Goal: Task Accomplishment & Management: Contribute content

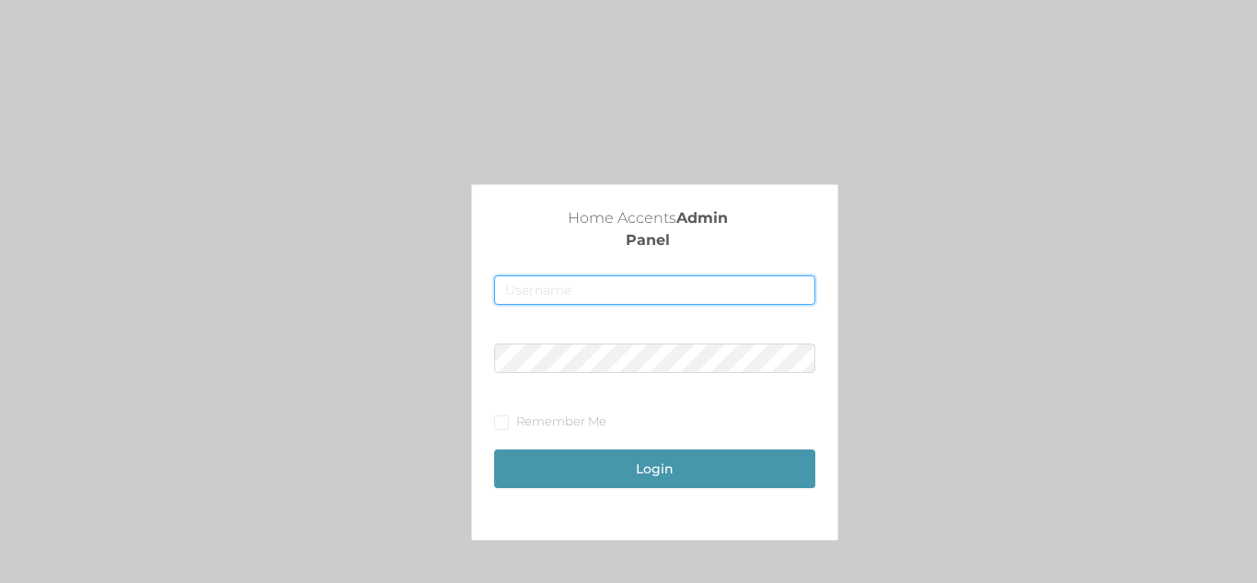
type input "[EMAIL_ADDRESS][DOMAIN_NAME]"
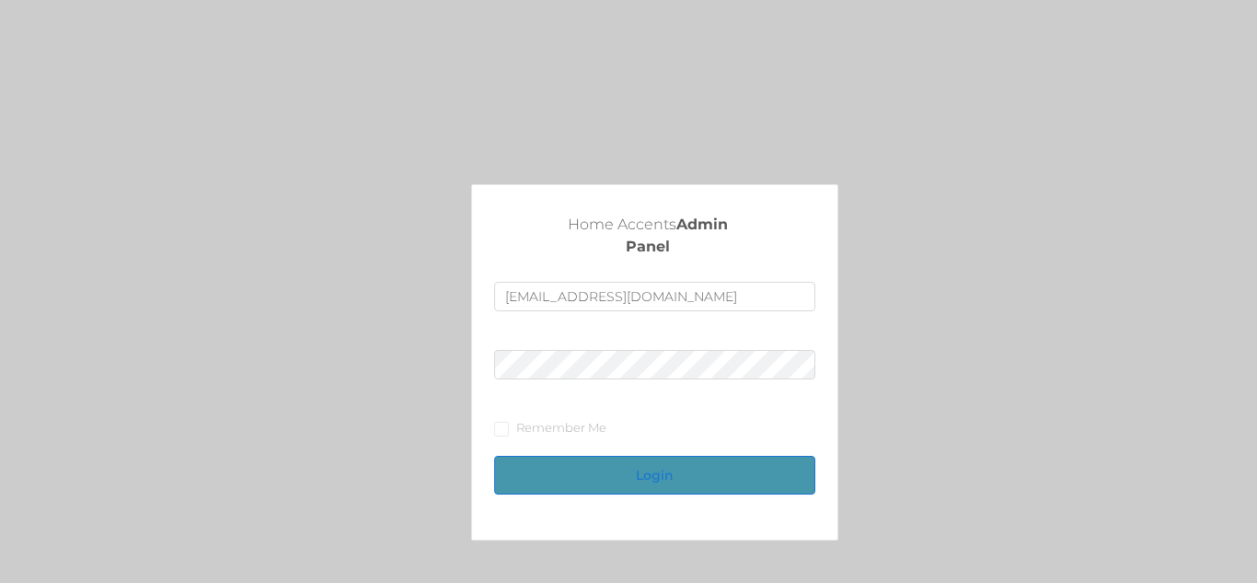
click at [625, 485] on button "Login" at bounding box center [654, 475] width 320 height 39
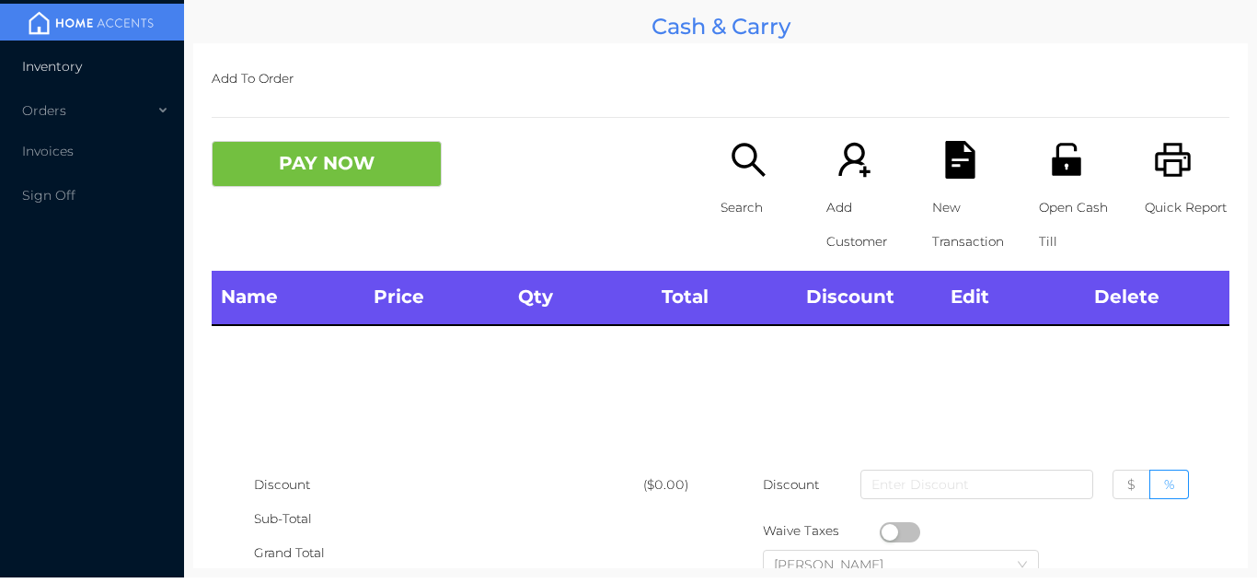
click at [83, 64] on li "Inventory" at bounding box center [92, 66] width 184 height 37
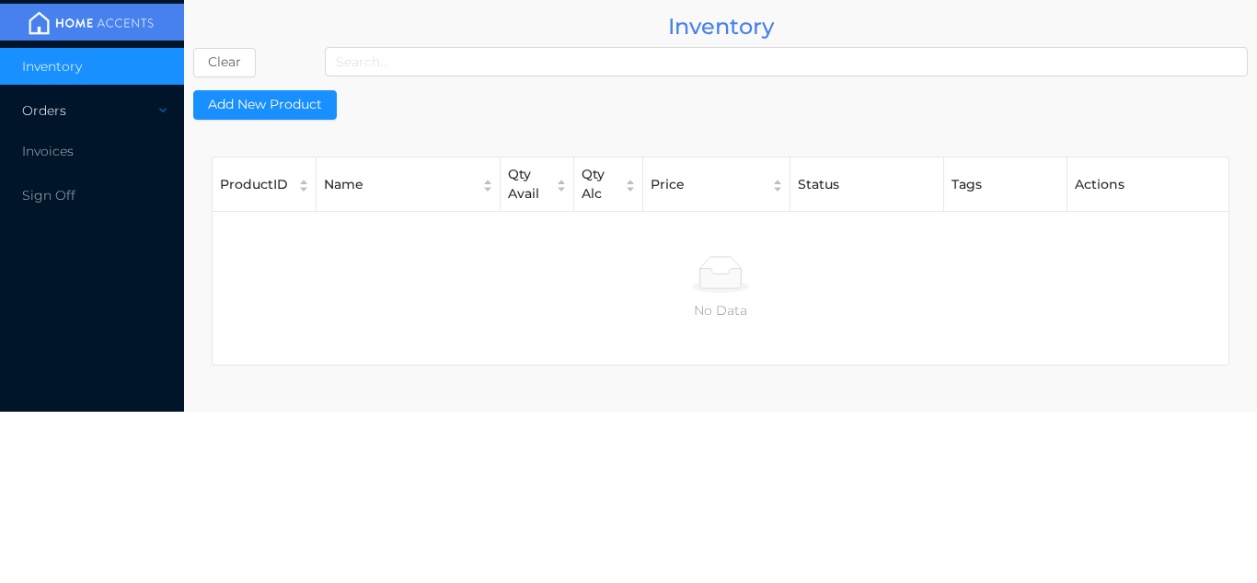
click at [134, 115] on div "Orders" at bounding box center [92, 110] width 184 height 37
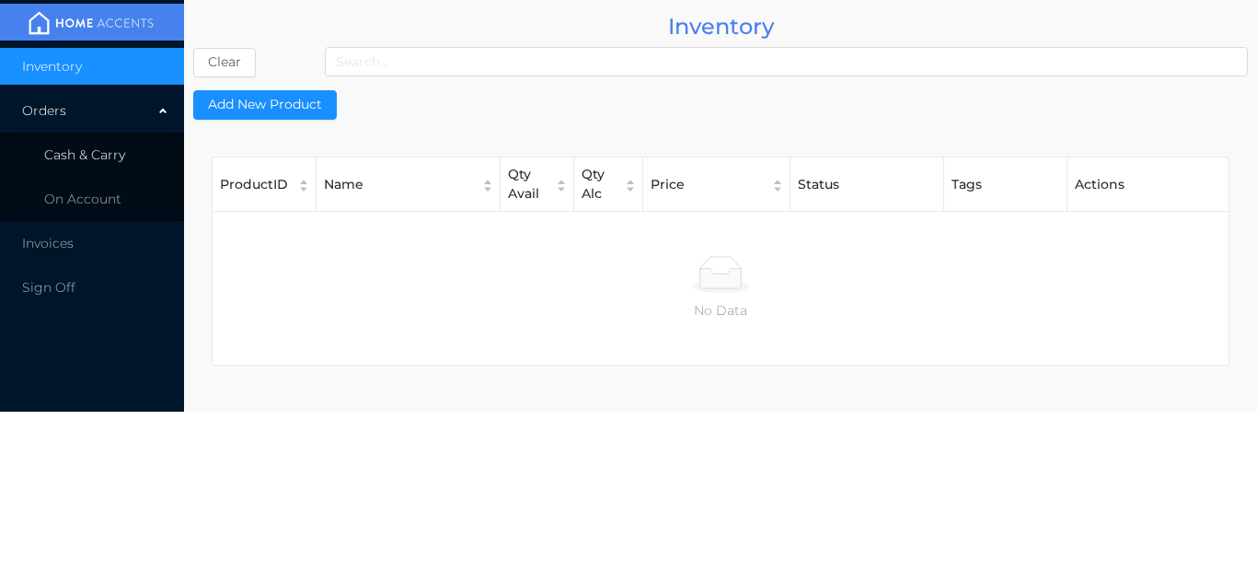
click at [138, 166] on li "Cash & Carry" at bounding box center [92, 154] width 184 height 37
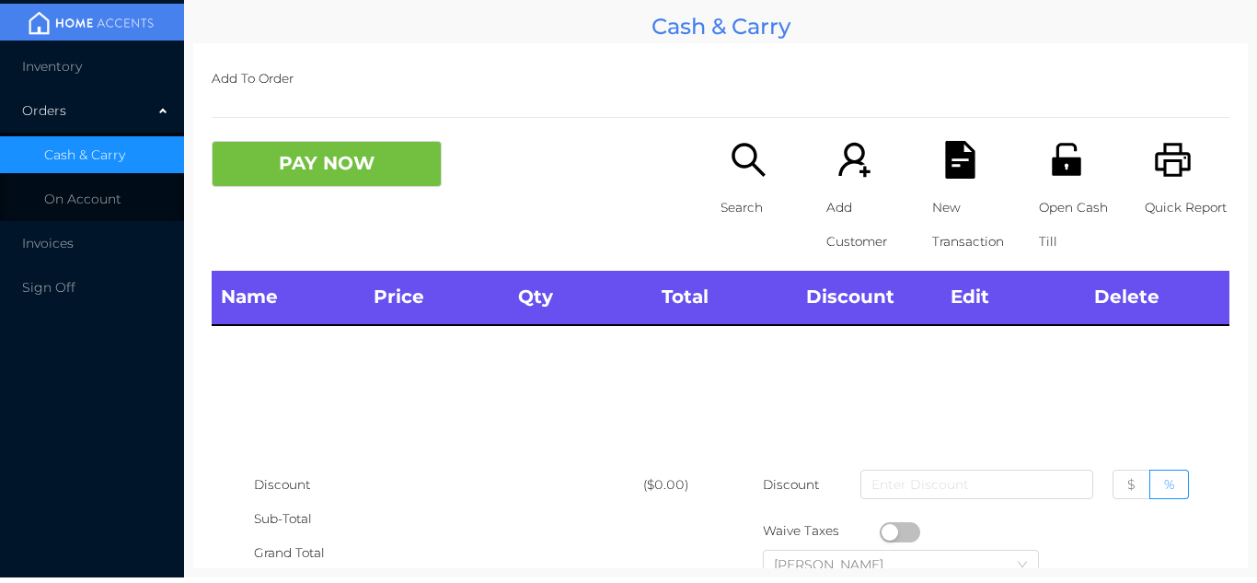
click at [779, 385] on div "Name Price Qty Total Discount Edit Delete" at bounding box center [721, 369] width 1018 height 196
click at [126, 68] on li "Inventory" at bounding box center [92, 66] width 184 height 37
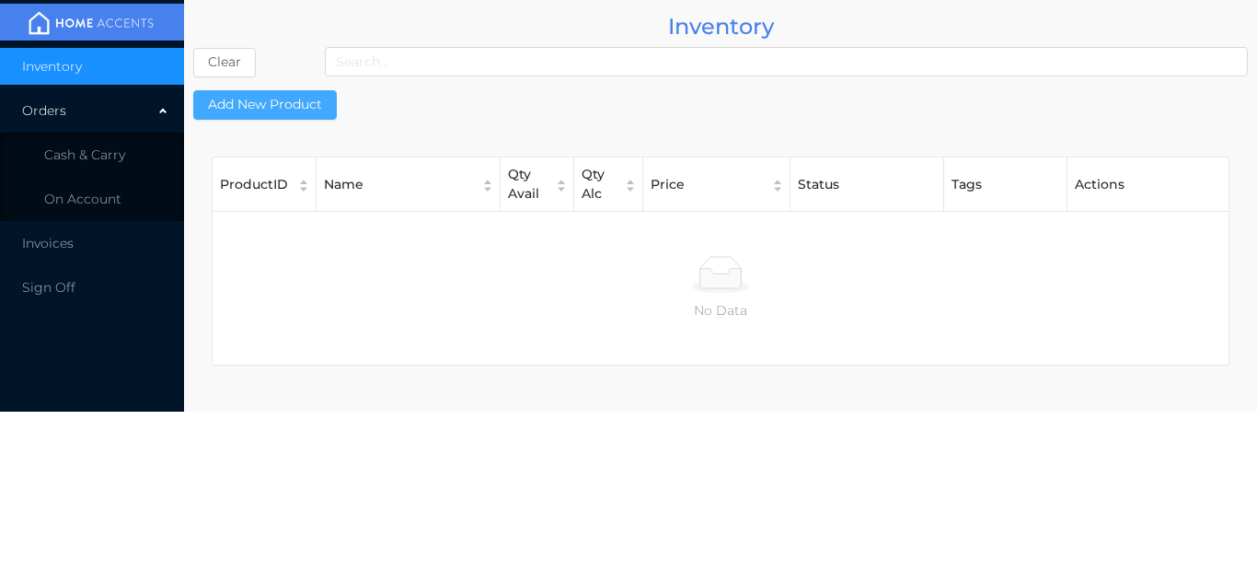
click at [300, 108] on button "Add New Product" at bounding box center [265, 104] width 144 height 29
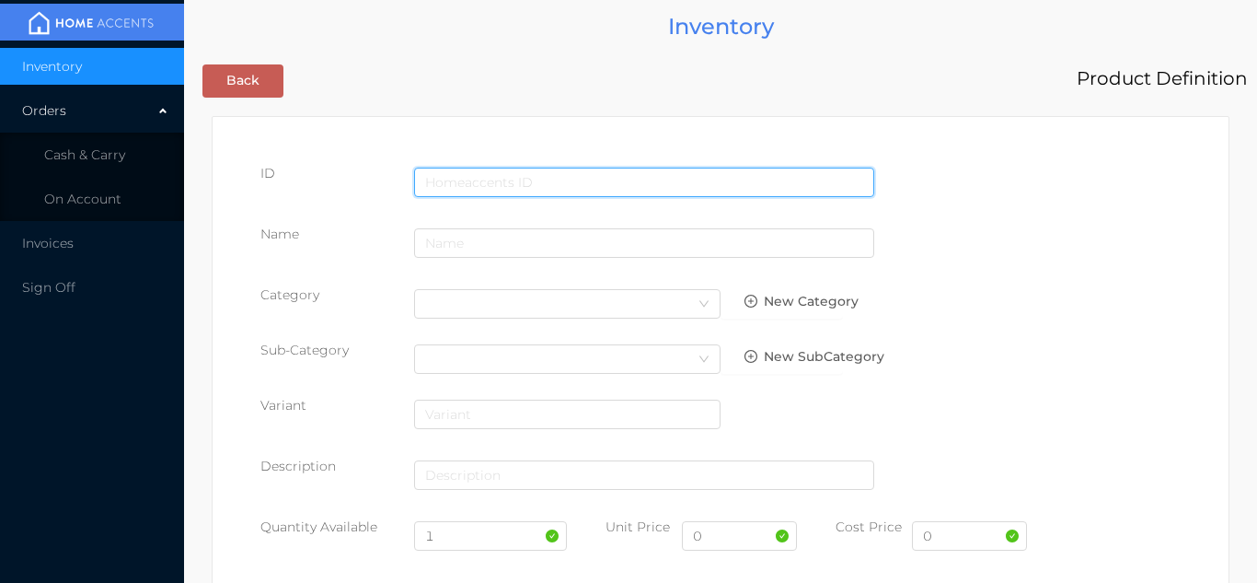
click at [468, 181] on input "text" at bounding box center [644, 181] width 460 height 29
type input "6942368205854"
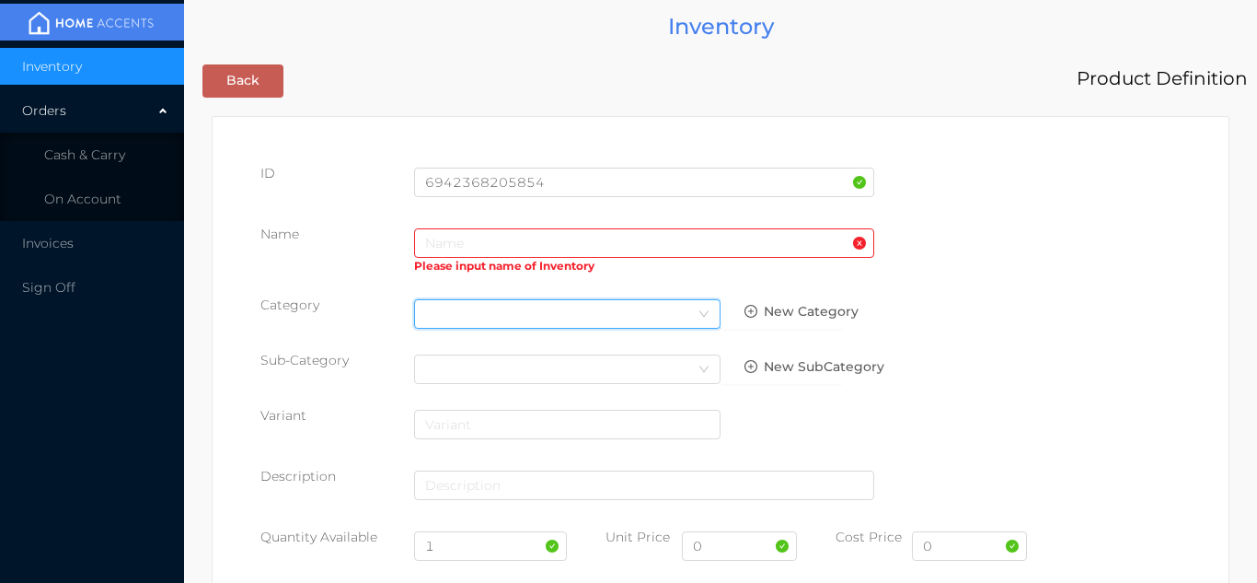
click at [456, 309] on div "Select Category" at bounding box center [567, 314] width 284 height 28
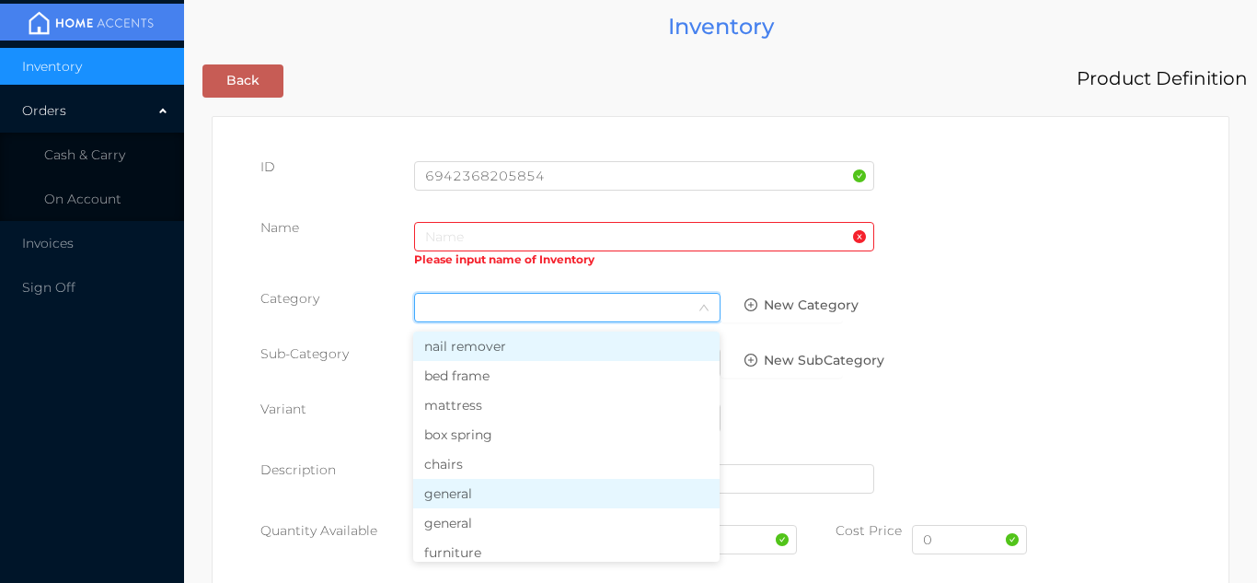
click at [449, 505] on li "general" at bounding box center [566, 493] width 306 height 29
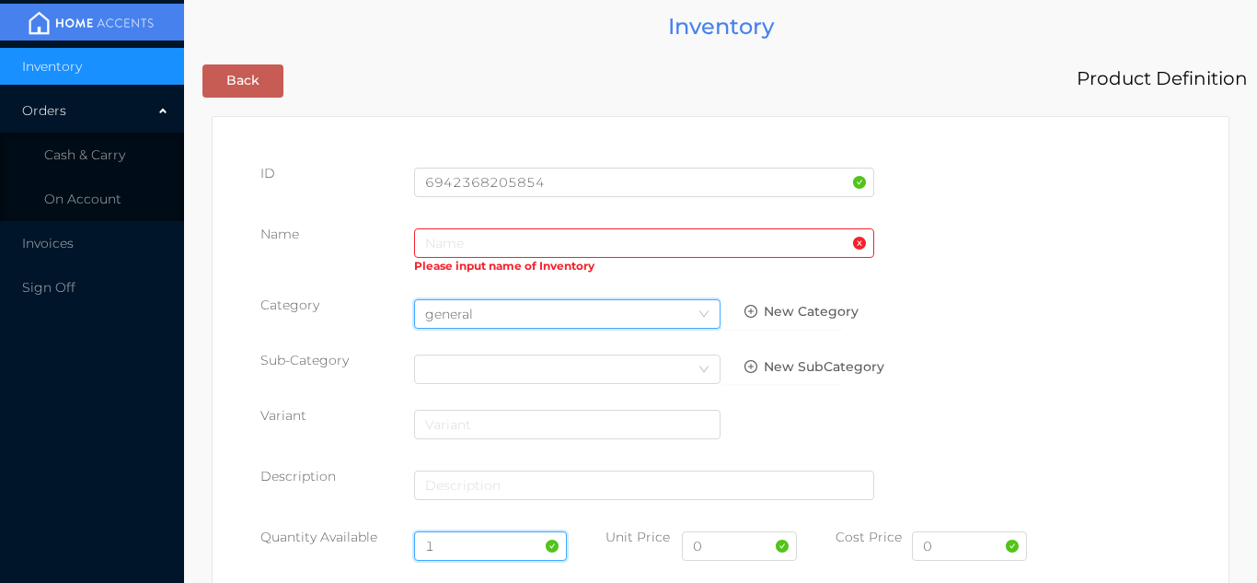
click at [467, 542] on input "1" at bounding box center [491, 545] width 154 height 29
type input "6"
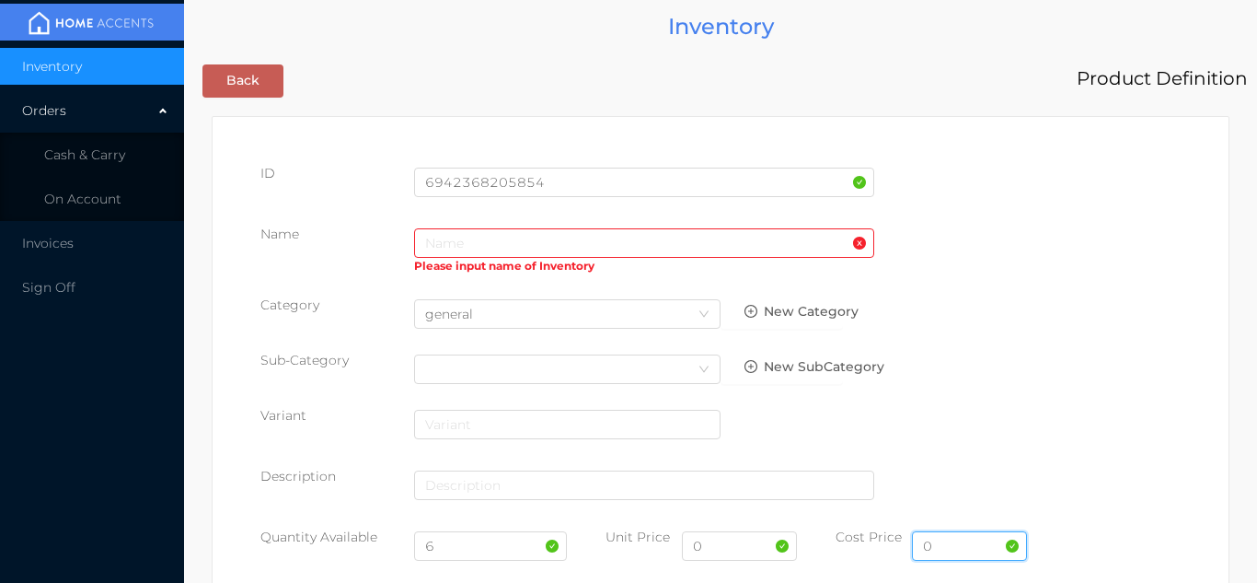
click at [954, 550] on input "0" at bounding box center [969, 545] width 115 height 29
click at [726, 544] on input "0" at bounding box center [739, 545] width 115 height 29
click at [939, 542] on input "text" at bounding box center [969, 545] width 115 height 29
type input "15.00"
click at [652, 545] on p "Unit Price" at bounding box center [644, 536] width 76 height 19
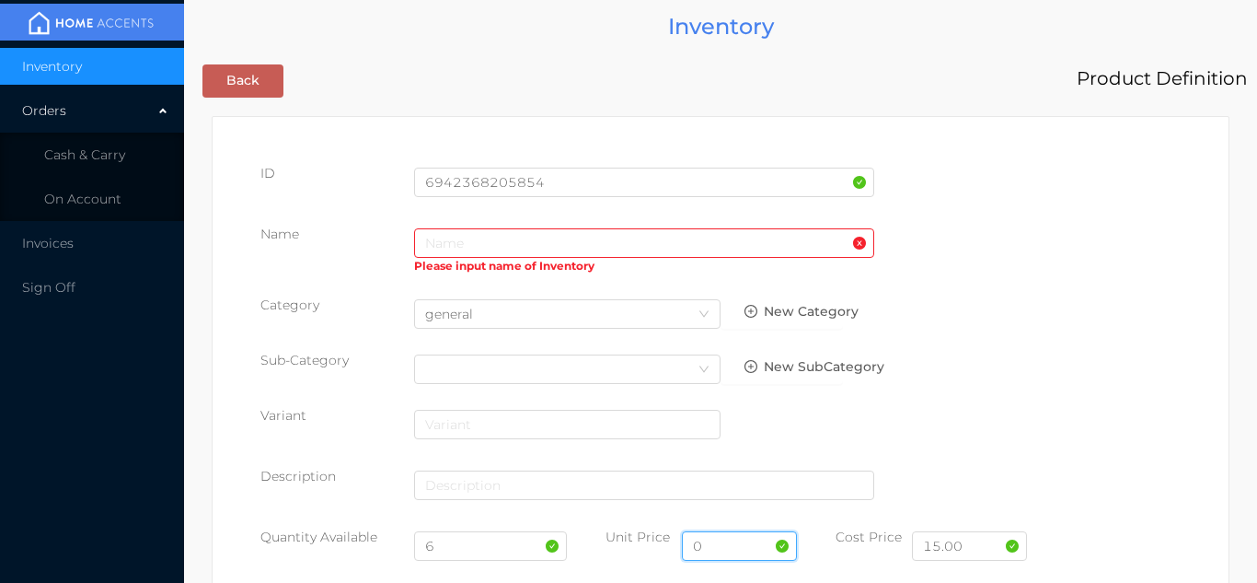
click at [736, 551] on input "0" at bounding box center [739, 545] width 115 height 29
type input "29.99"
click at [436, 249] on input "text" at bounding box center [644, 242] width 460 height 29
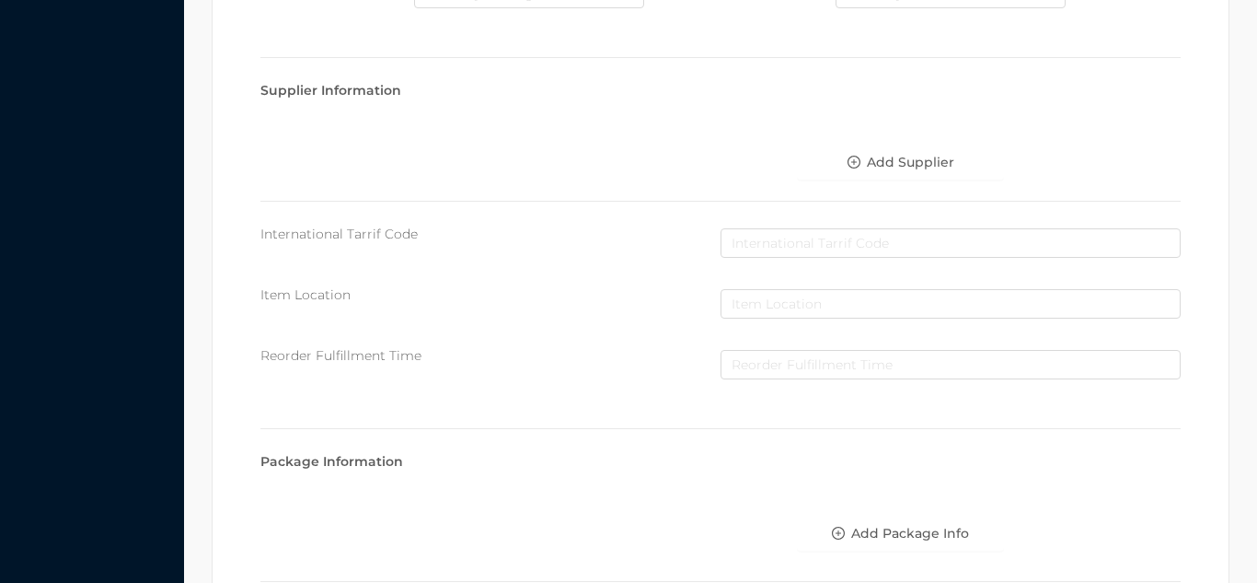
scroll to position [946, 0]
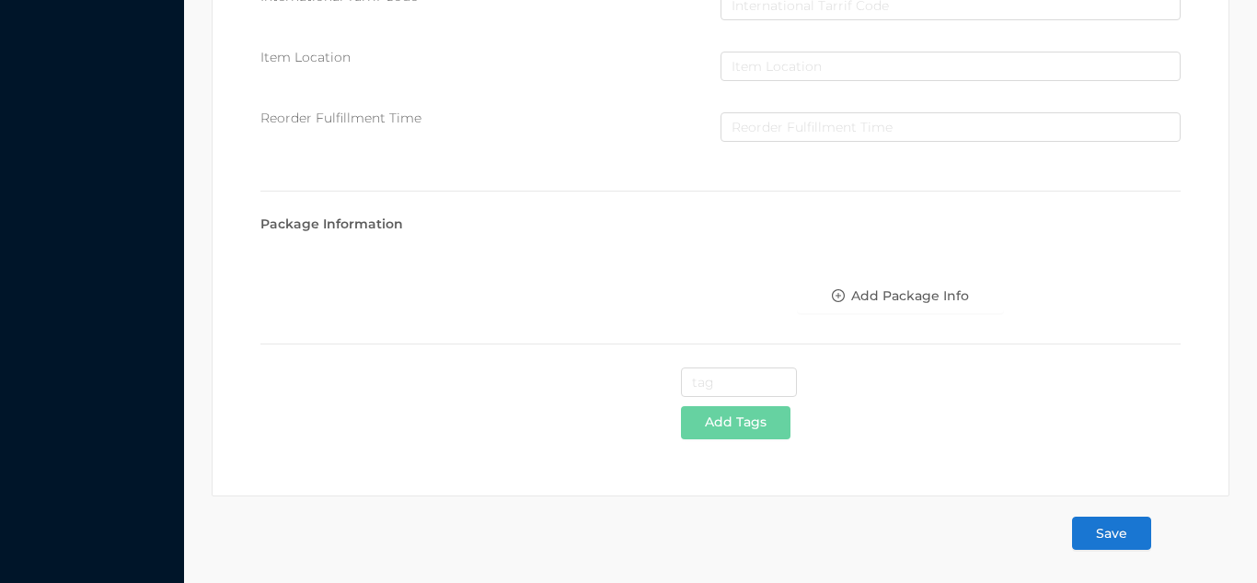
type input "Electric kettle/2.0Lit"
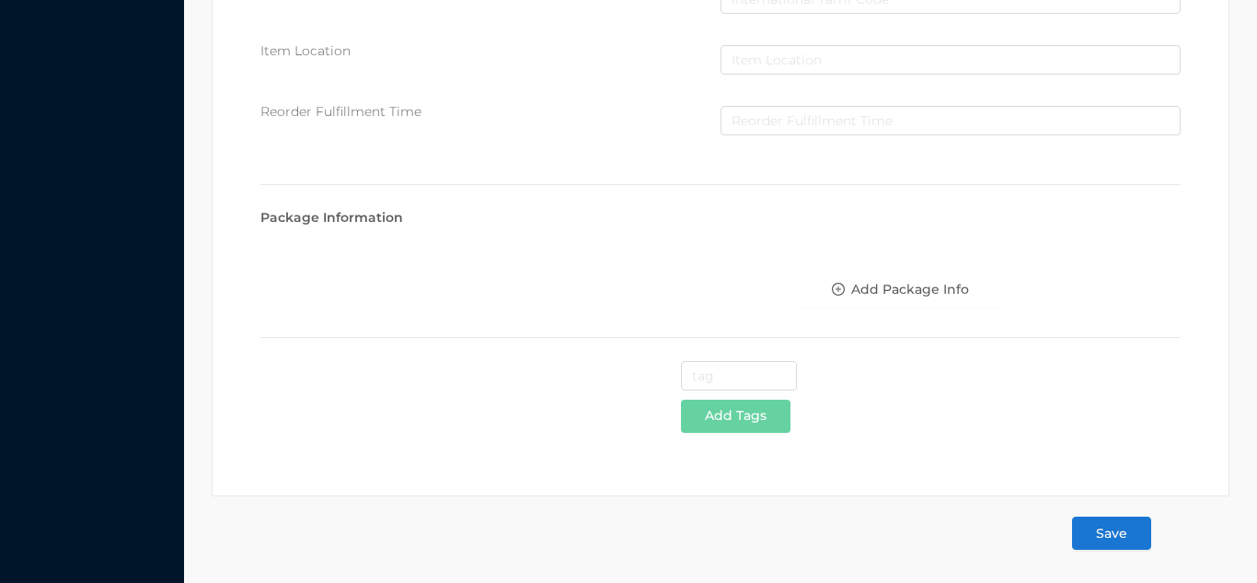
click at [1119, 531] on button "Save" at bounding box center [1111, 532] width 79 height 33
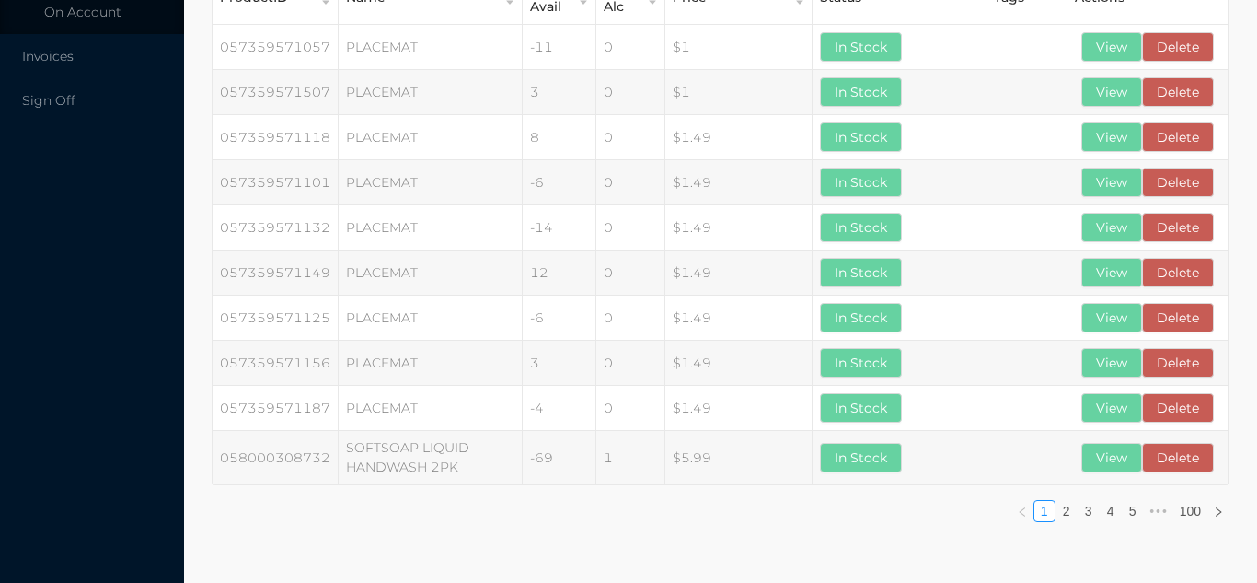
scroll to position [0, 0]
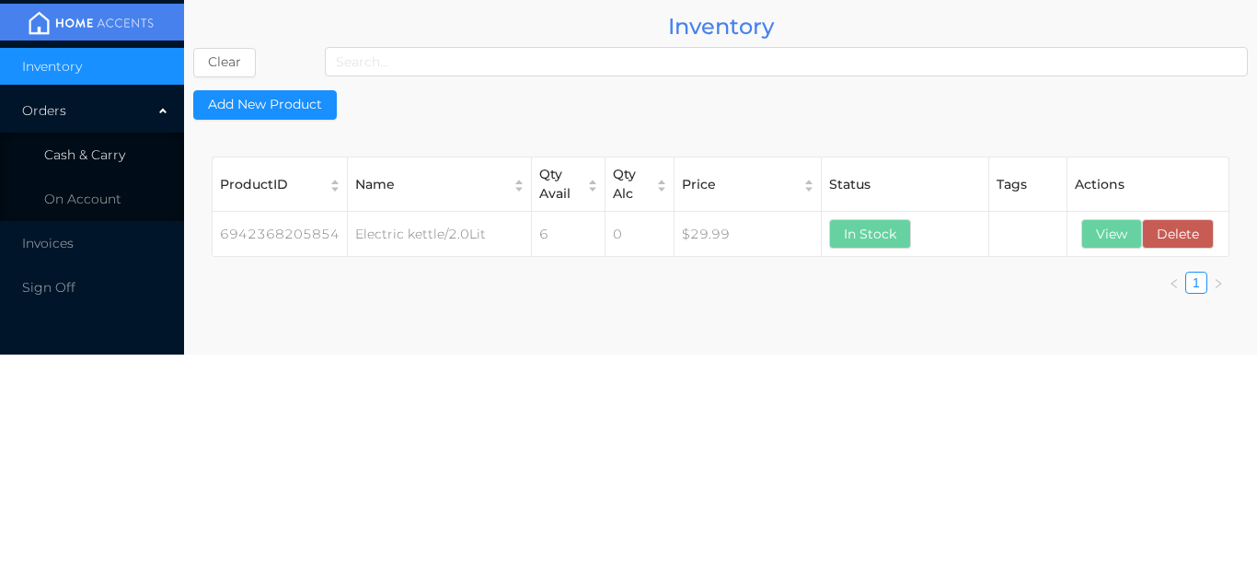
click at [117, 139] on li "Cash & Carry" at bounding box center [92, 154] width 184 height 37
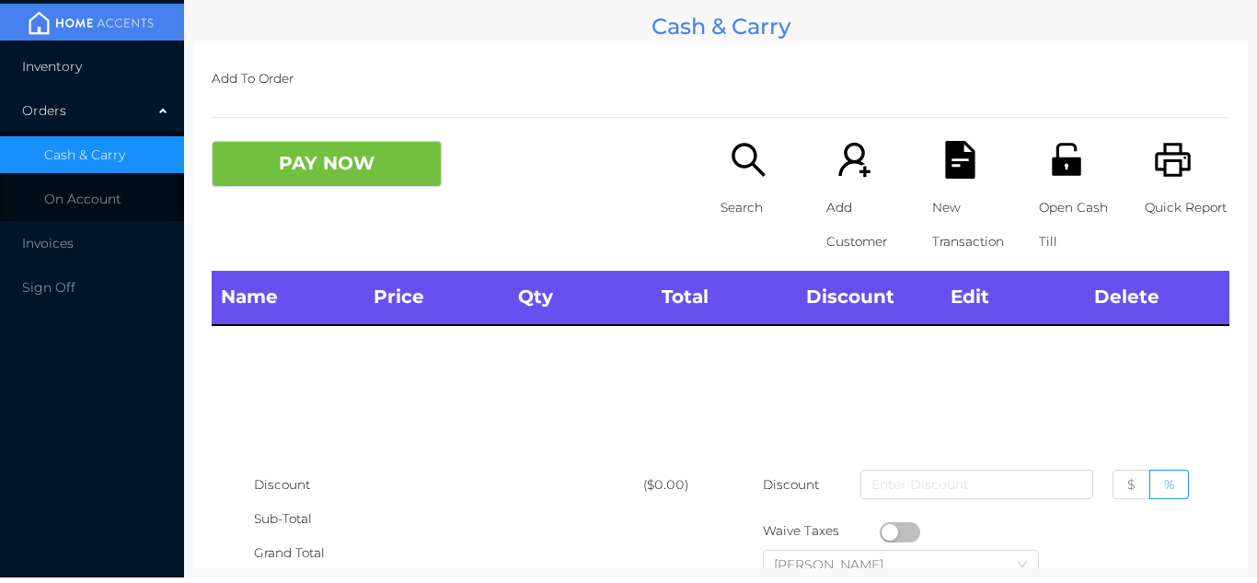
click at [110, 73] on li "Inventory" at bounding box center [92, 66] width 184 height 37
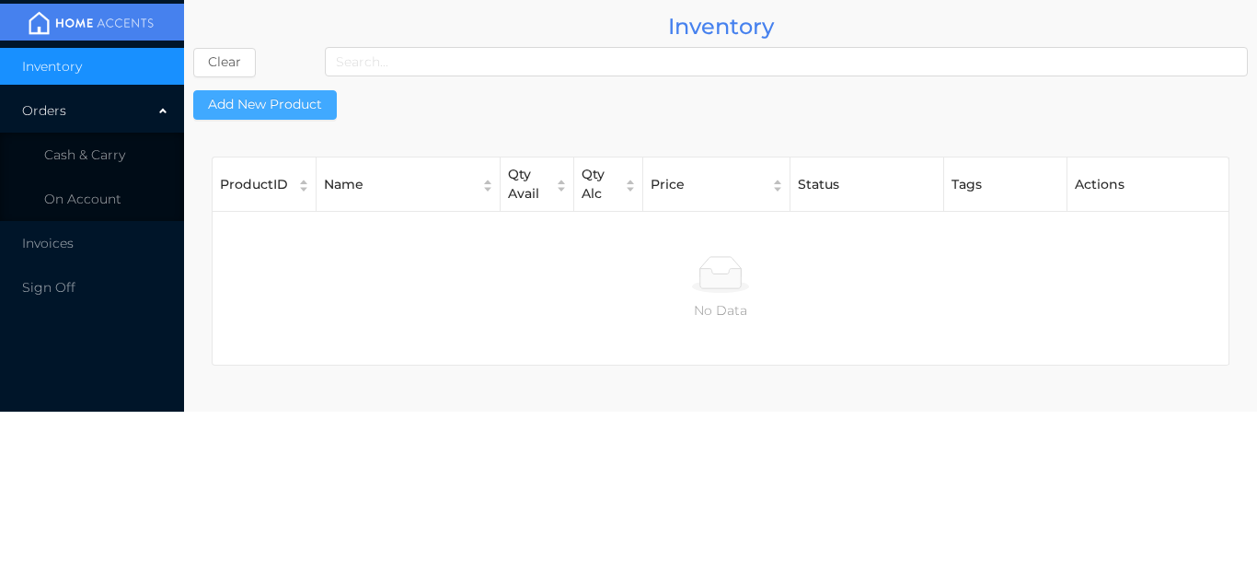
click at [275, 104] on button "Add New Product" at bounding box center [265, 104] width 144 height 29
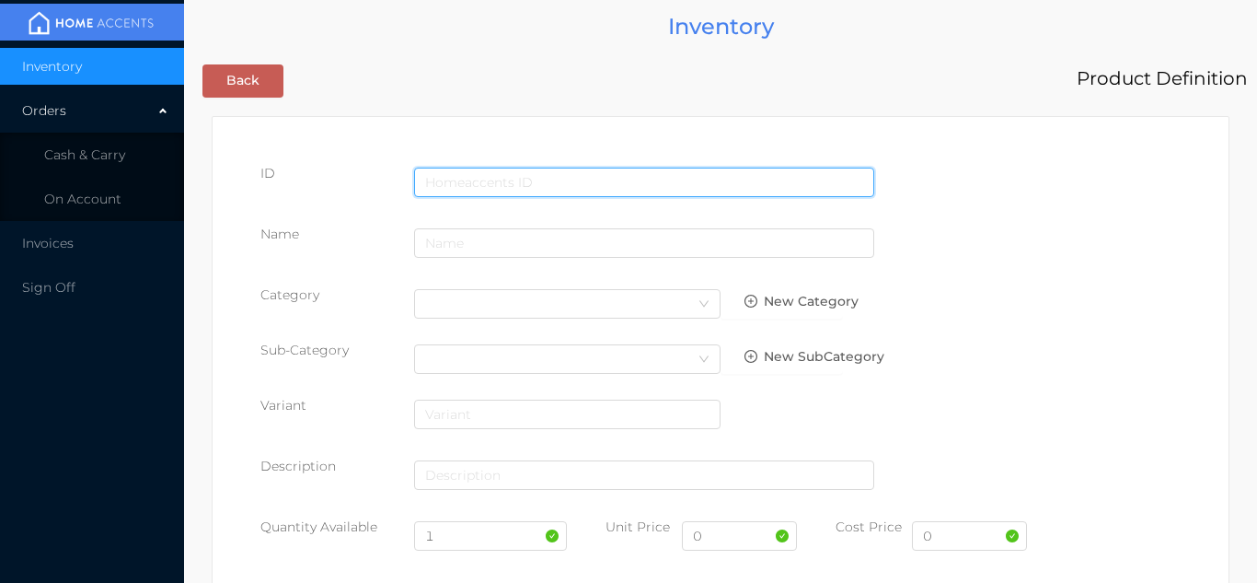
click at [450, 175] on input "text" at bounding box center [644, 181] width 460 height 29
type input "6973267153663"
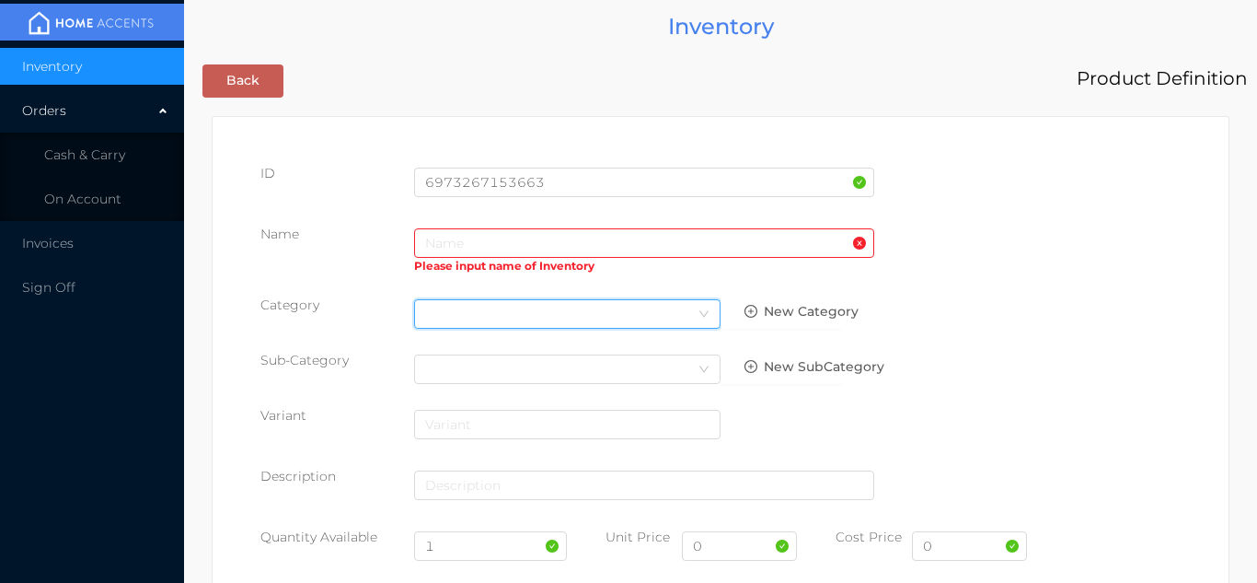
click at [454, 306] on div "Select Category" at bounding box center [567, 314] width 284 height 28
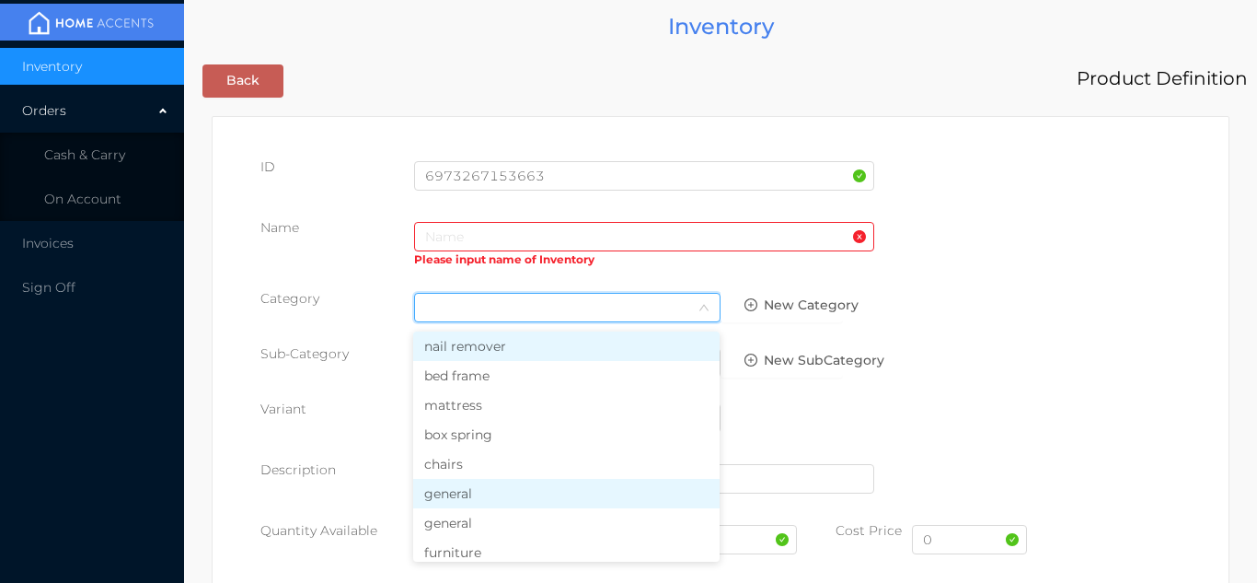
click at [463, 501] on li "general" at bounding box center [566, 493] width 306 height 29
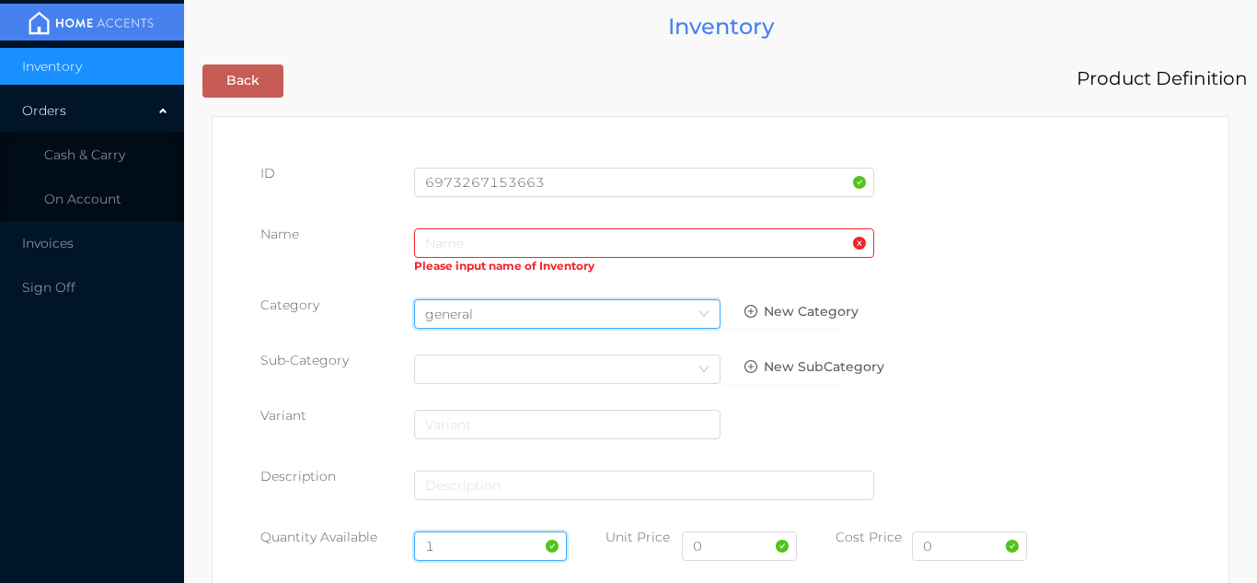
click at [475, 547] on input "1" at bounding box center [491, 545] width 154 height 29
type input "12"
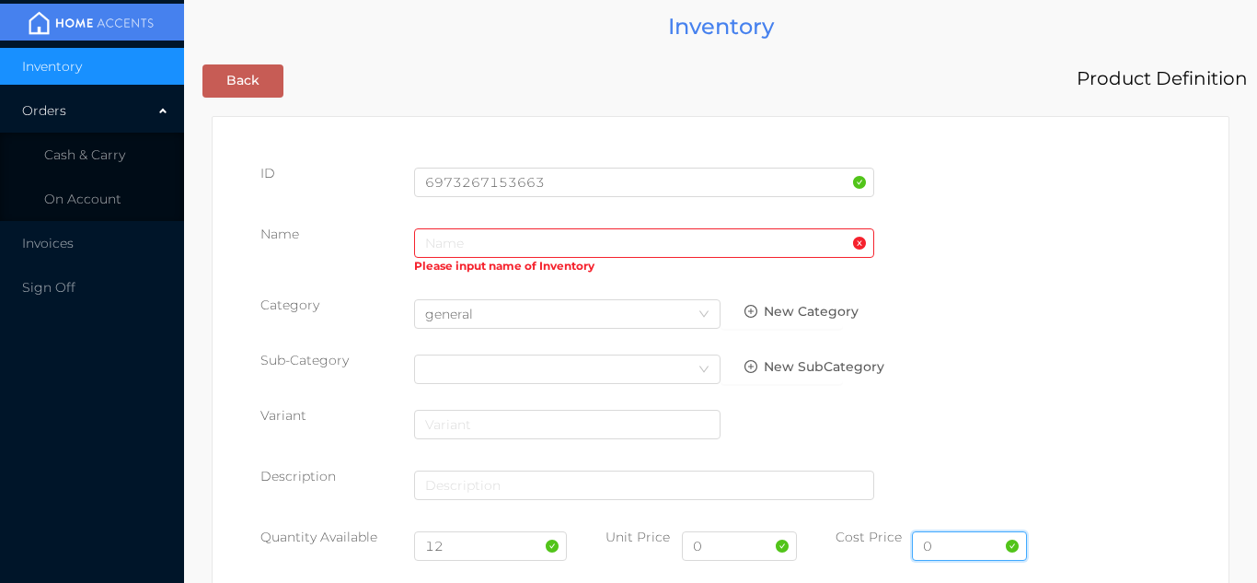
click at [964, 548] on input "0" at bounding box center [969, 545] width 115 height 29
type input "16.00"
click at [732, 549] on input "0" at bounding box center [739, 545] width 115 height 29
click at [439, 237] on input "text" at bounding box center [644, 242] width 460 height 29
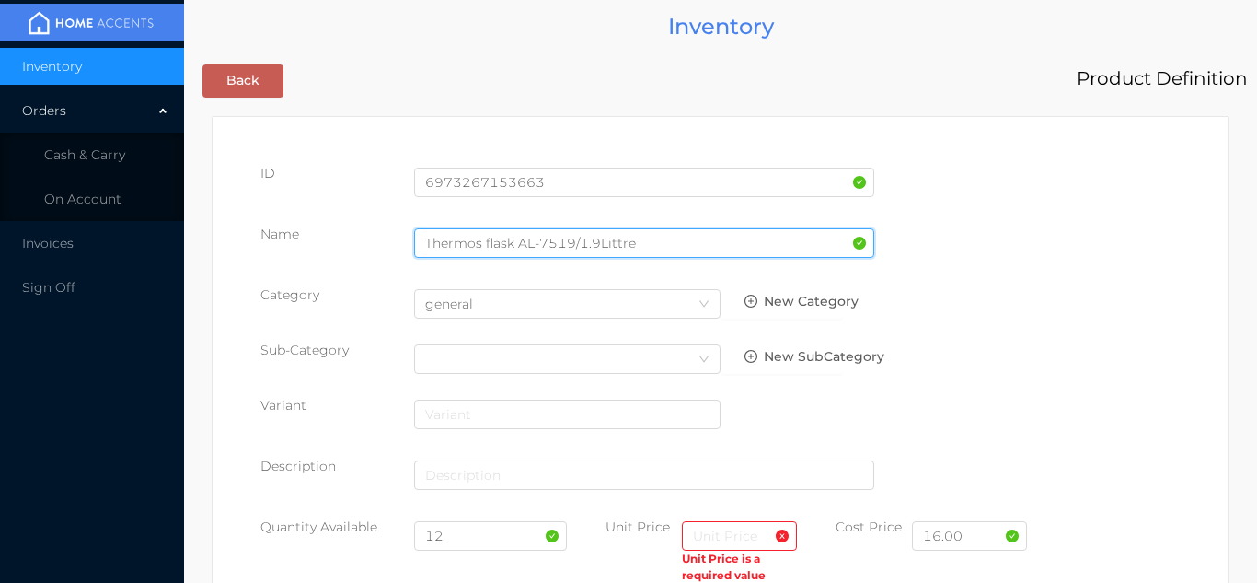
type input "Thermos flask AL-7519/1.9Littre"
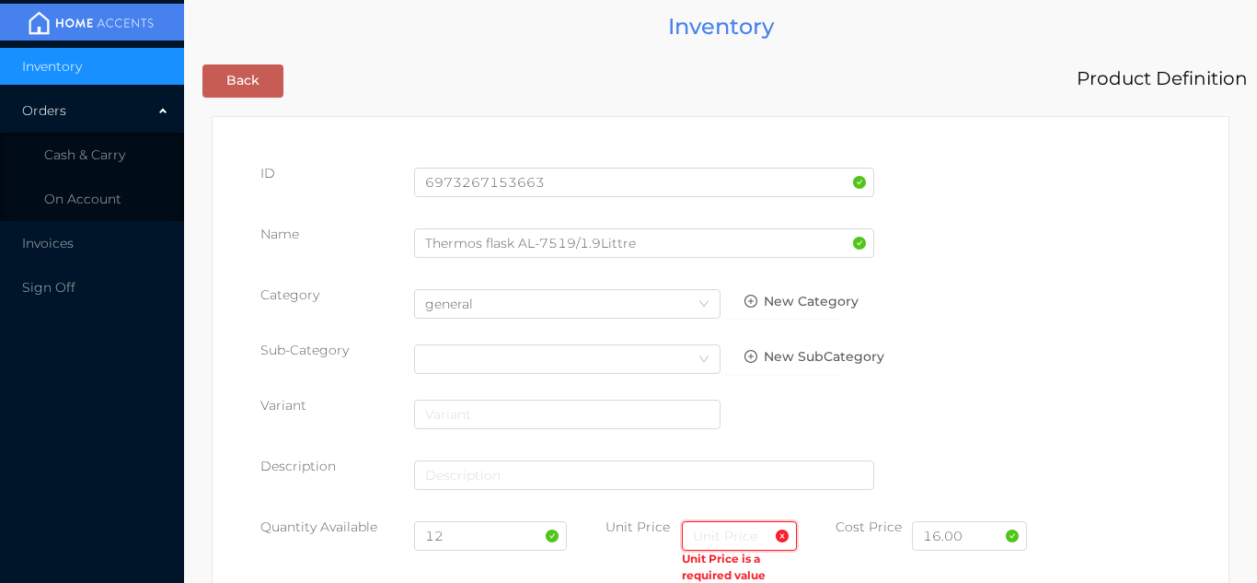
click at [709, 531] on input "text" at bounding box center [739, 535] width 115 height 29
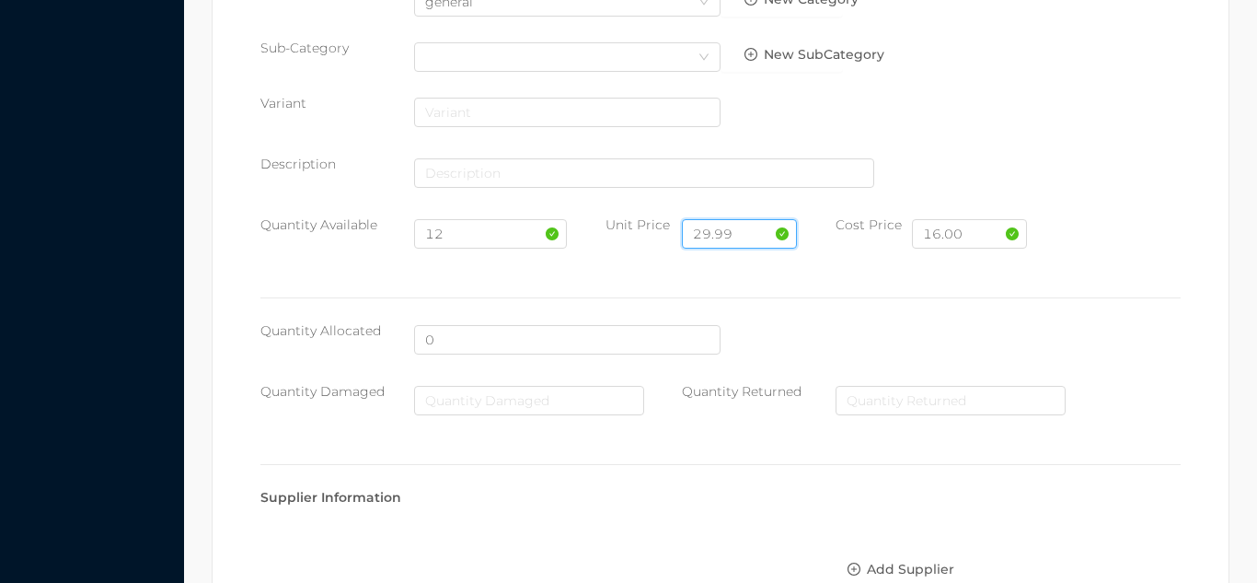
scroll to position [946, 0]
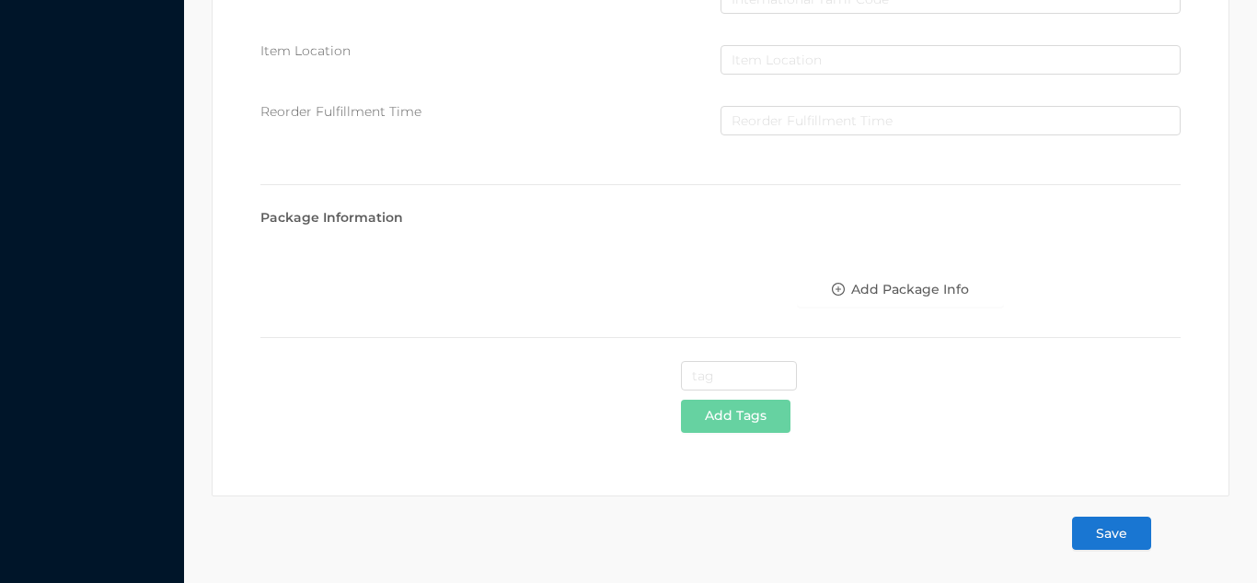
type input "29.99"
click at [1119, 532] on button "Save" at bounding box center [1111, 532] width 79 height 33
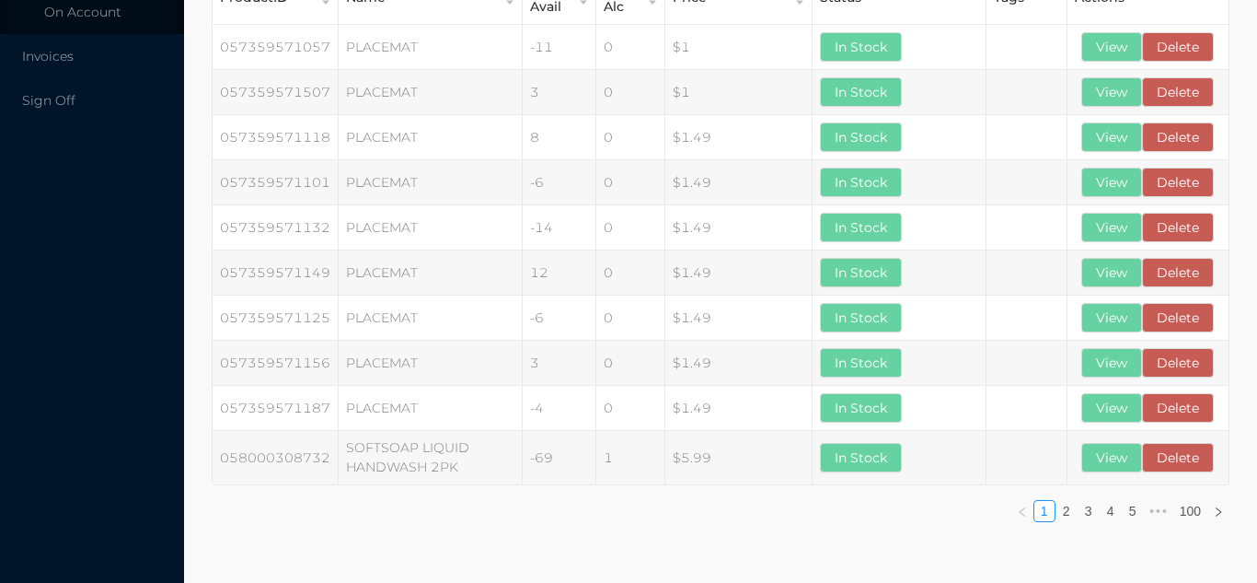
scroll to position [0, 0]
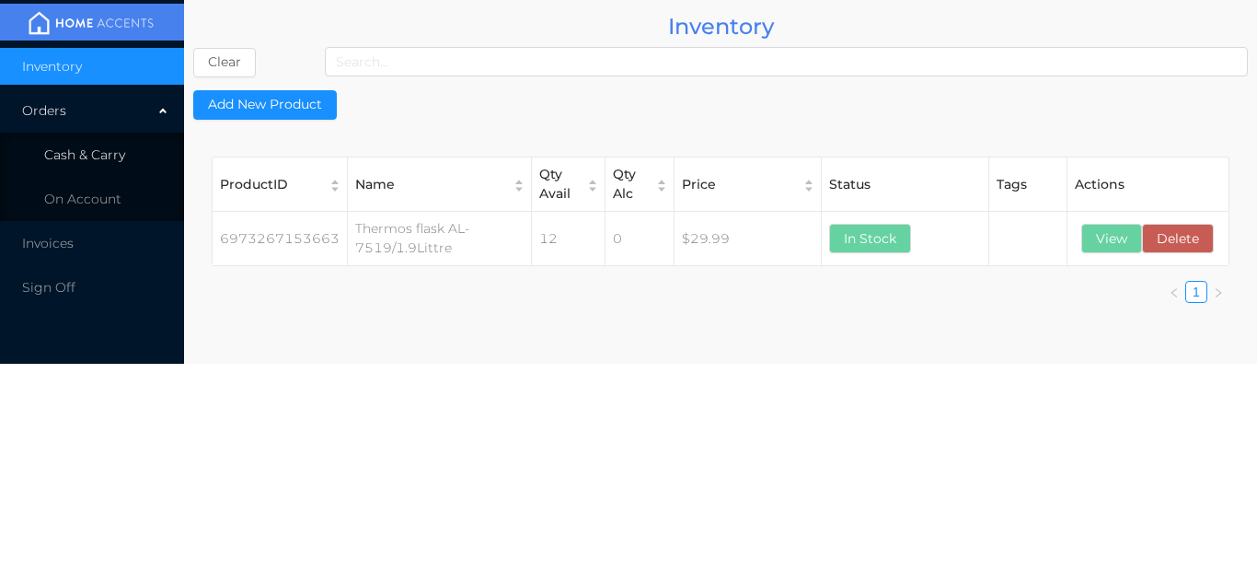
click at [133, 153] on li "Cash & Carry" at bounding box center [92, 154] width 184 height 37
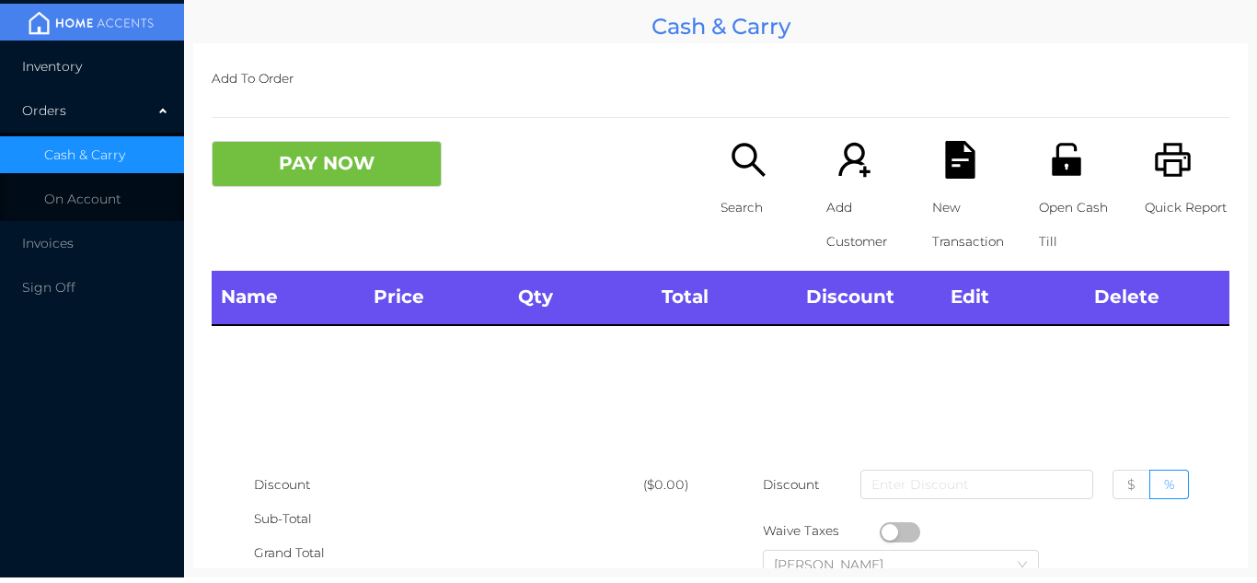
click at [131, 60] on li "Inventory" at bounding box center [92, 66] width 184 height 37
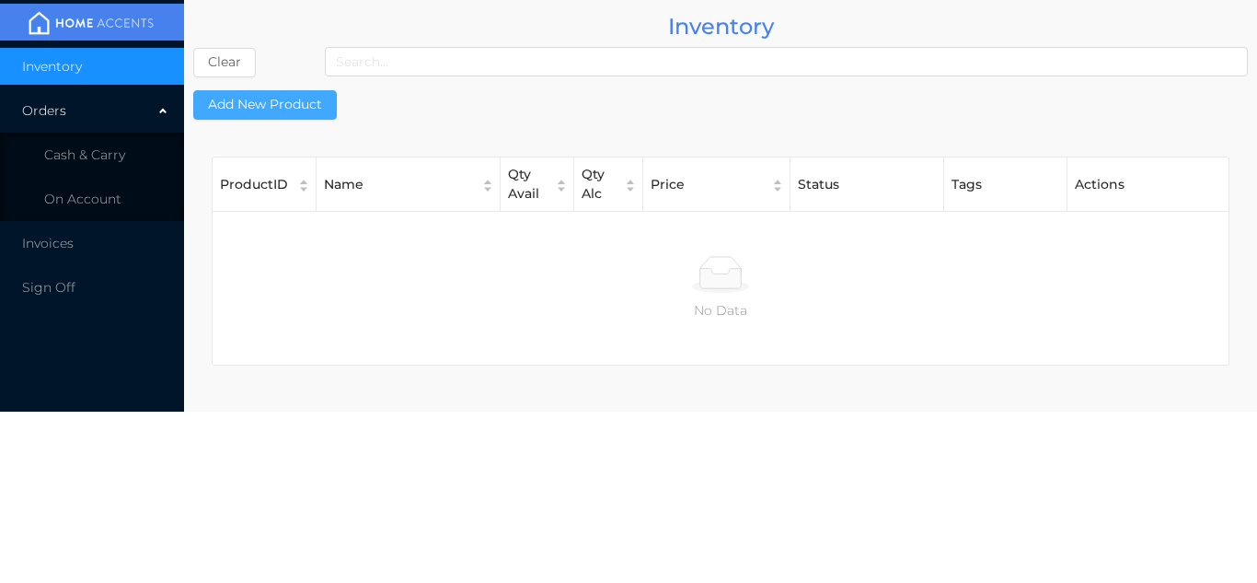
click at [280, 106] on button "Add New Product" at bounding box center [265, 104] width 144 height 29
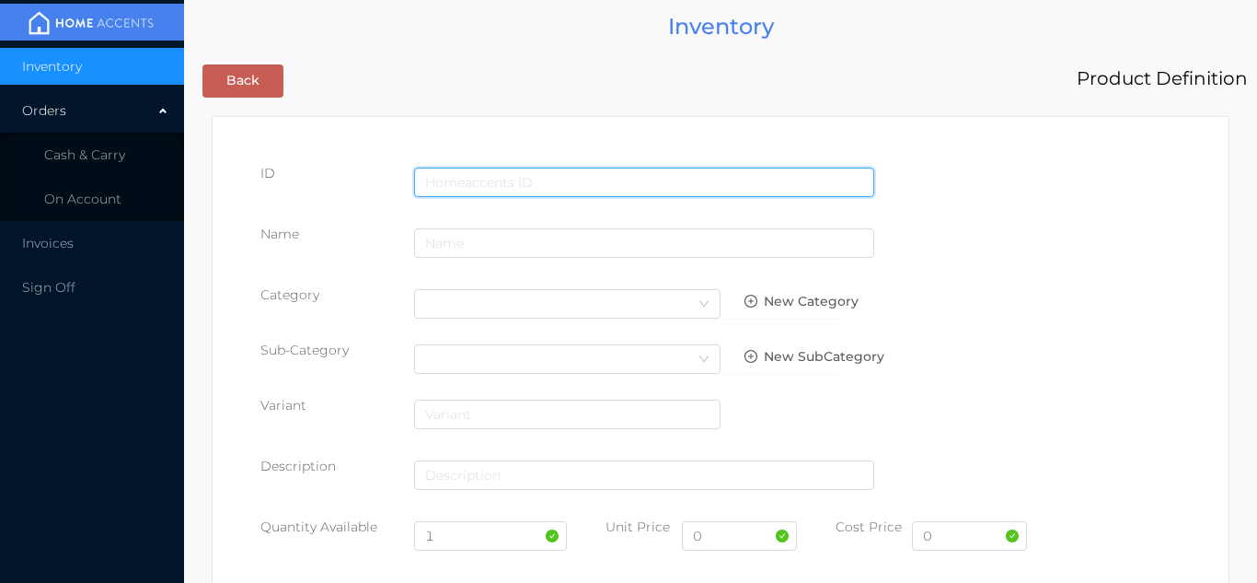
click at [471, 183] on input "text" at bounding box center [644, 181] width 460 height 29
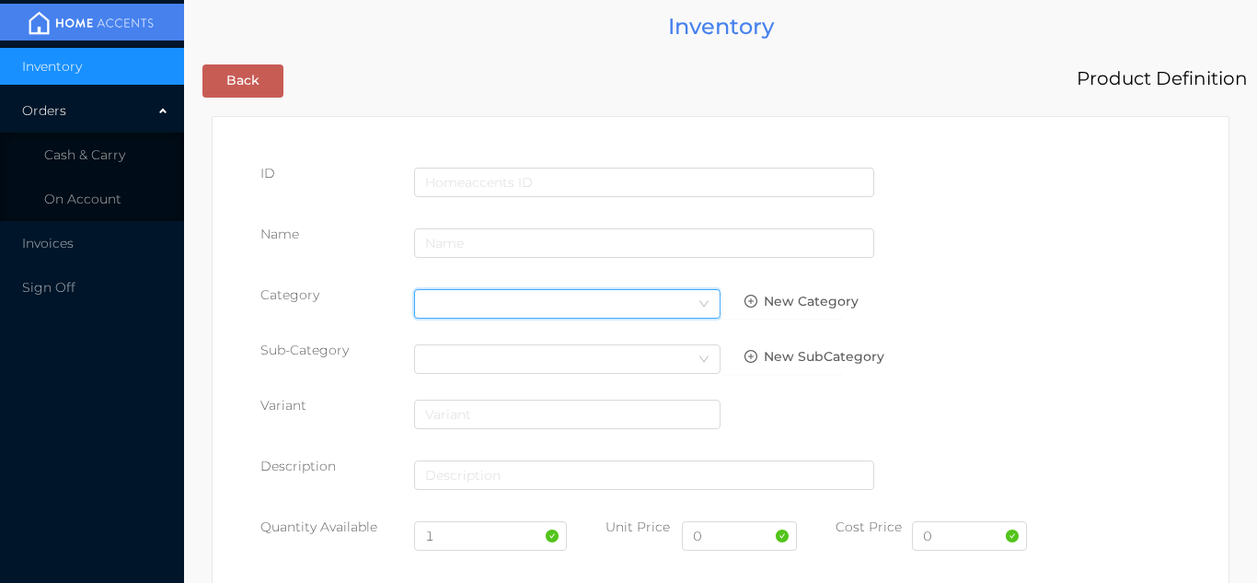
click at [450, 295] on div "Select Category" at bounding box center [567, 304] width 284 height 28
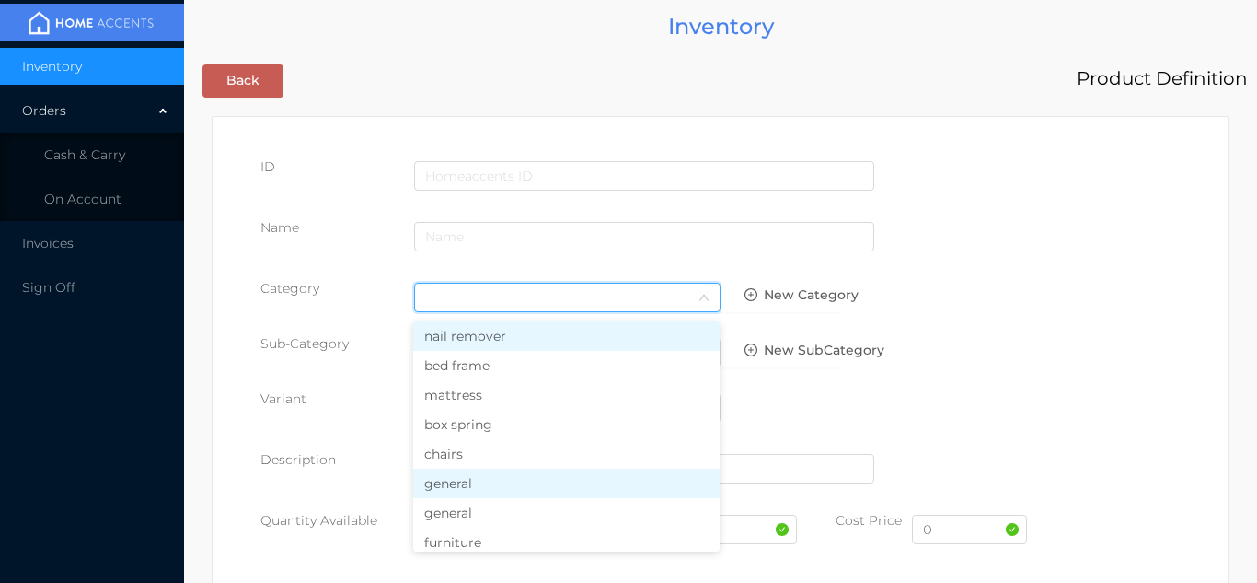
click at [461, 490] on li "general" at bounding box center [566, 482] width 306 height 29
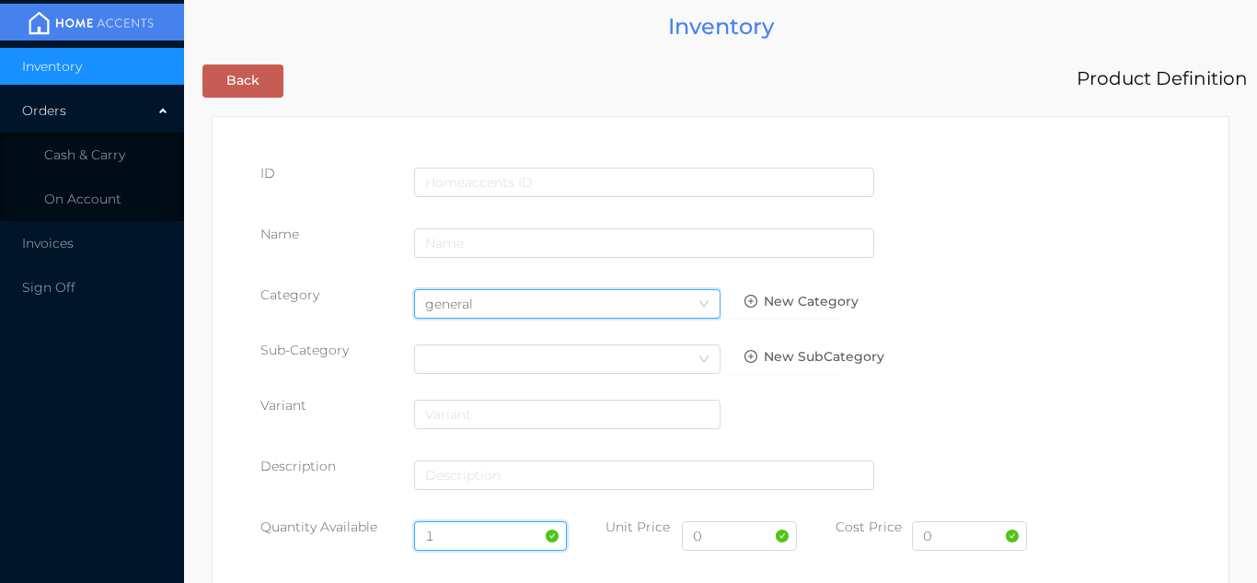
click at [470, 535] on input "1" at bounding box center [491, 535] width 154 height 29
type input "12"
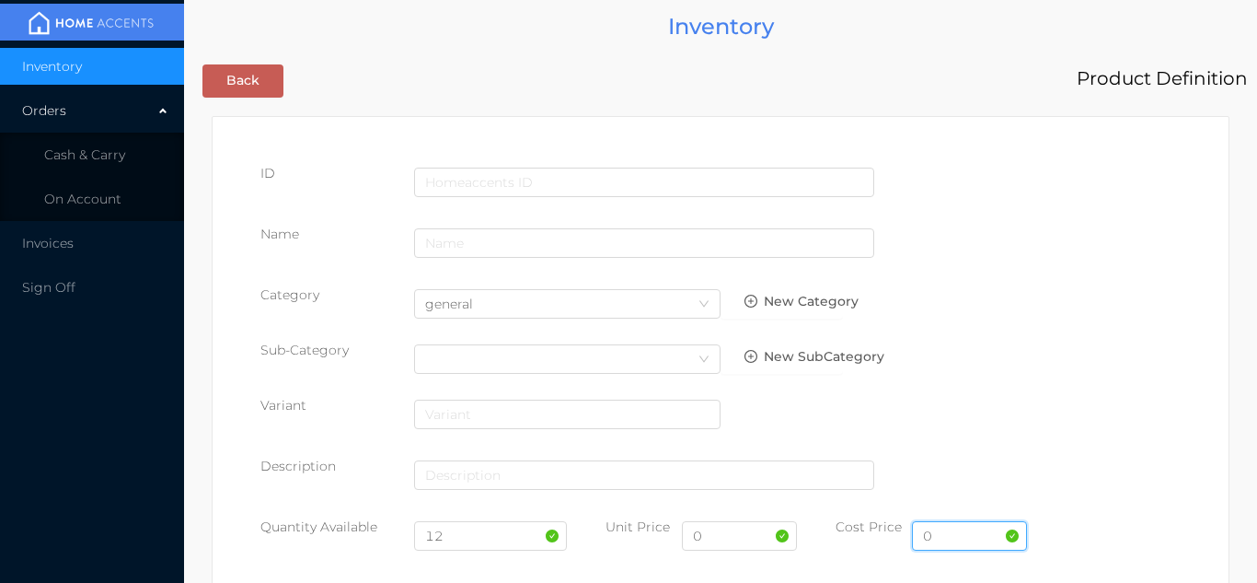
click at [954, 540] on input "0" at bounding box center [969, 535] width 115 height 29
type input "14.00"
click at [722, 532] on input "0" at bounding box center [739, 535] width 115 height 29
type input "29.99"
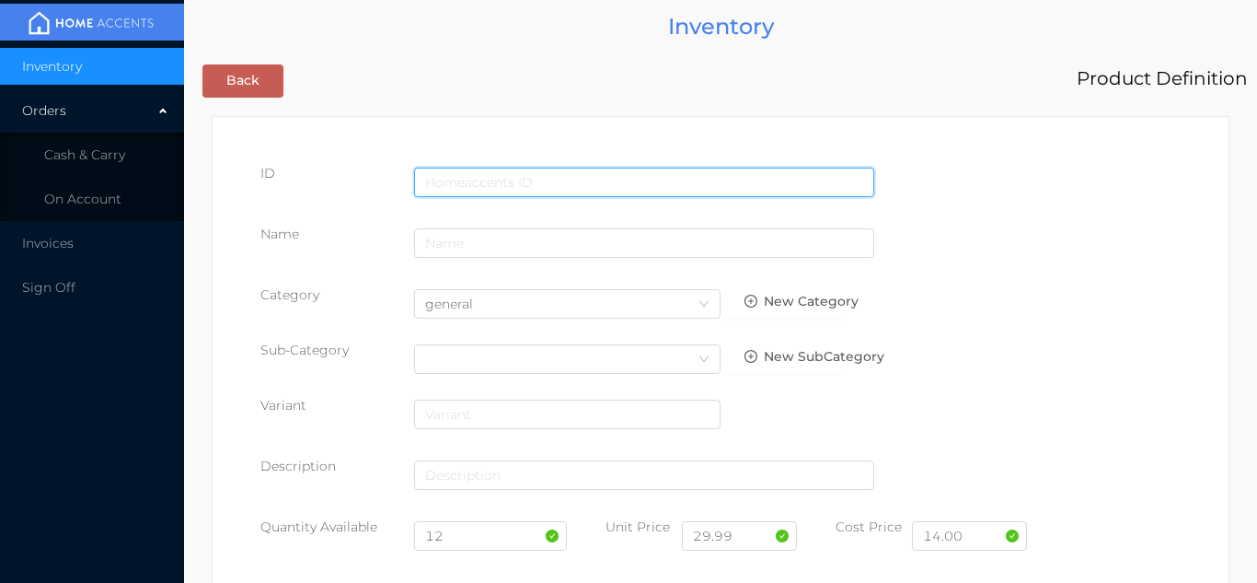
click at [451, 174] on input "text" at bounding box center [644, 181] width 460 height 29
type input "6973267157524"
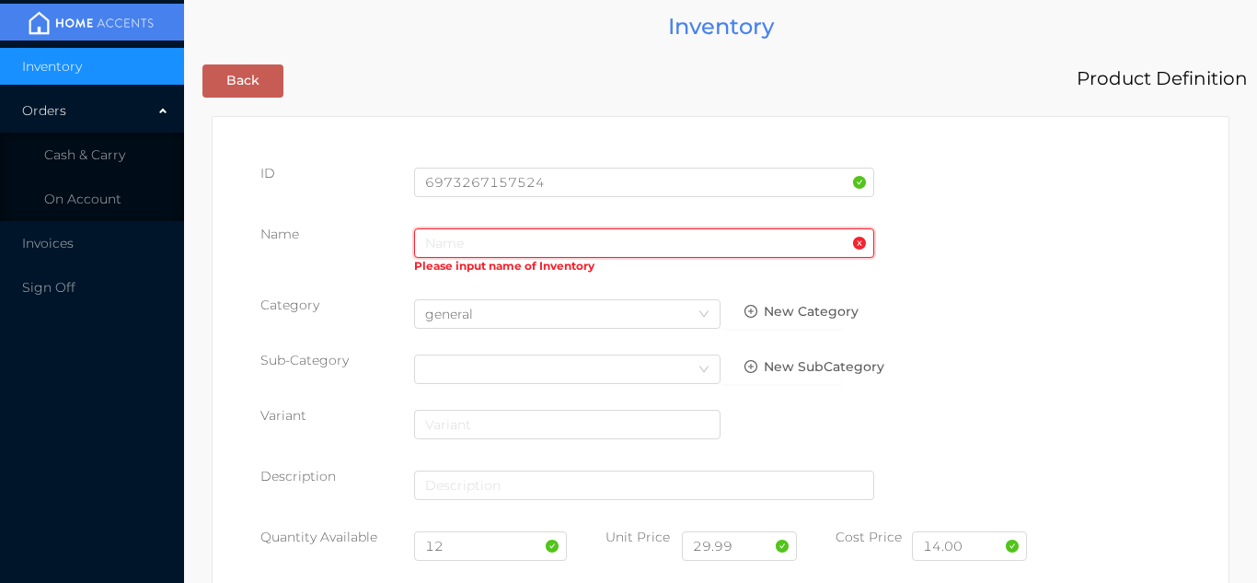
click at [433, 238] on input "text" at bounding box center [644, 242] width 460 height 29
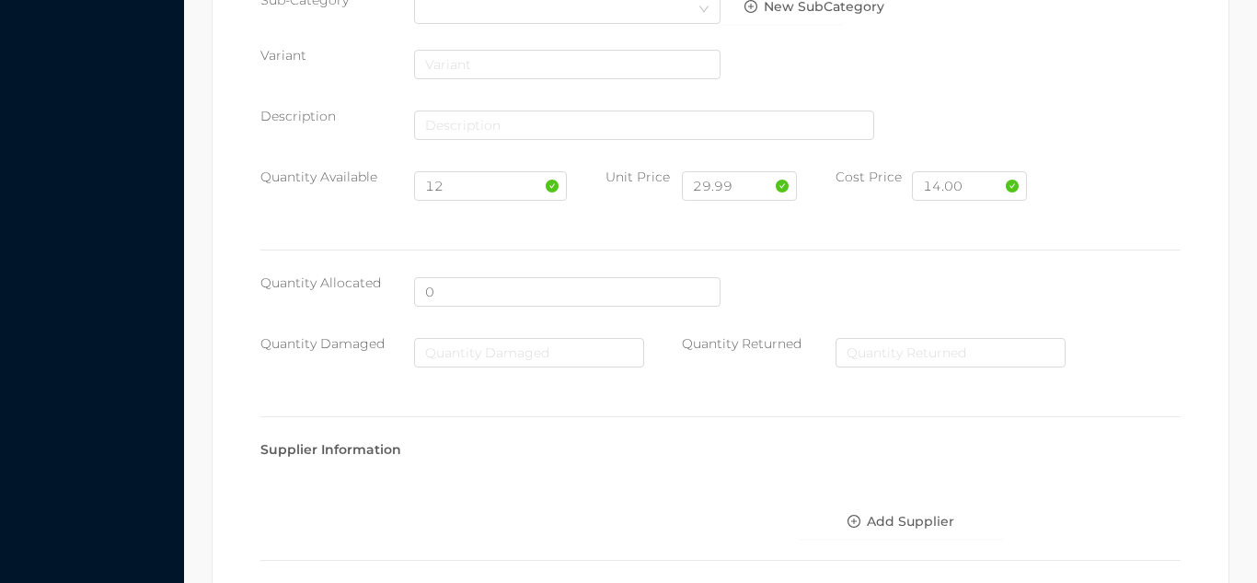
scroll to position [946, 0]
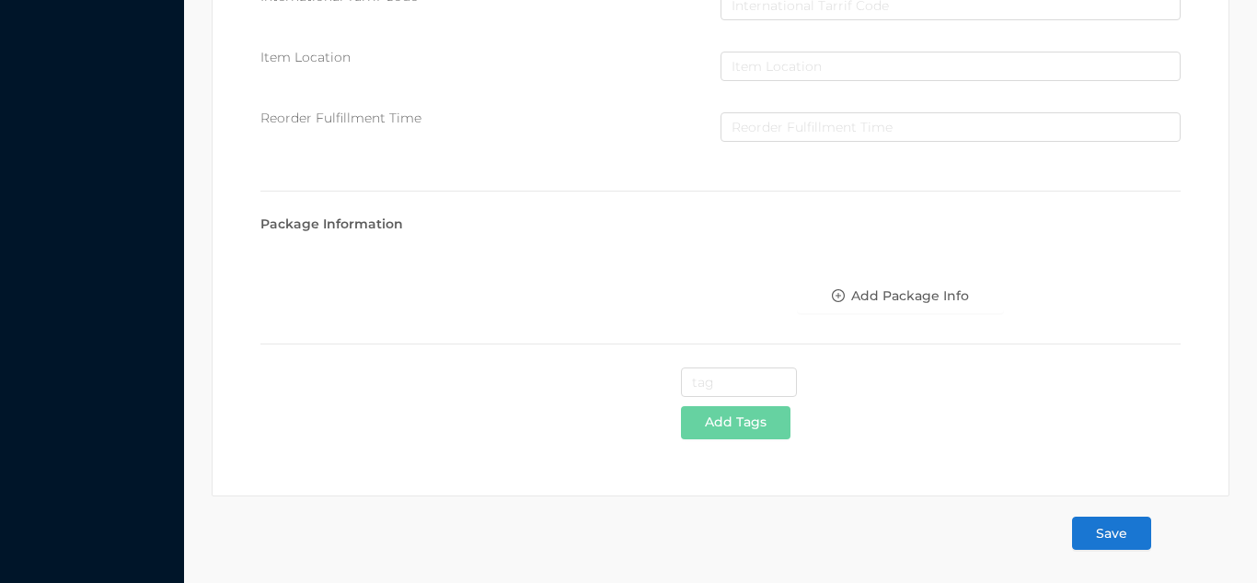
type input "Thermos flask AL- 36119/1.9Lit"
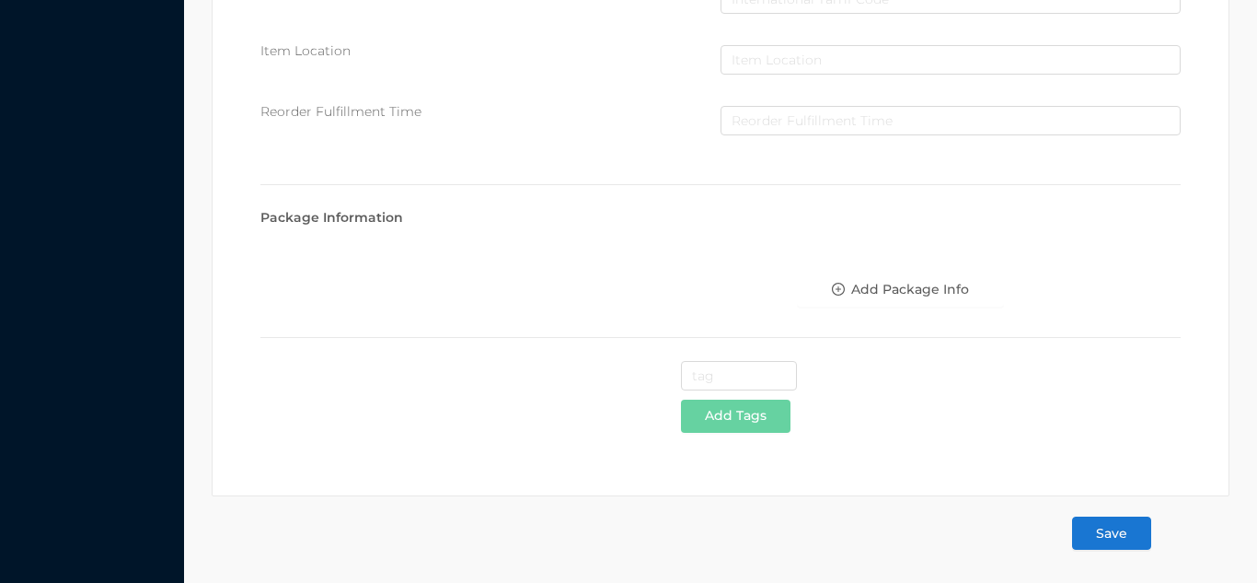
click at [1120, 530] on button "Save" at bounding box center [1111, 532] width 79 height 33
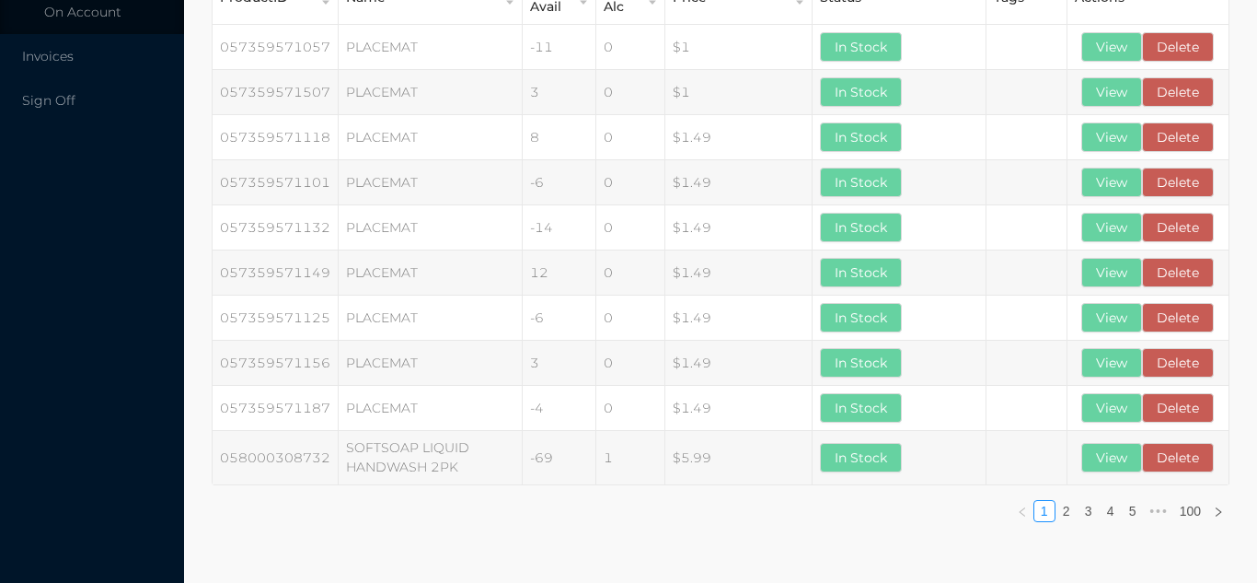
scroll to position [0, 0]
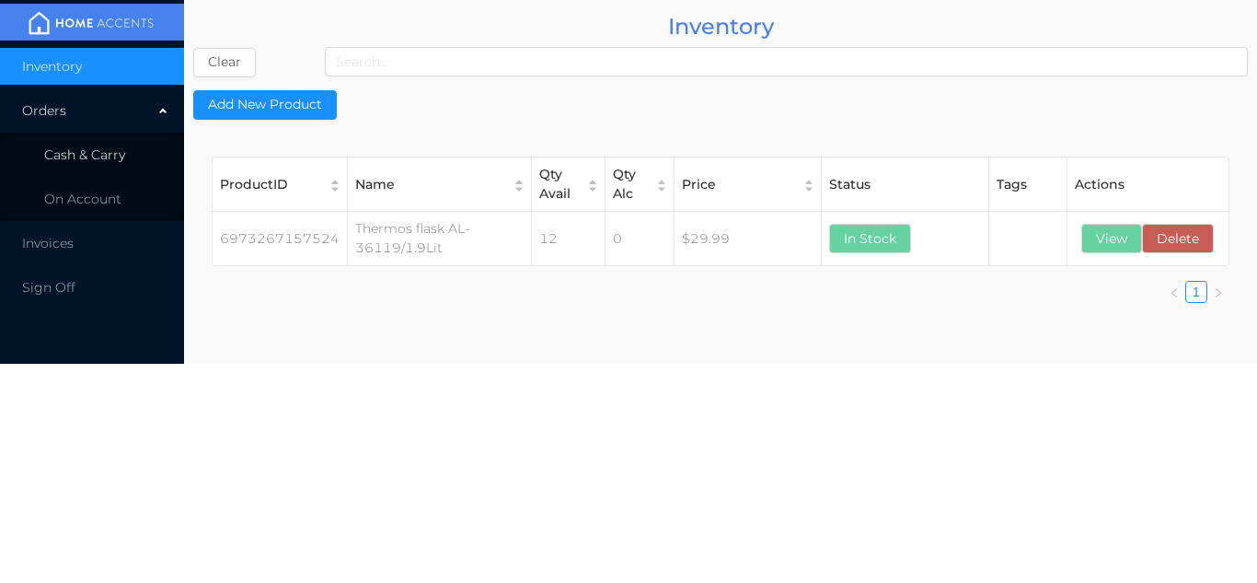
click at [116, 160] on span "Cash & Carry" at bounding box center [84, 154] width 81 height 17
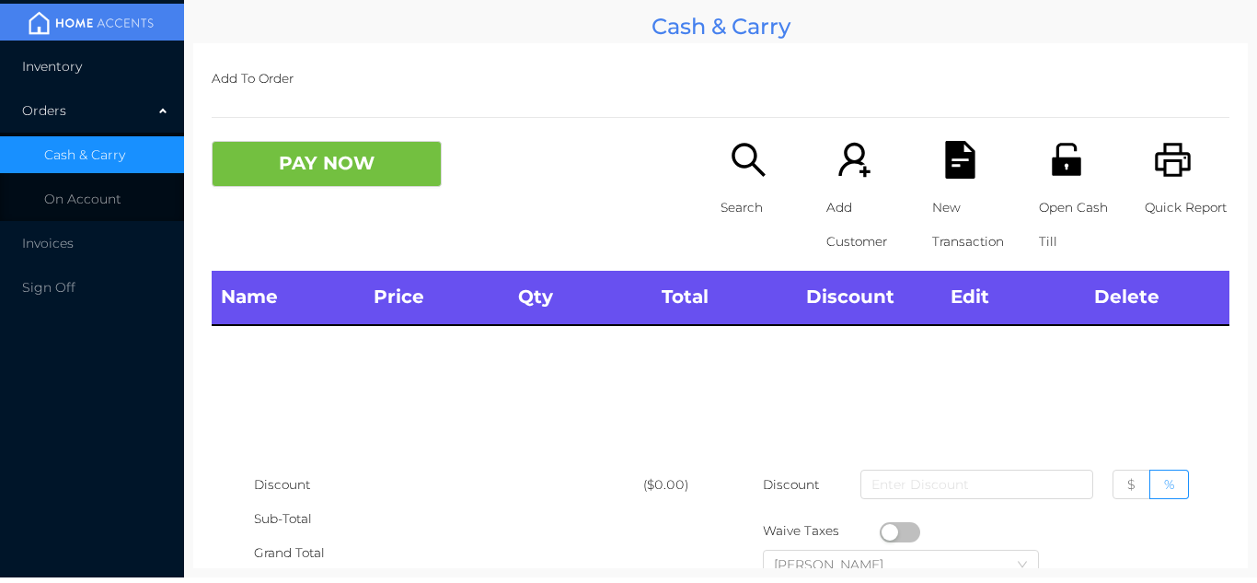
click at [110, 63] on li "Inventory" at bounding box center [92, 66] width 184 height 37
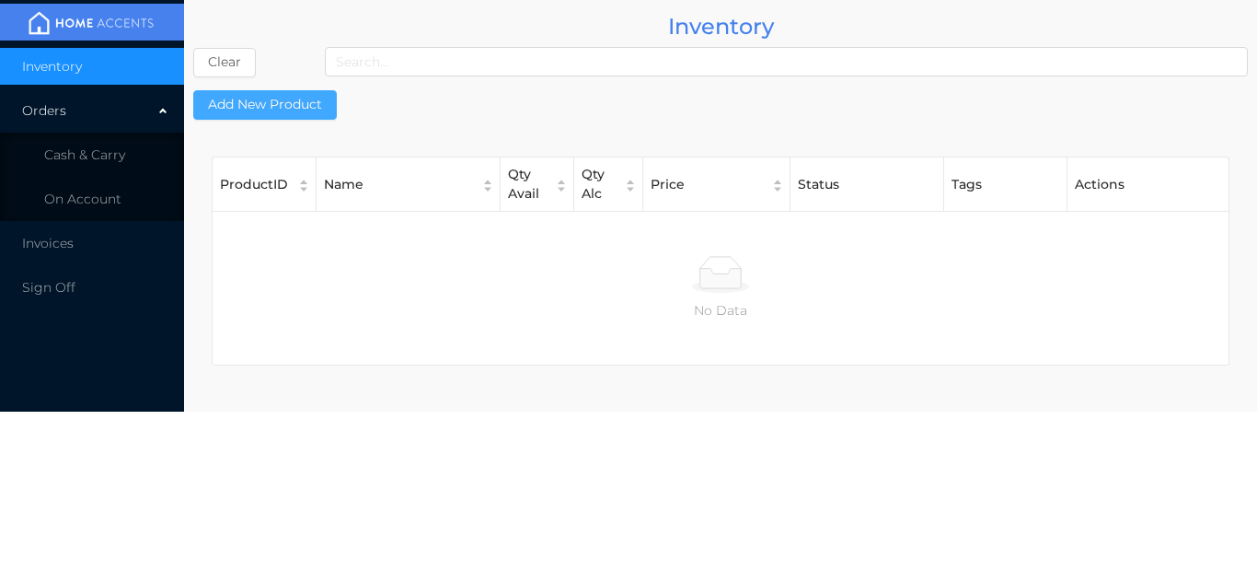
click at [298, 102] on button "Add New Product" at bounding box center [265, 104] width 144 height 29
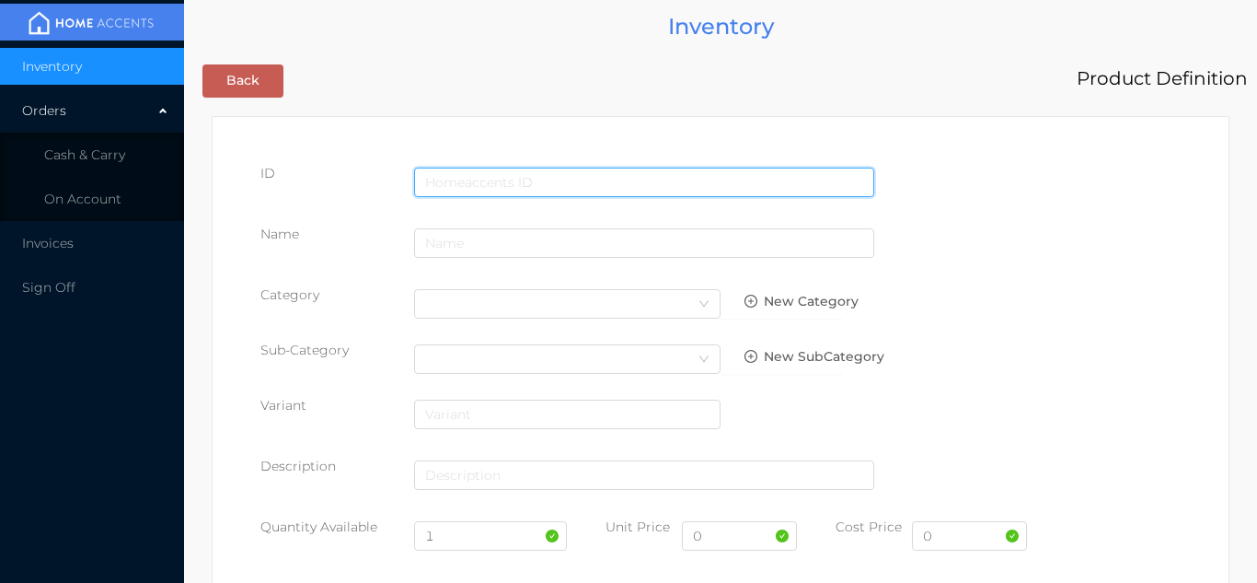
click at [460, 182] on input "text" at bounding box center [644, 181] width 460 height 29
type input "6973267155995"
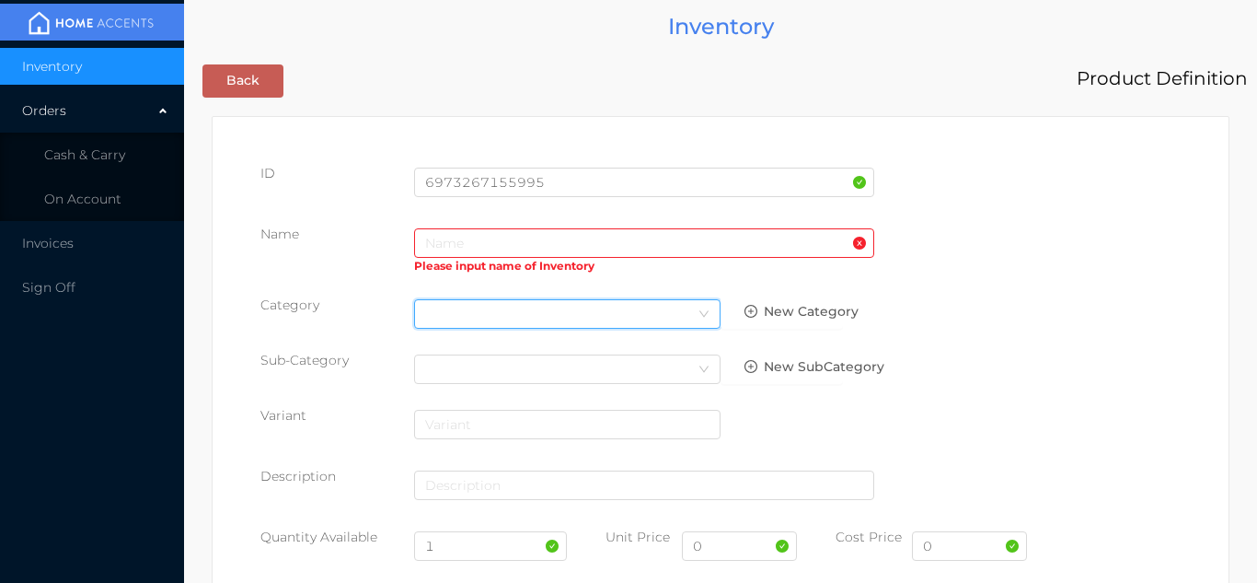
click at [455, 305] on div "Select Category" at bounding box center [567, 314] width 284 height 28
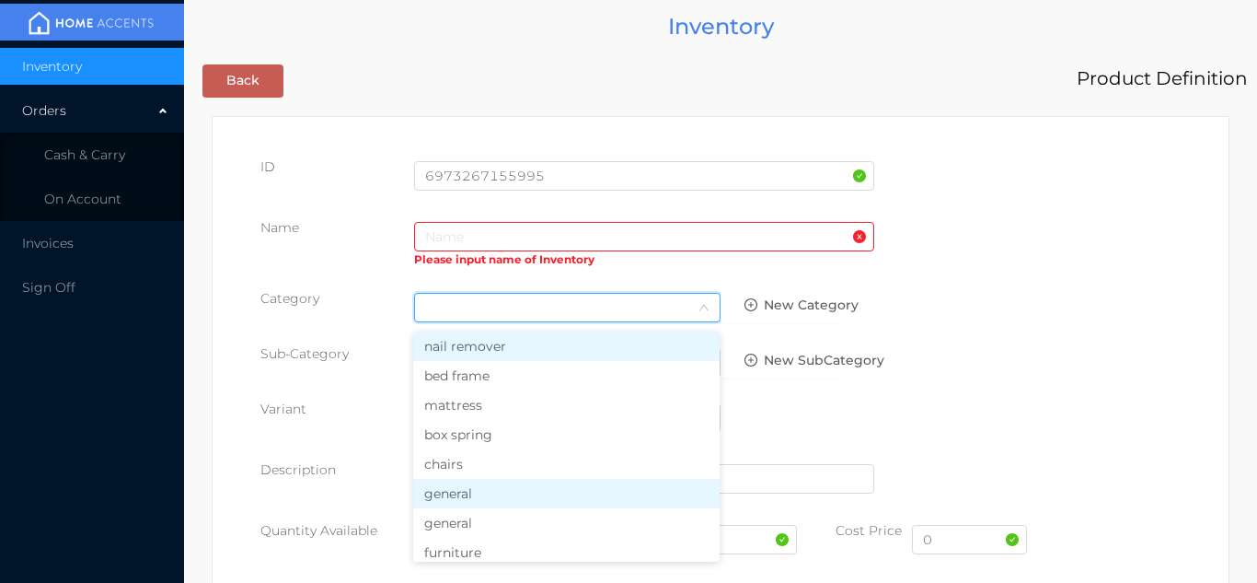
click at [456, 494] on li "general" at bounding box center [566, 493] width 306 height 29
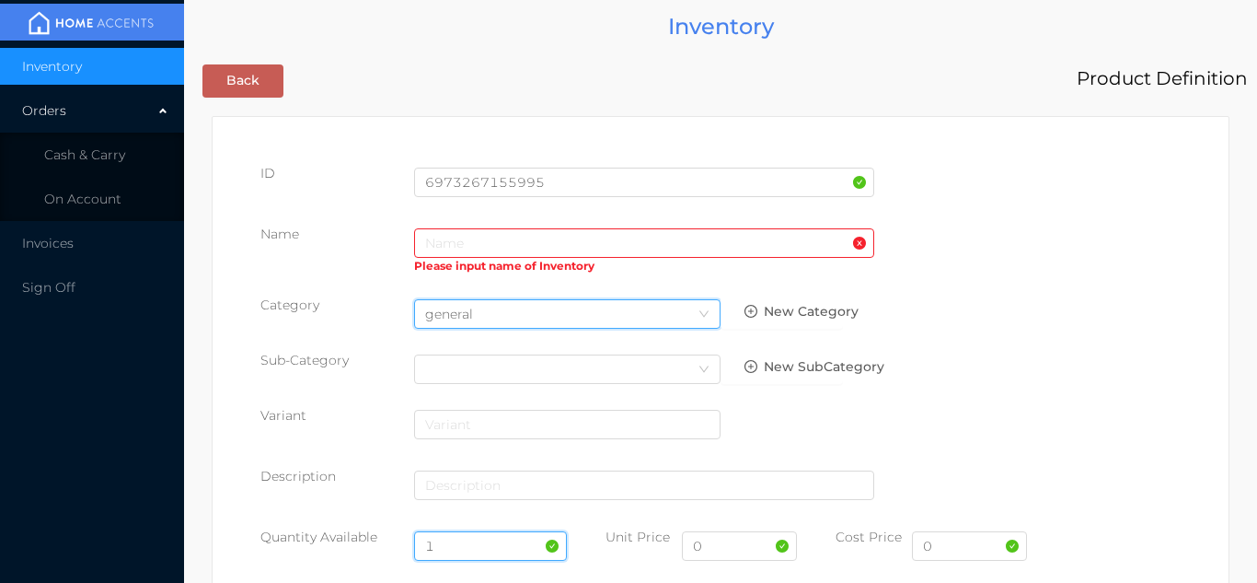
click at [458, 533] on input "1" at bounding box center [491, 545] width 154 height 29
type input "12"
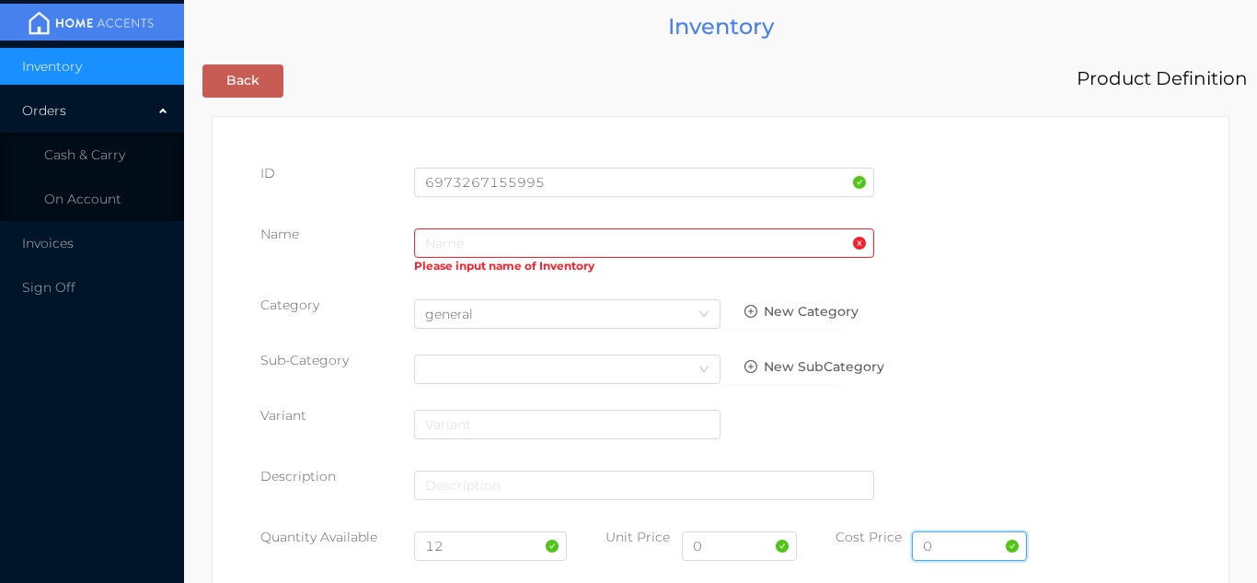
click at [948, 550] on input "0" at bounding box center [969, 545] width 115 height 29
type input "14.00"
click at [723, 547] on input "0" at bounding box center [739, 545] width 115 height 29
type input "29.99"
click at [440, 242] on input "text" at bounding box center [644, 242] width 460 height 29
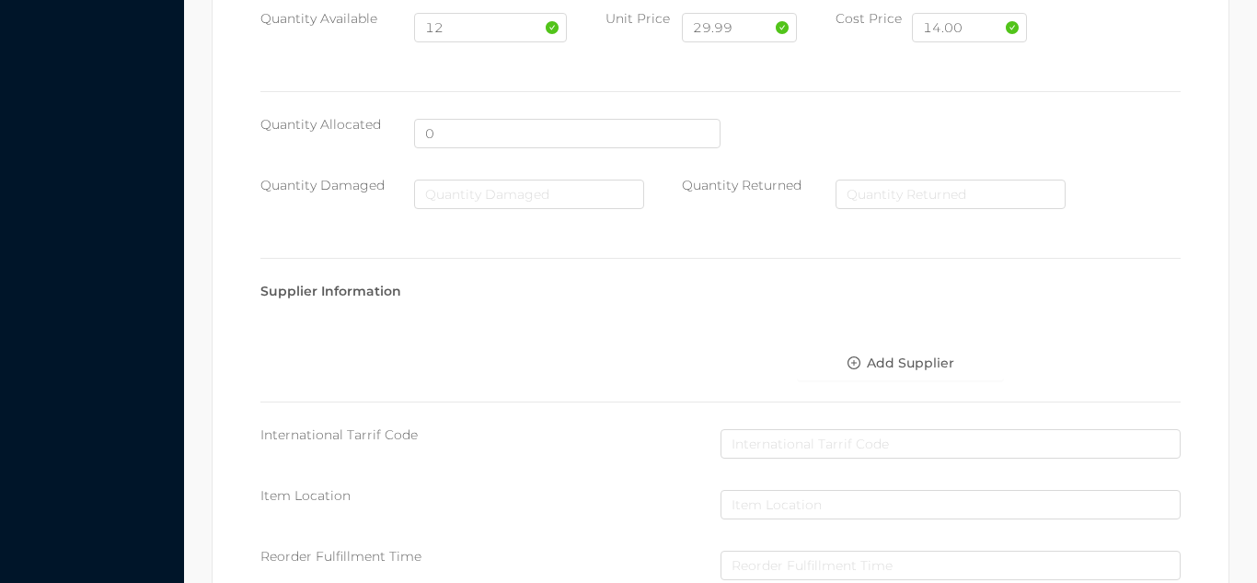
scroll to position [946, 0]
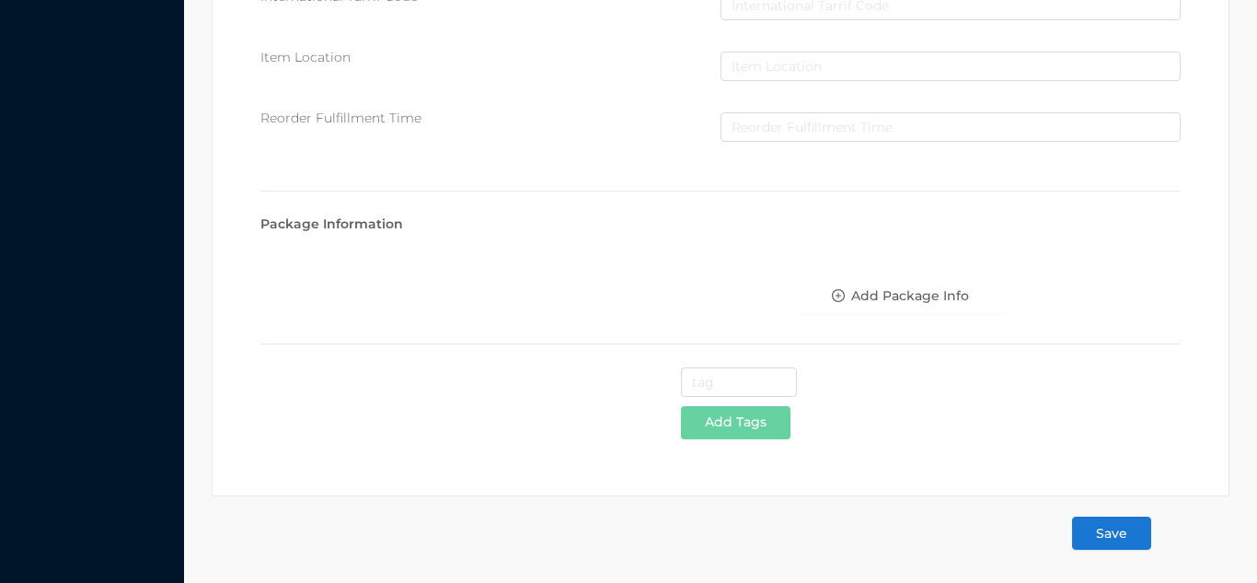
type input "Thermos flask ND-81910/1.9Lit"
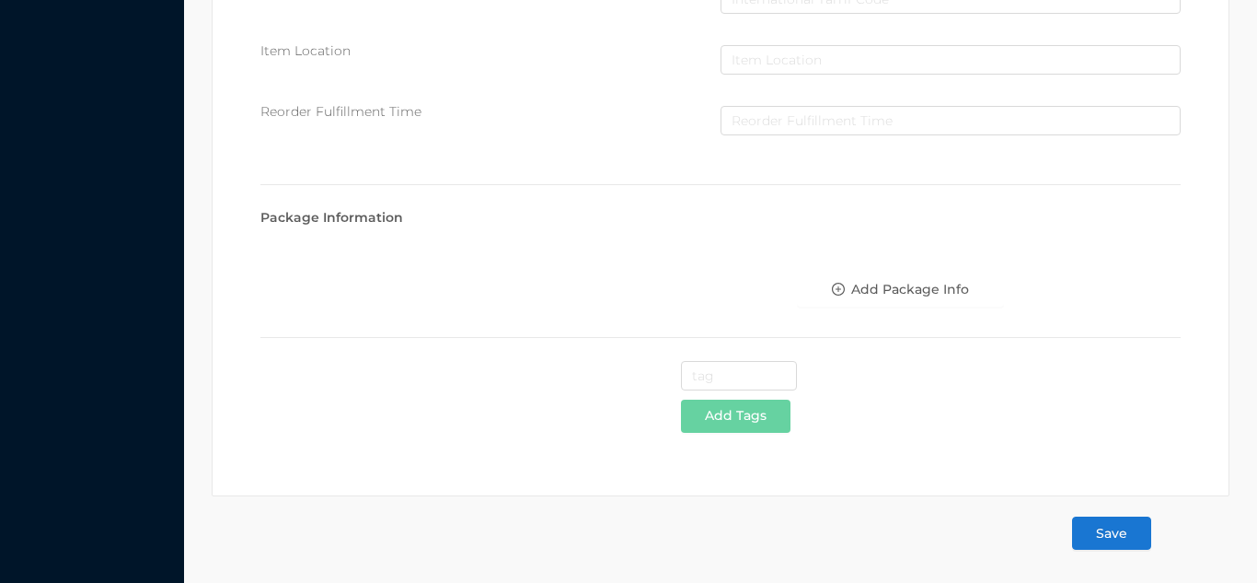
click at [1110, 531] on button "Save" at bounding box center [1111, 532] width 79 height 33
click at [1120, 525] on button "Save" at bounding box center [1111, 532] width 79 height 33
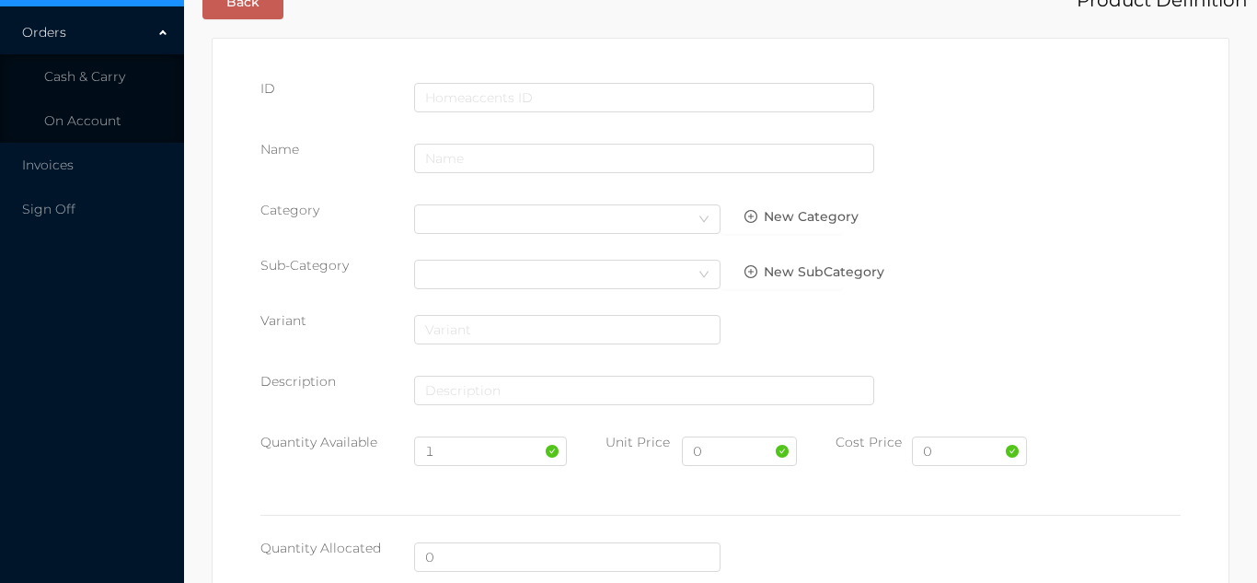
scroll to position [0, 0]
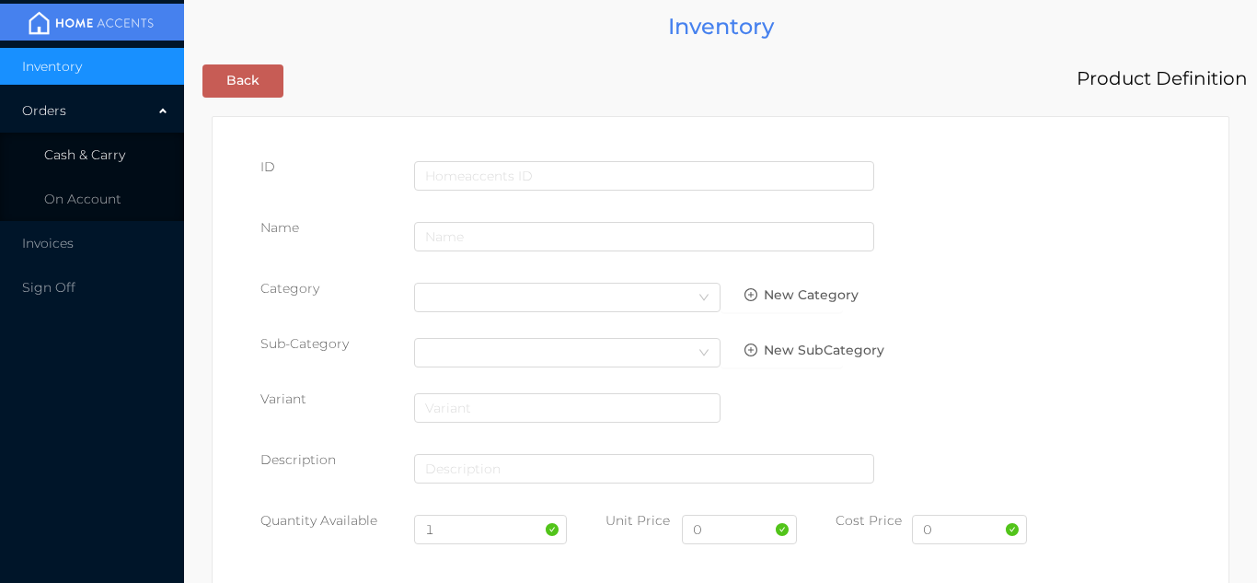
click at [140, 156] on li "Cash & Carry" at bounding box center [92, 154] width 184 height 37
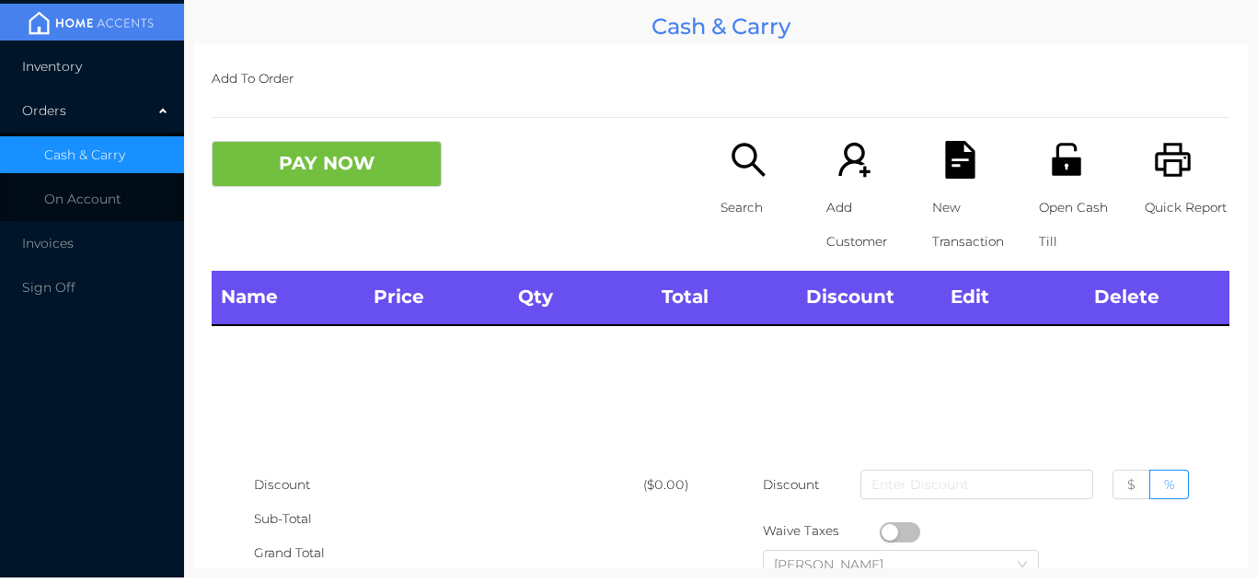
click at [108, 75] on li "Inventory" at bounding box center [92, 66] width 184 height 37
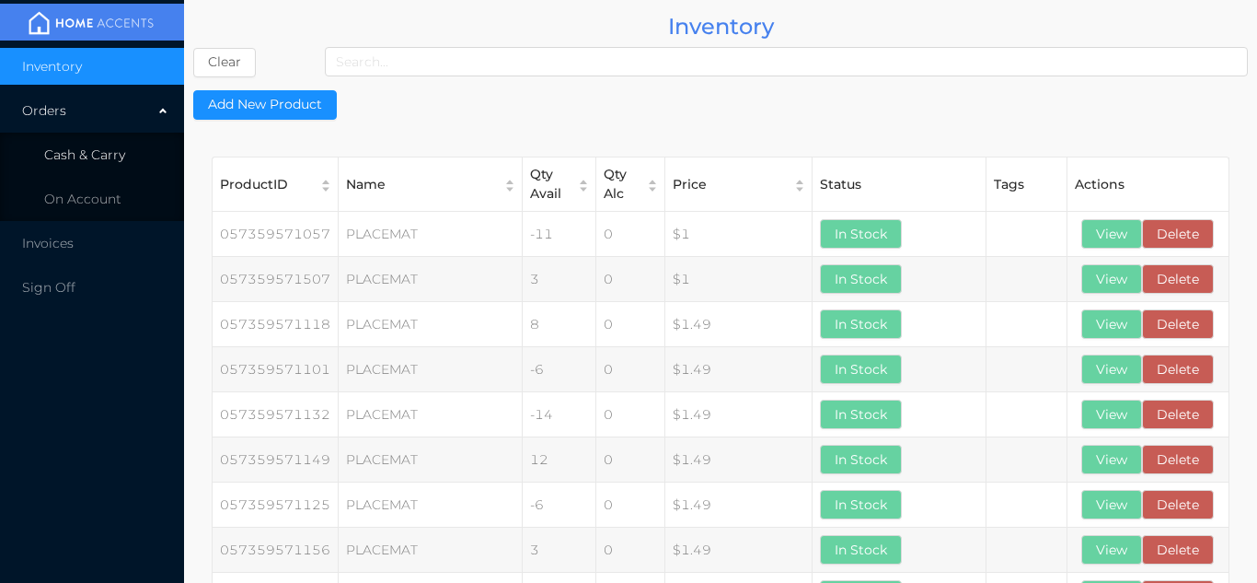
click at [110, 146] on span "Cash & Carry" at bounding box center [84, 154] width 81 height 17
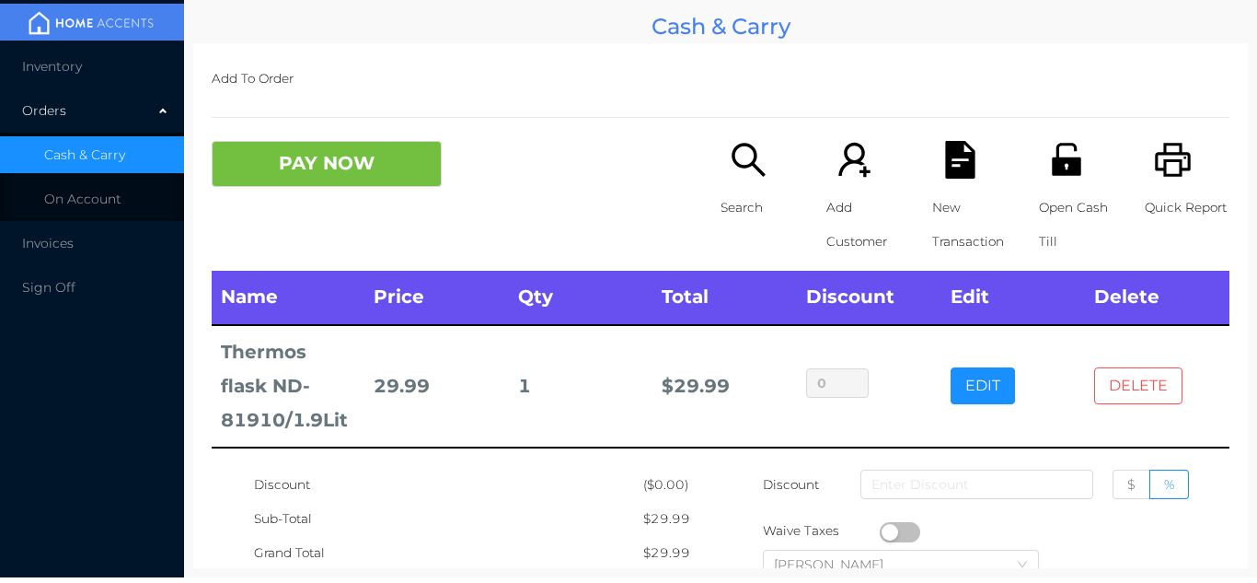
click at [1131, 385] on button "DELETE" at bounding box center [1138, 385] width 88 height 37
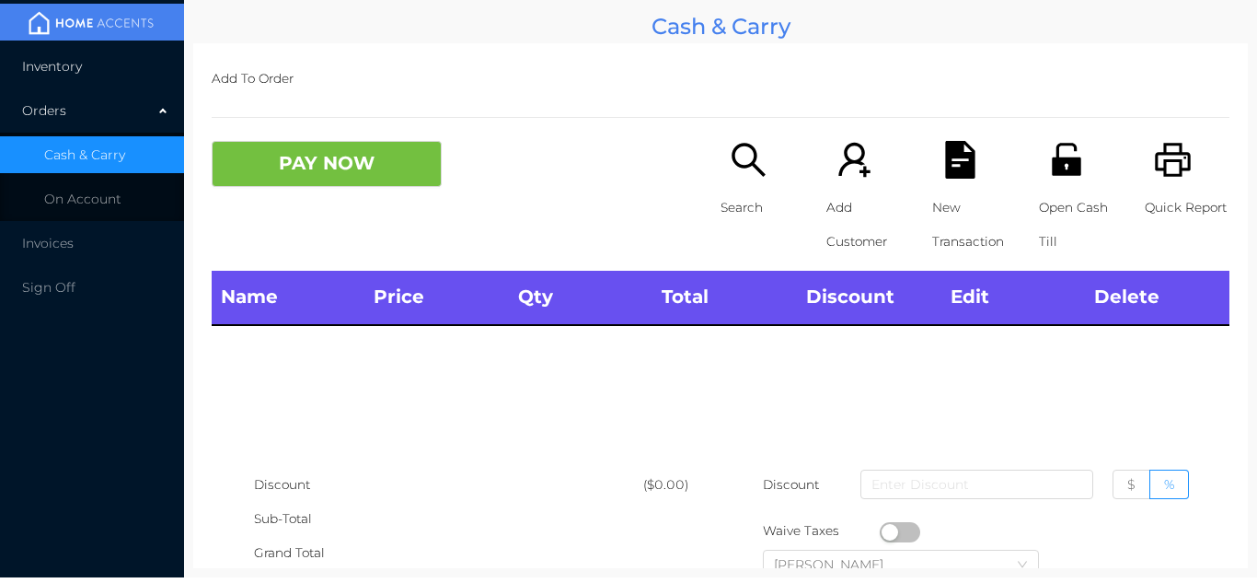
click at [97, 61] on li "Inventory" at bounding box center [92, 66] width 184 height 37
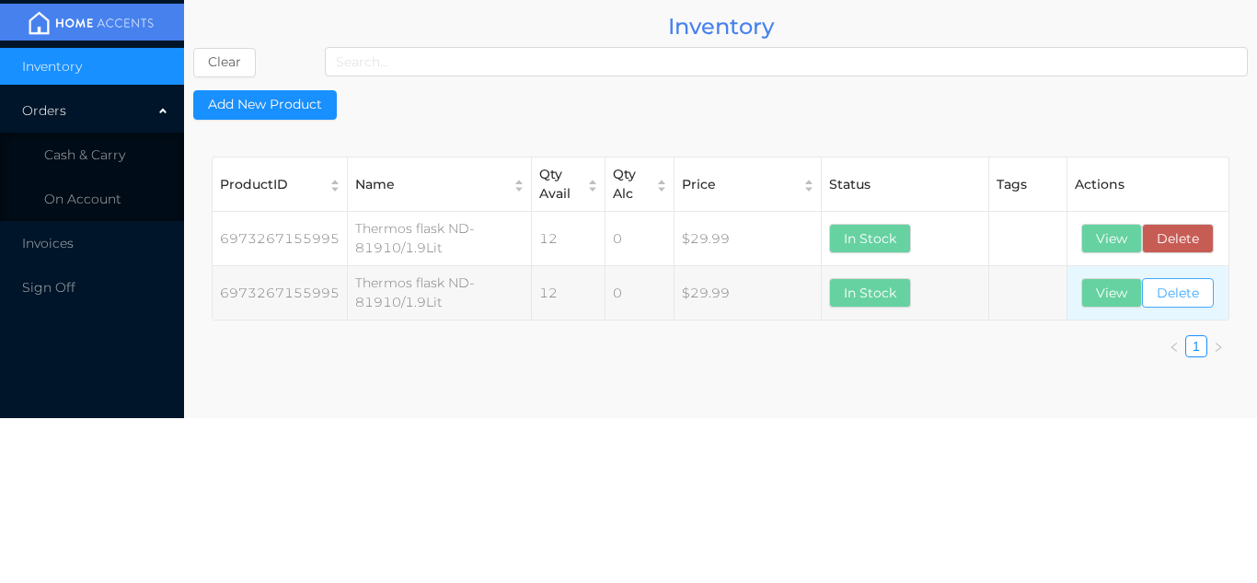
click at [1195, 298] on button "Delete" at bounding box center [1178, 292] width 72 height 29
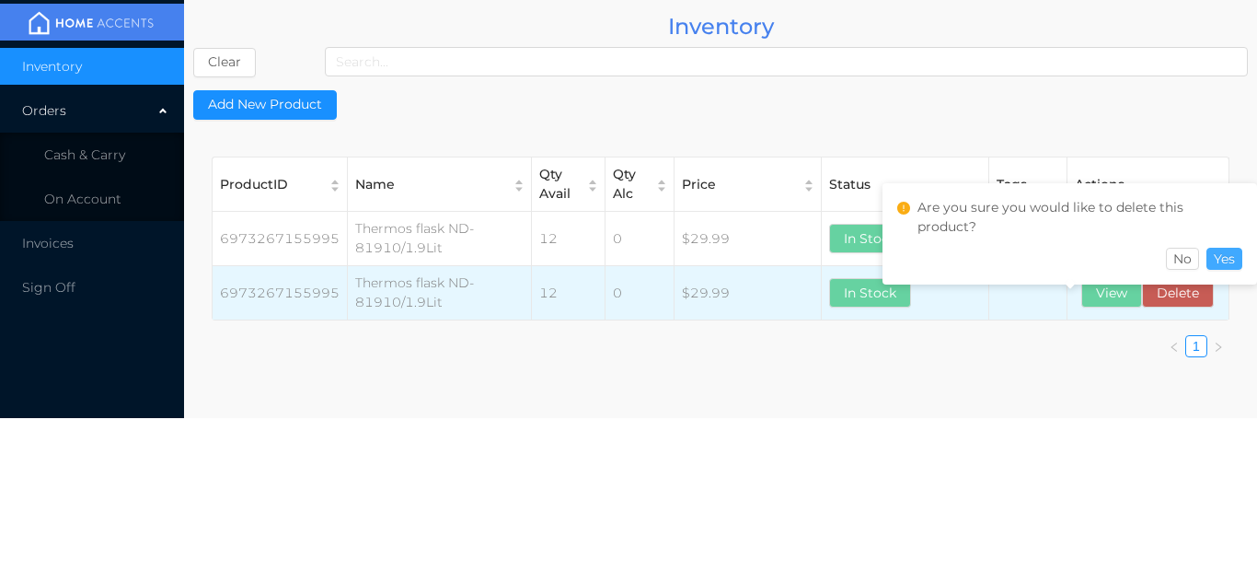
click at [1234, 260] on button "Yes" at bounding box center [1224, 259] width 36 height 22
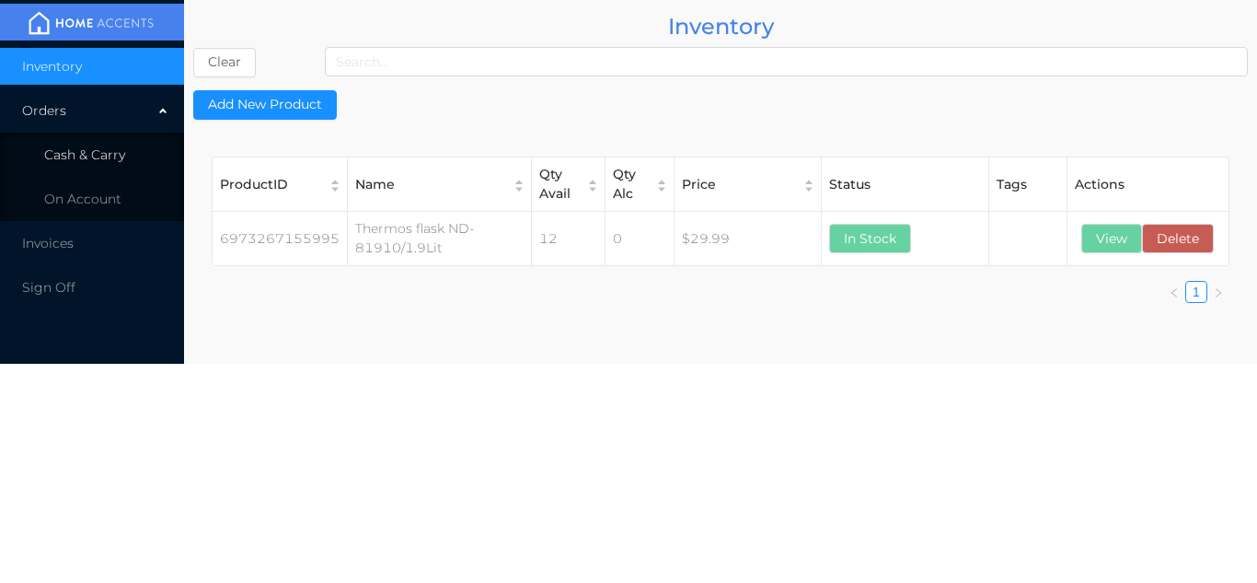
click at [113, 140] on li "Cash & Carry" at bounding box center [92, 154] width 184 height 37
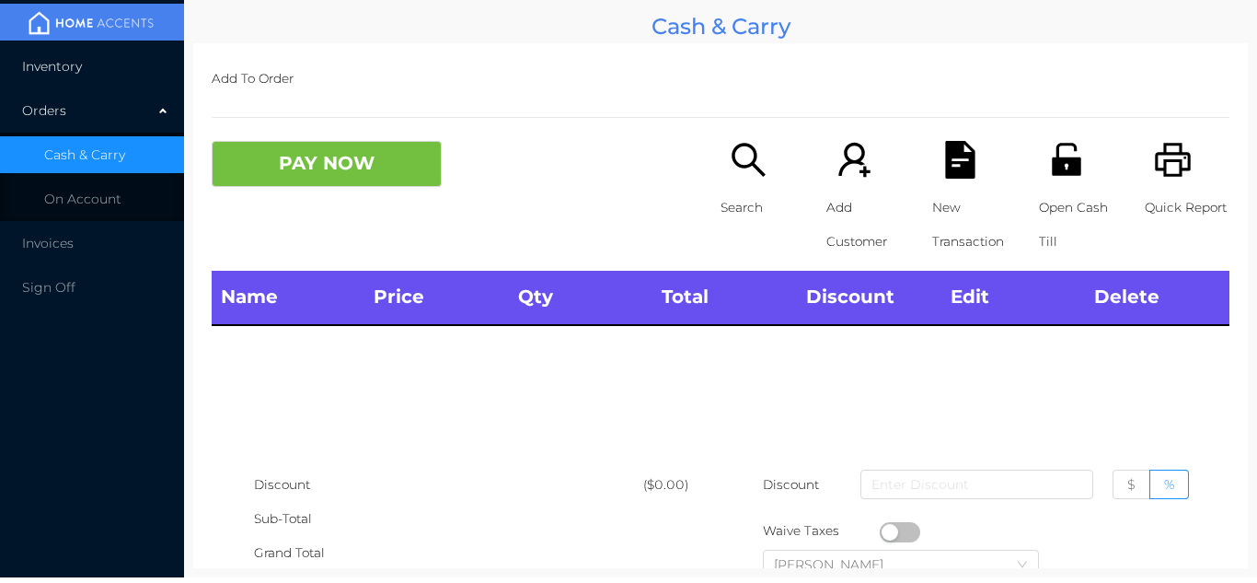
click at [119, 56] on li "Inventory" at bounding box center [92, 66] width 184 height 37
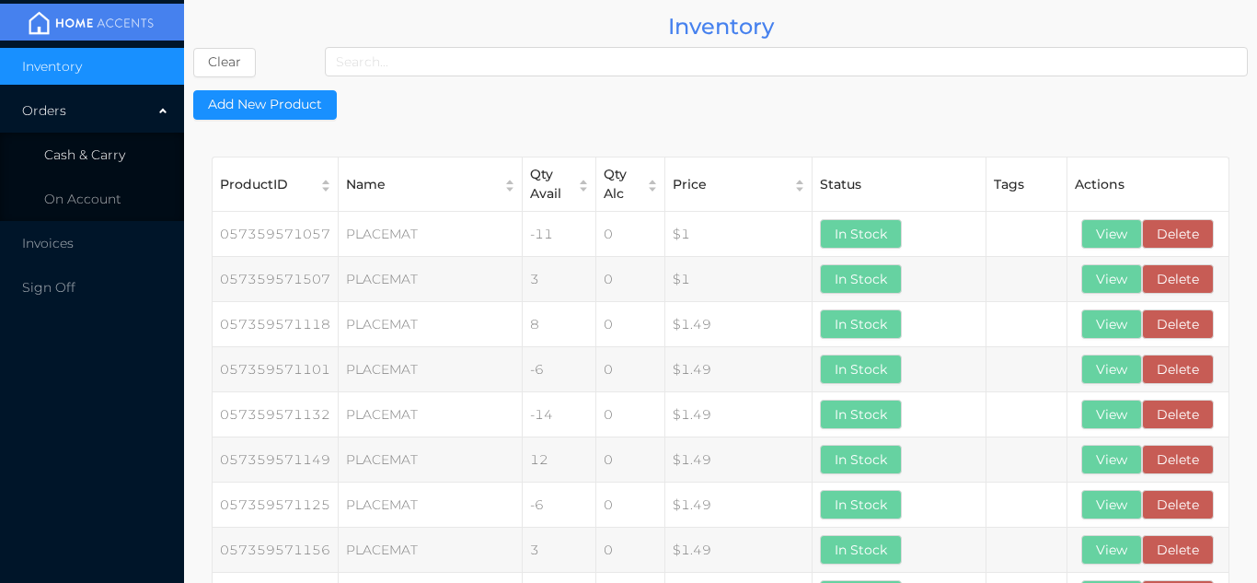
click at [130, 156] on li "Cash & Carry" at bounding box center [92, 154] width 184 height 37
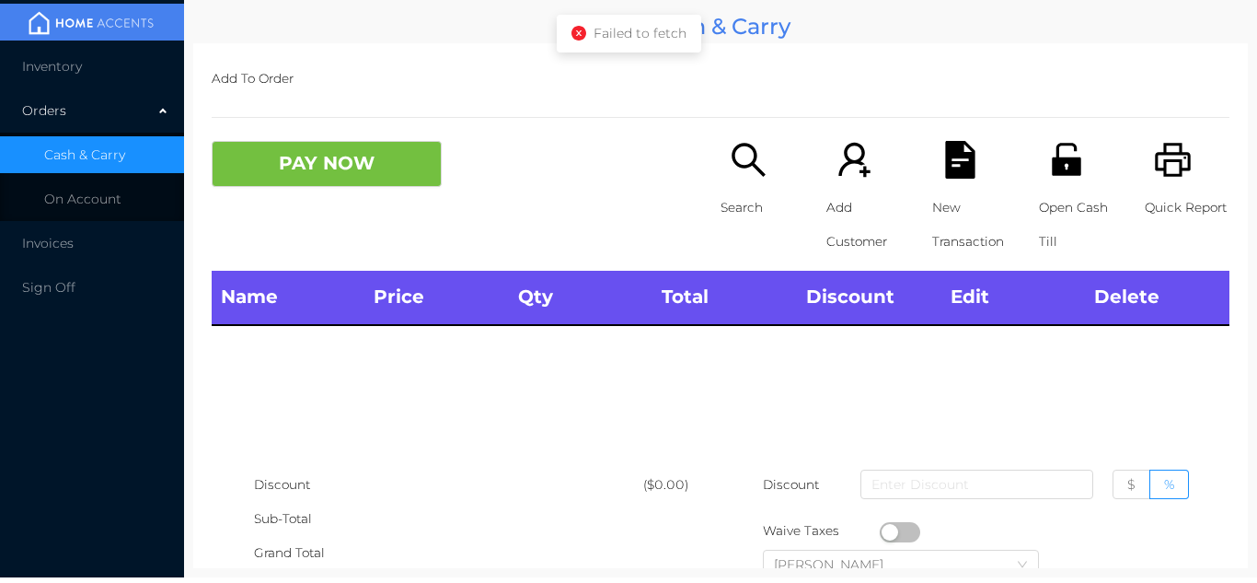
click at [574, 37] on icon "icon: close-circle" at bounding box center [578, 33] width 15 height 15
click at [131, 155] on li "Cash & Carry" at bounding box center [92, 154] width 184 height 37
click at [123, 66] on li "Inventory" at bounding box center [92, 66] width 184 height 37
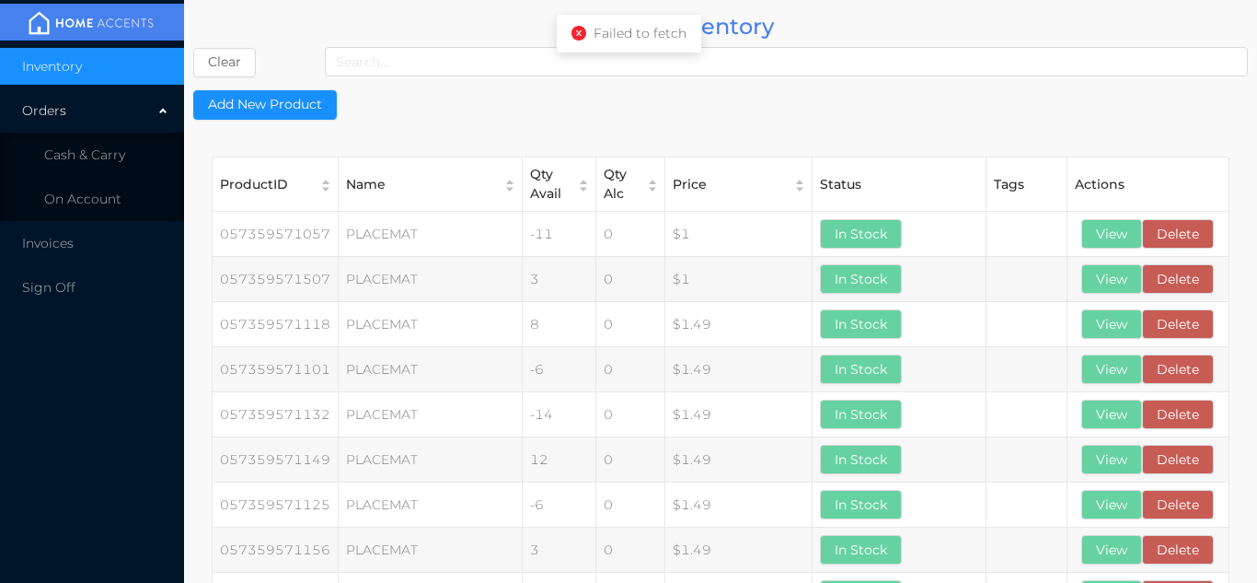
click at [557, 29] on div "Failed to fetch" at bounding box center [629, 34] width 144 height 38
click at [574, 30] on icon "icon: close-circle" at bounding box center [578, 33] width 15 height 15
click at [577, 34] on icon "icon: close-circle" at bounding box center [578, 33] width 15 height 15
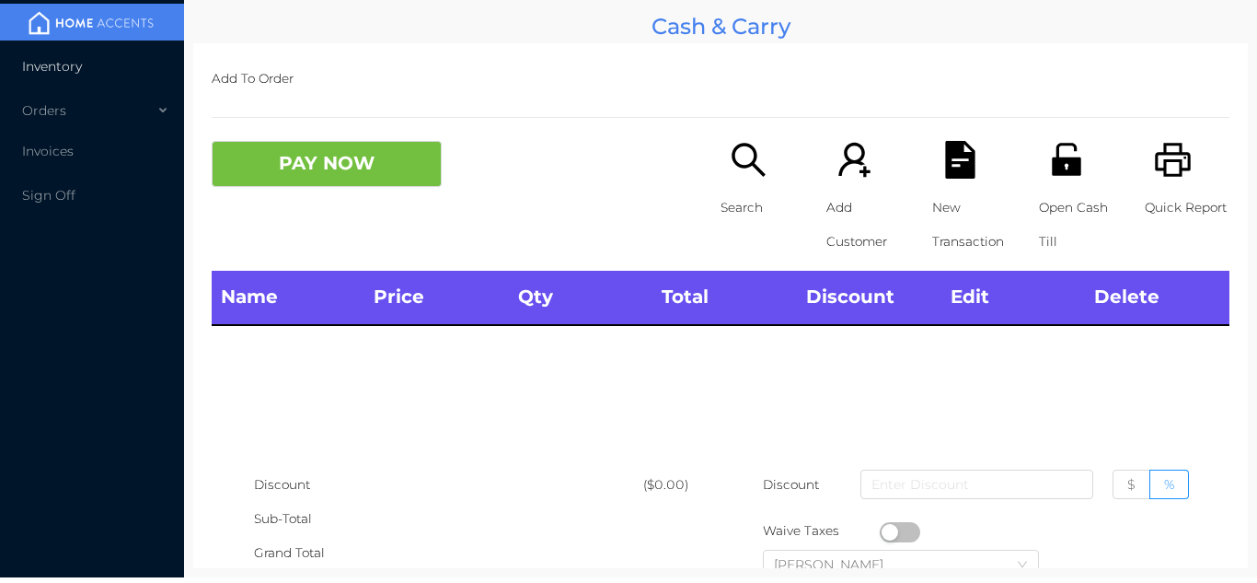
click at [133, 72] on li "Inventory" at bounding box center [92, 66] width 184 height 37
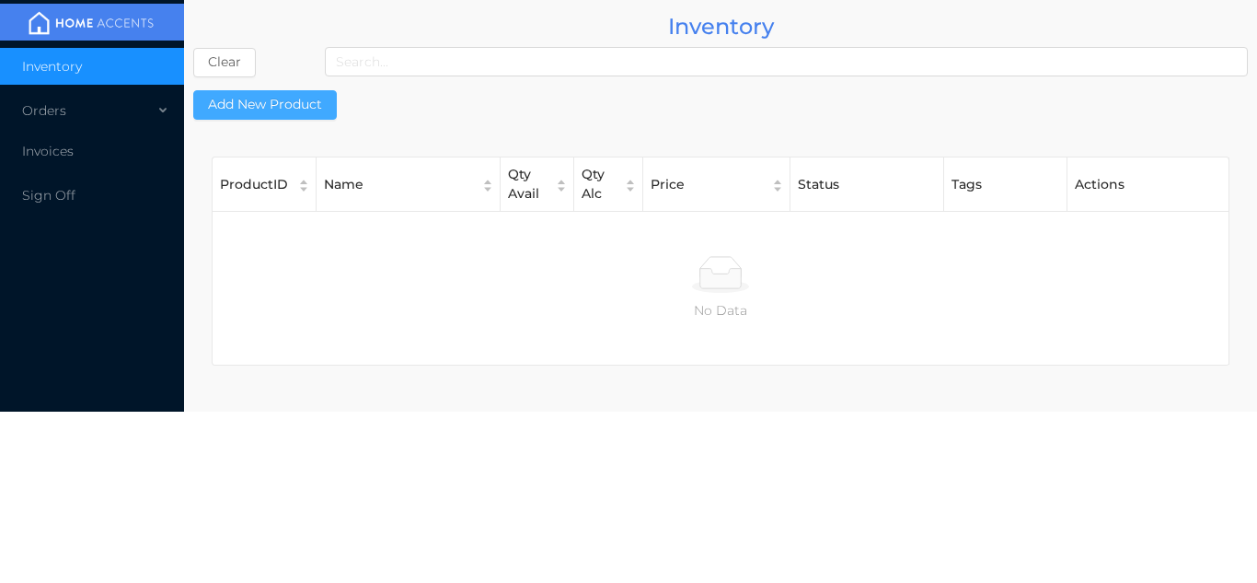
click at [301, 90] on button "Add New Product" at bounding box center [265, 104] width 144 height 29
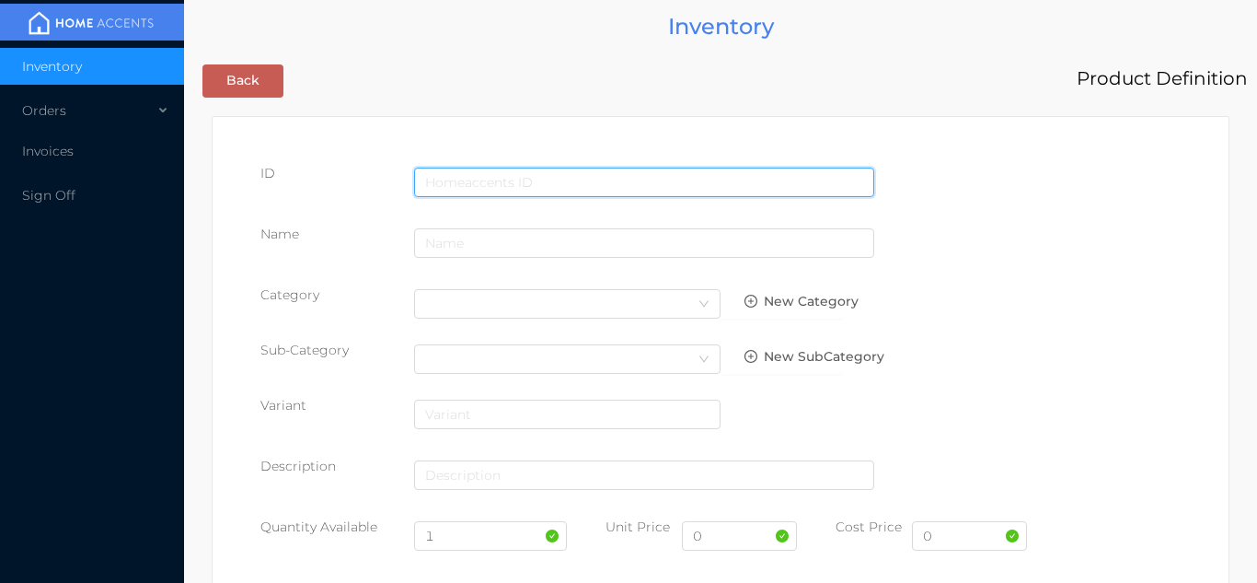
click at [472, 169] on input "text" at bounding box center [644, 181] width 460 height 29
type input "6952316500023"
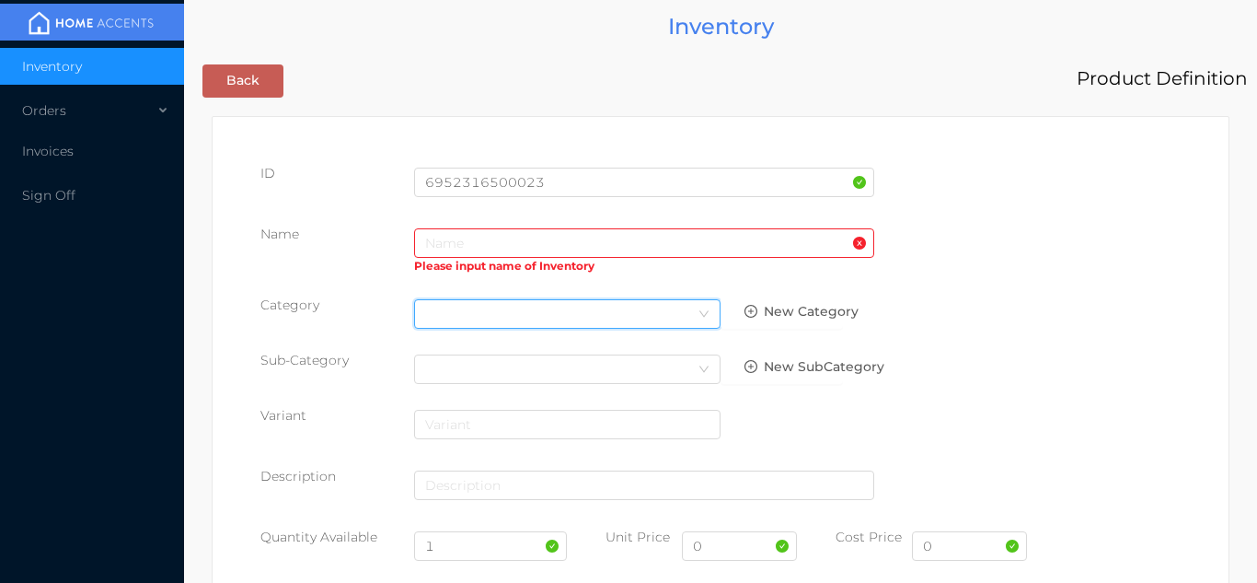
click at [450, 303] on div "Select Category" at bounding box center [567, 314] width 284 height 28
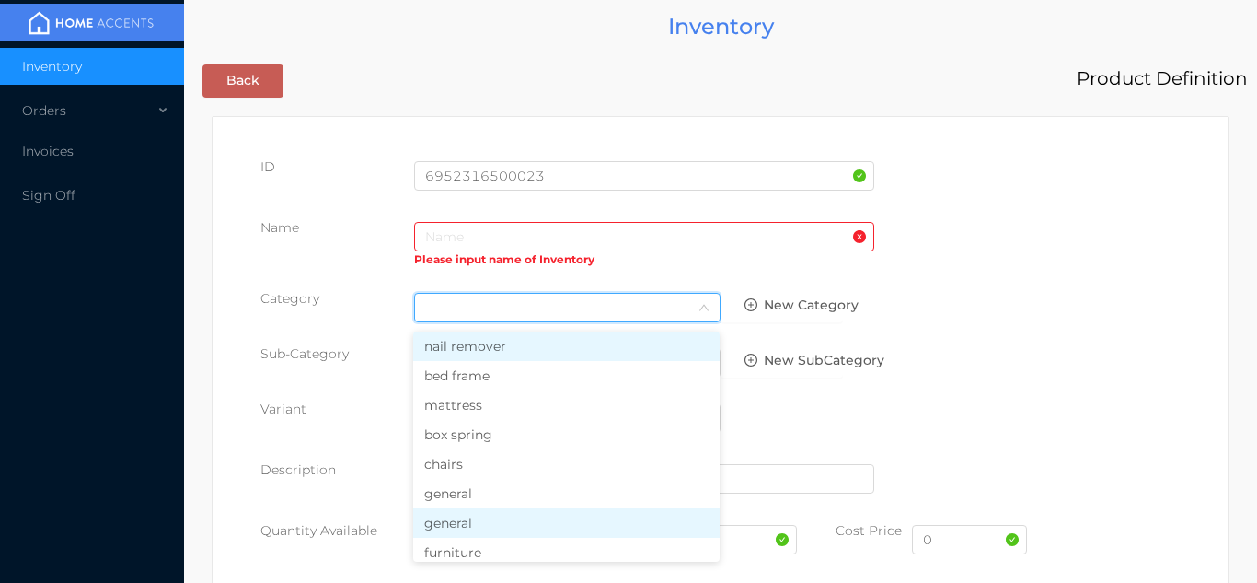
click at [458, 508] on li "general" at bounding box center [566, 522] width 306 height 29
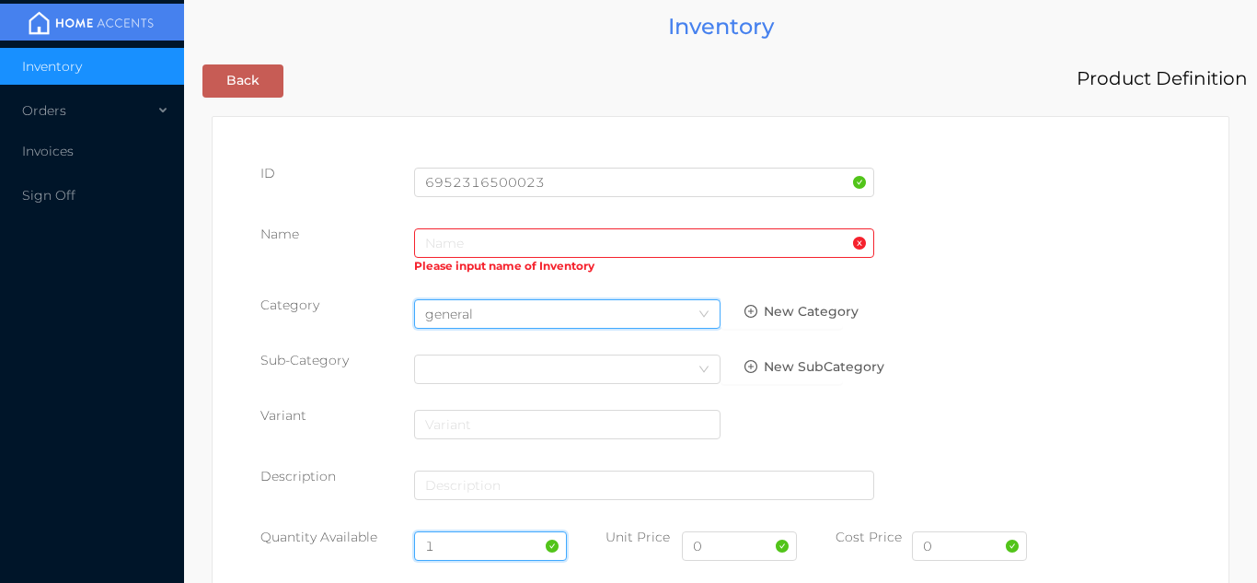
click at [470, 539] on input "1" at bounding box center [491, 545] width 154 height 29
type input "1"
type input "12"
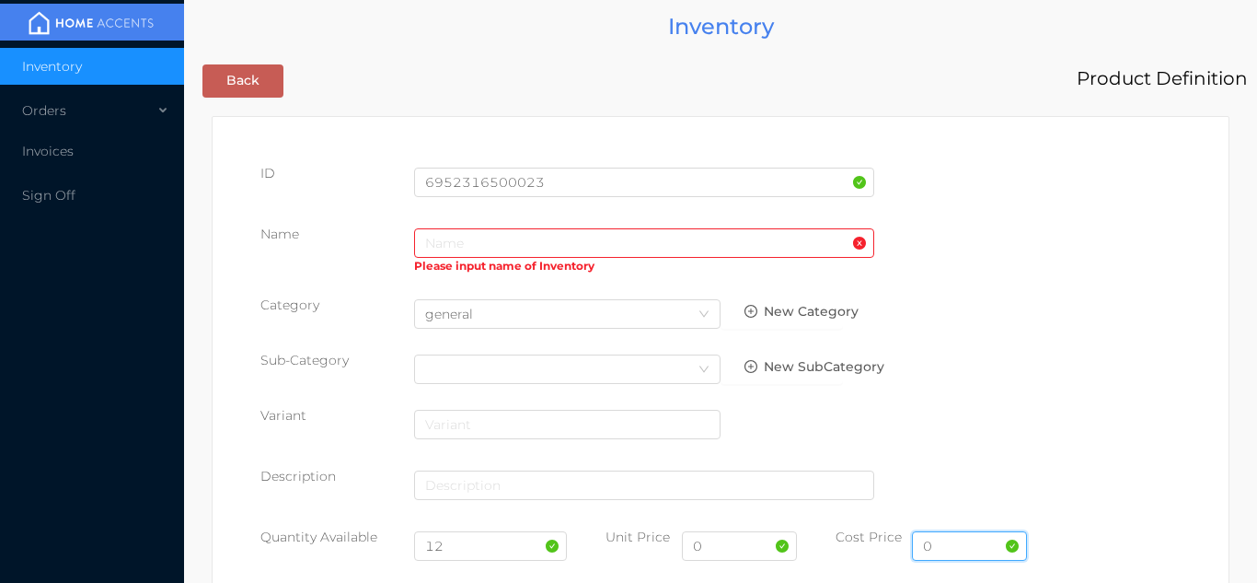
click at [976, 547] on input "0" at bounding box center [969, 545] width 115 height 29
type input "9.00"
click at [722, 539] on input "0" at bounding box center [739, 545] width 115 height 29
type input "14.99"
click at [455, 235] on input "text" at bounding box center [644, 242] width 460 height 29
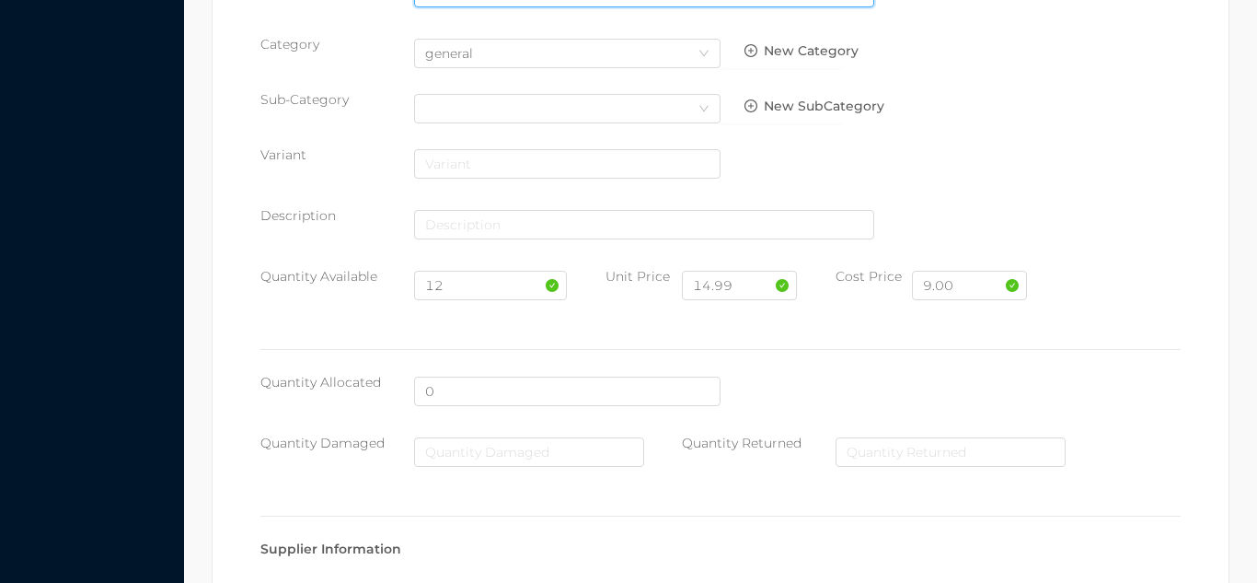
scroll to position [946, 0]
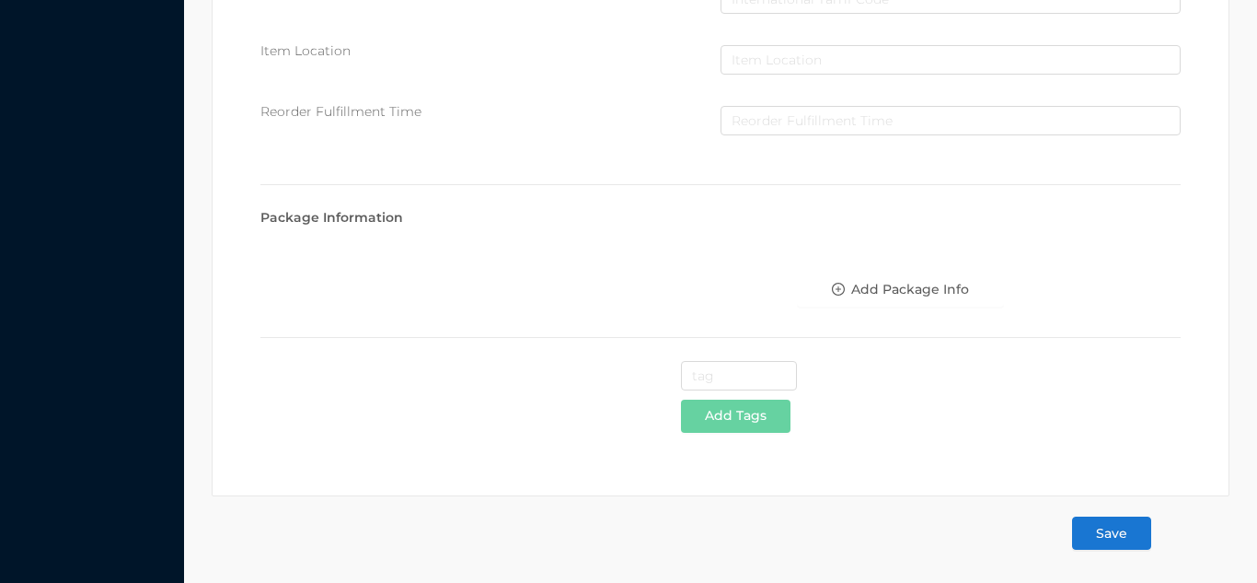
type input "Stainless steel kettle/2Lit"
click at [1120, 537] on button "Save" at bounding box center [1111, 532] width 79 height 33
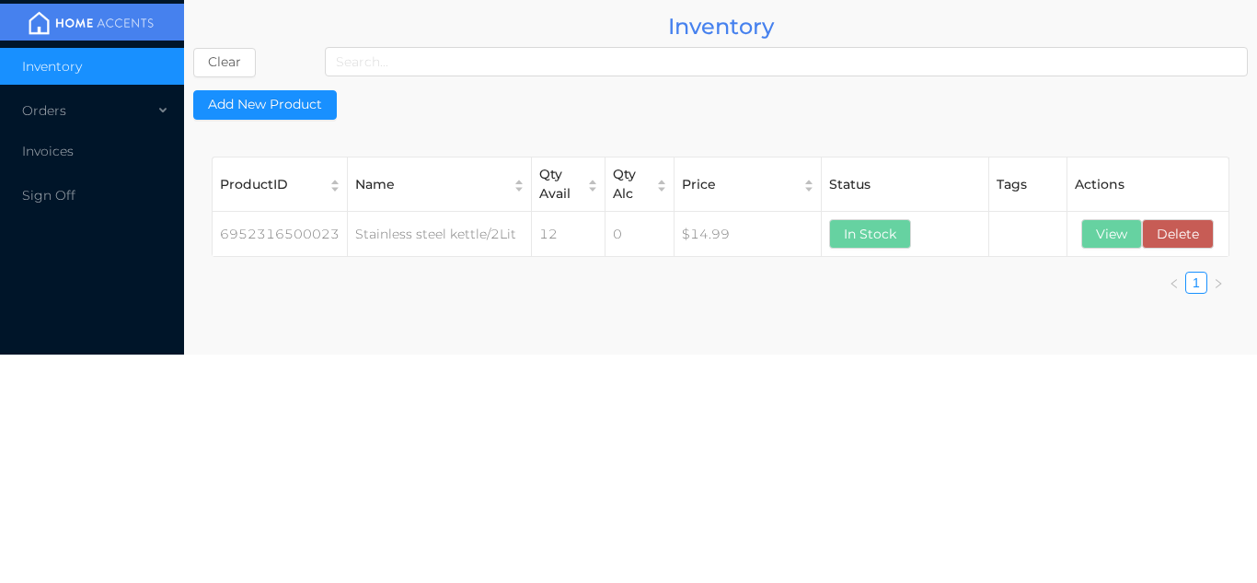
scroll to position [0, 0]
click at [100, 106] on div "Orders" at bounding box center [92, 110] width 184 height 37
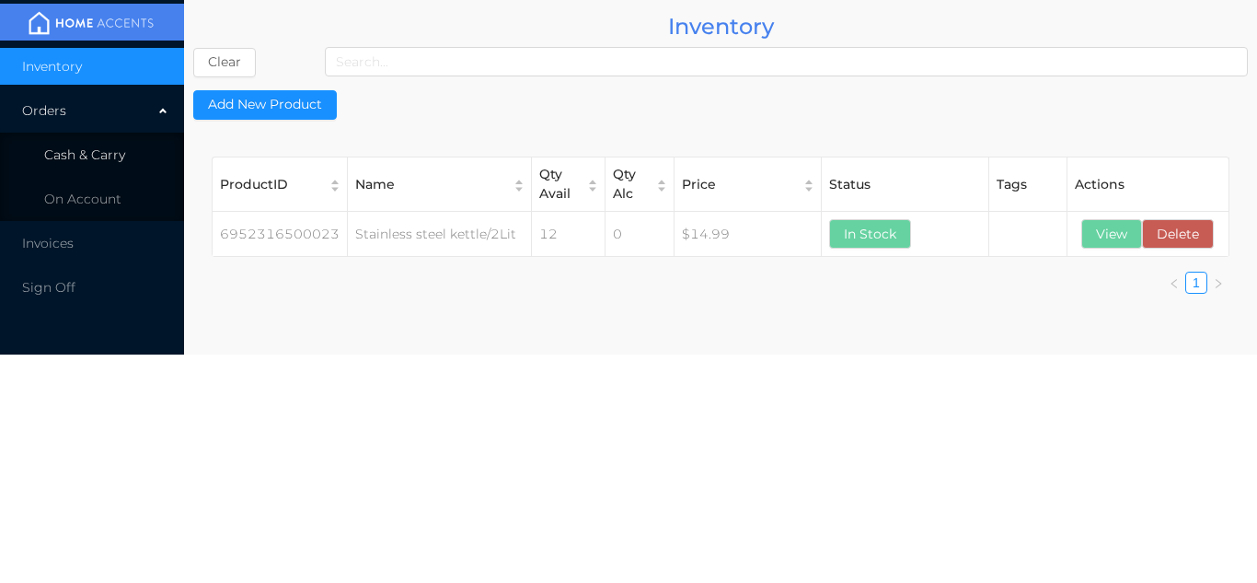
click at [116, 149] on span "Cash & Carry" at bounding box center [84, 154] width 81 height 17
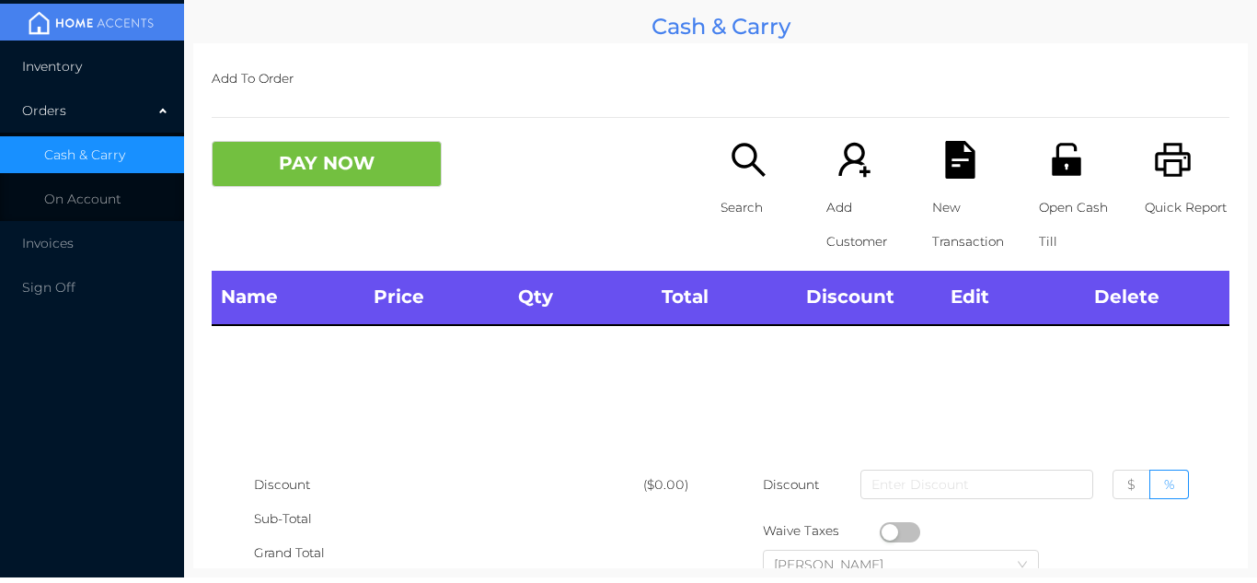
click at [123, 66] on li "Inventory" at bounding box center [92, 66] width 184 height 37
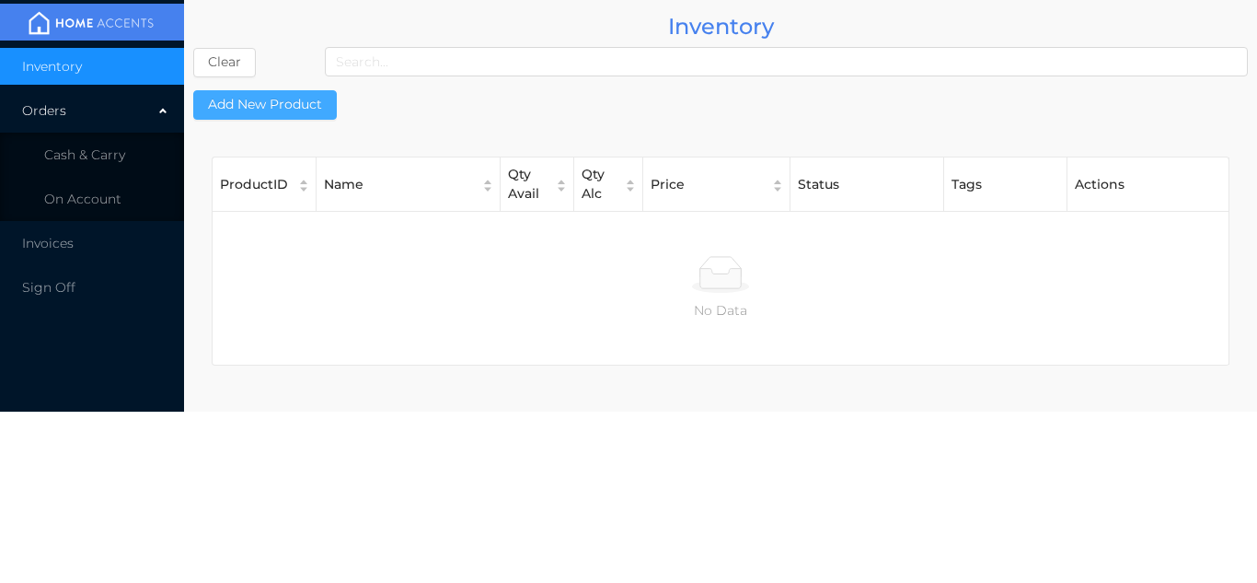
click at [306, 110] on button "Add New Product" at bounding box center [265, 104] width 144 height 29
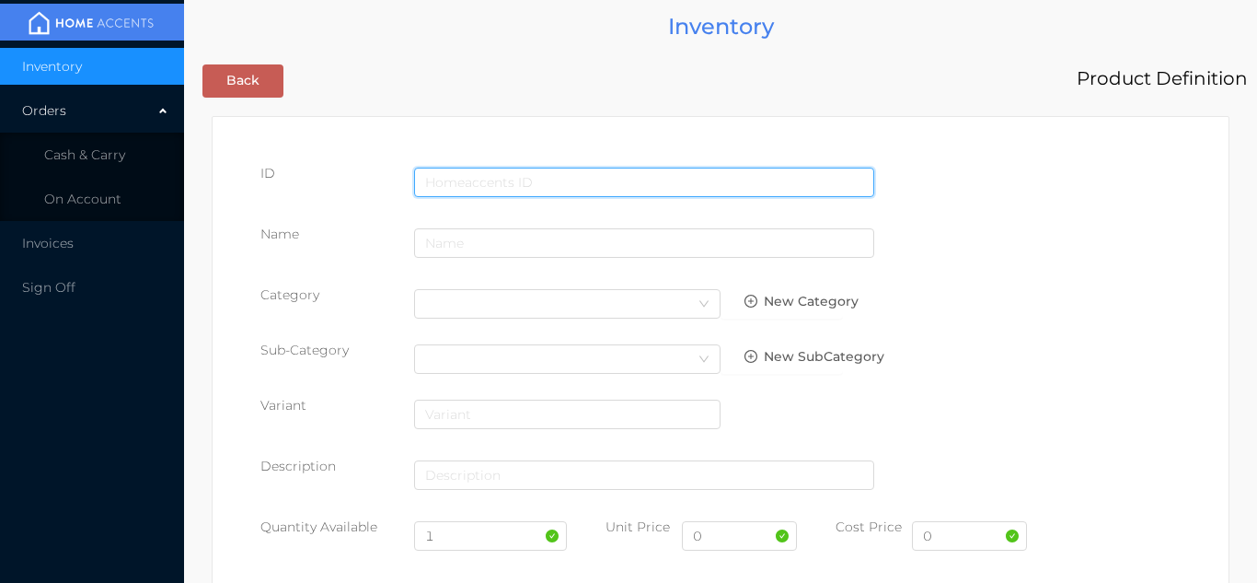
click at [477, 170] on input "text" at bounding box center [644, 181] width 460 height 29
type input "6952316500030"
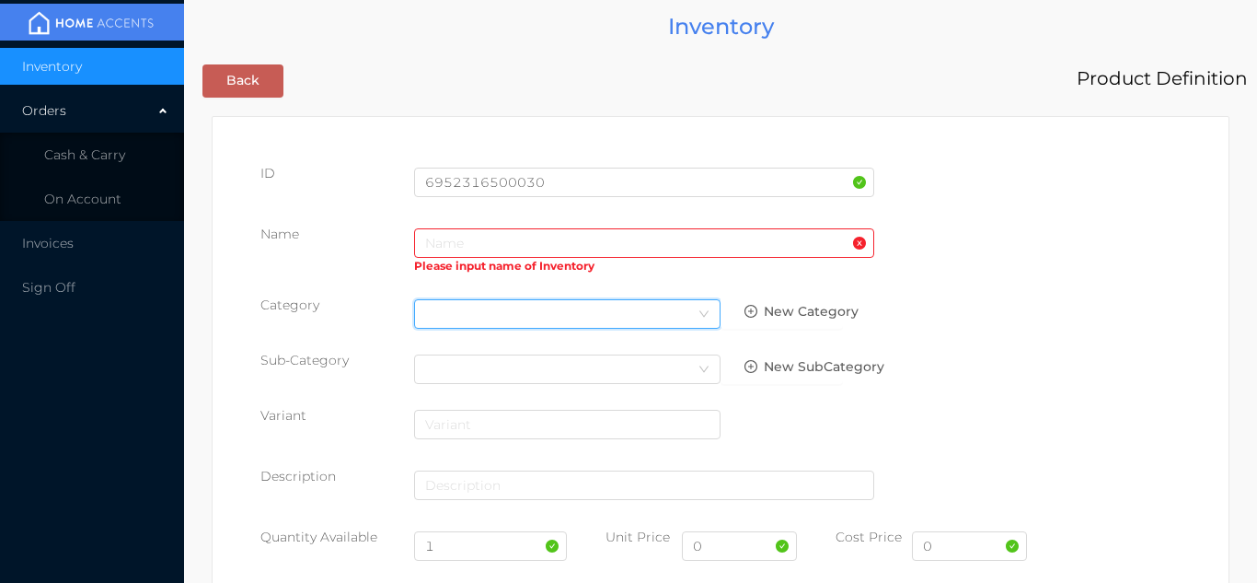
click at [470, 312] on div "Select Category" at bounding box center [567, 314] width 284 height 28
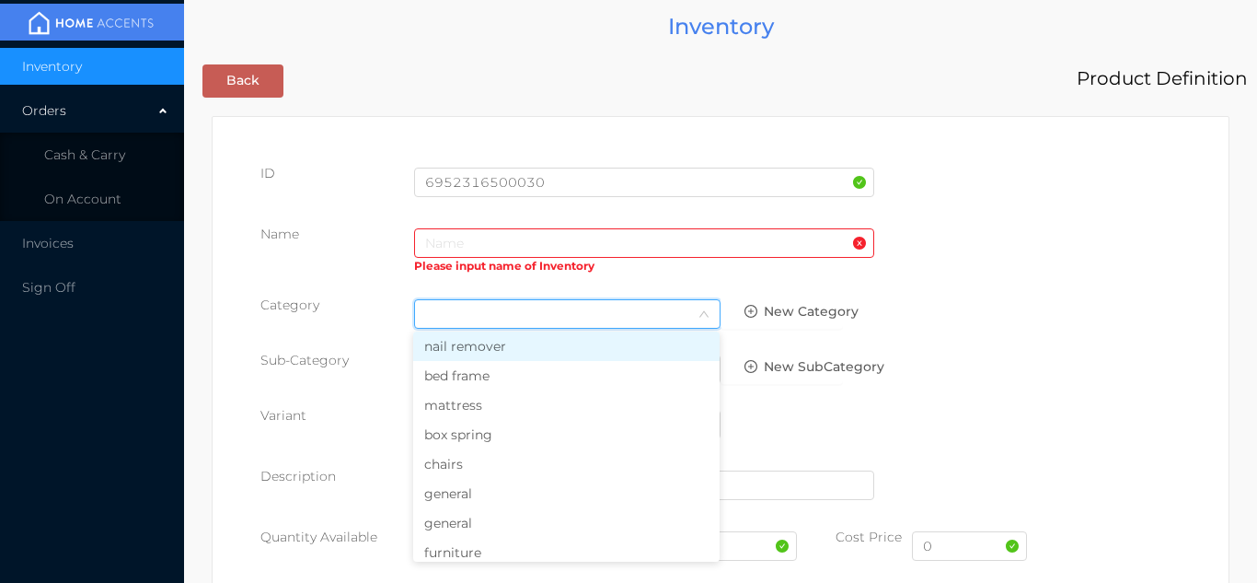
click at [466, 490] on li "general" at bounding box center [566, 493] width 306 height 29
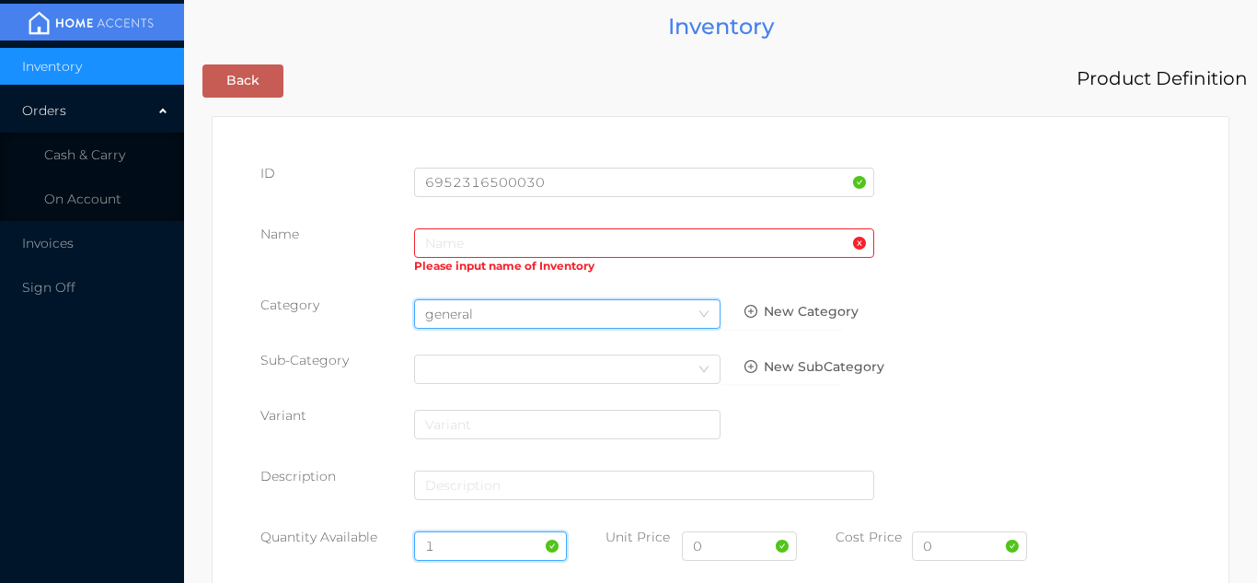
click at [464, 545] on input "1" at bounding box center [491, 545] width 154 height 29
type input "12"
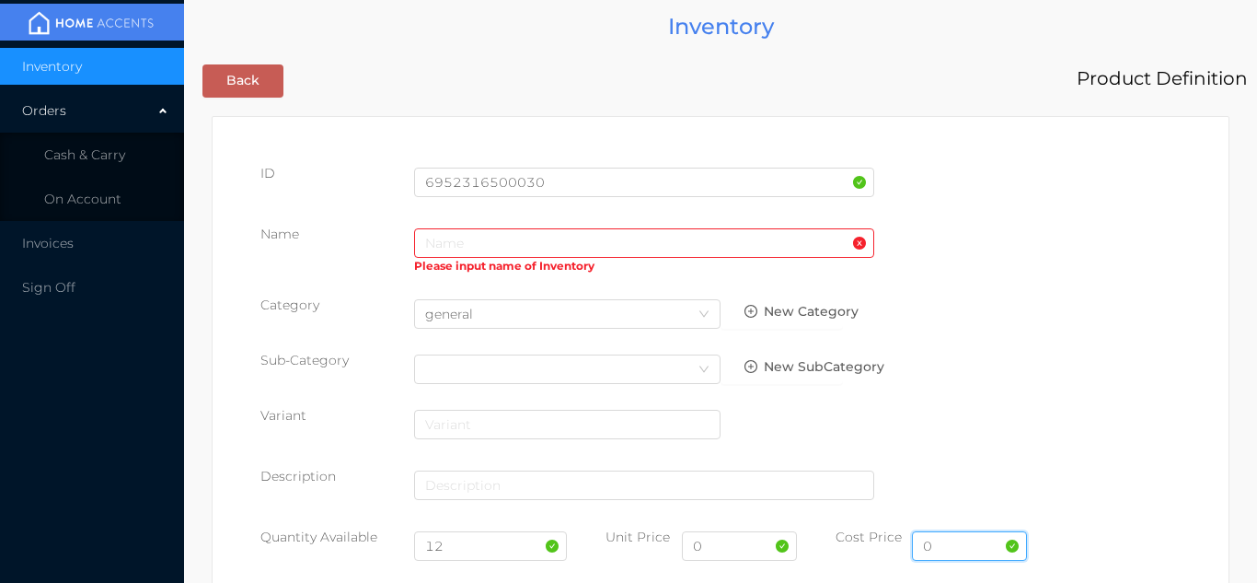
click at [952, 532] on input "0" at bounding box center [969, 545] width 115 height 29
type input "10.00"
click at [721, 547] on input "0" at bounding box center [739, 545] width 115 height 29
type input "19.99"
click at [434, 234] on input "text" at bounding box center [644, 242] width 460 height 29
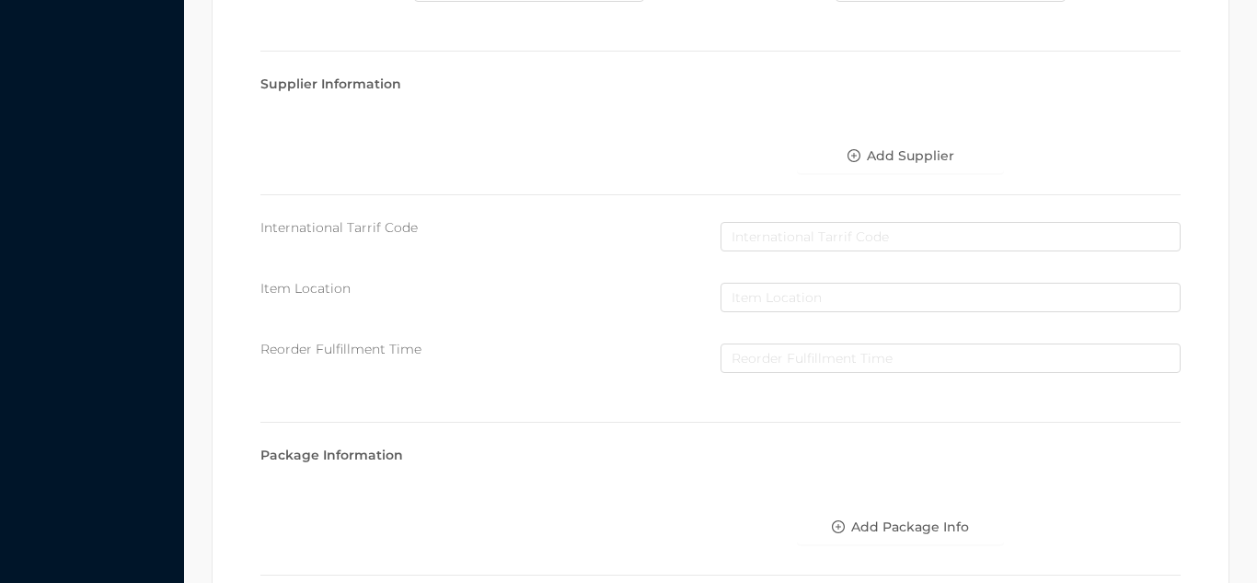
scroll to position [946, 0]
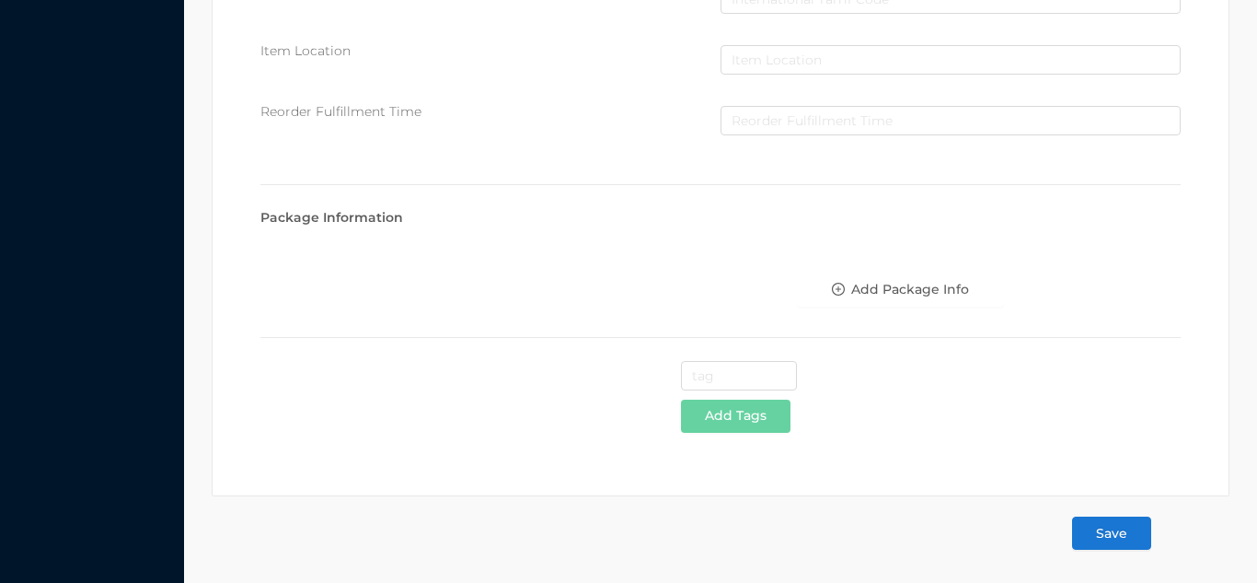
type input "Stainless steel kettle/3Lit"
click at [1100, 530] on button "Save" at bounding box center [1111, 532] width 79 height 33
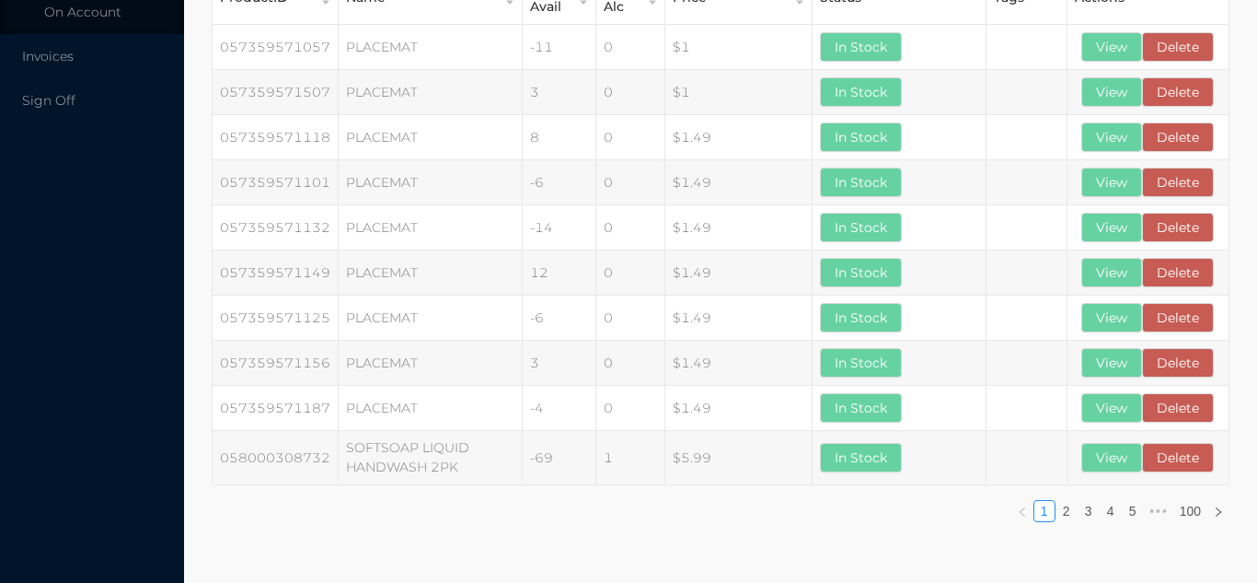
scroll to position [0, 0]
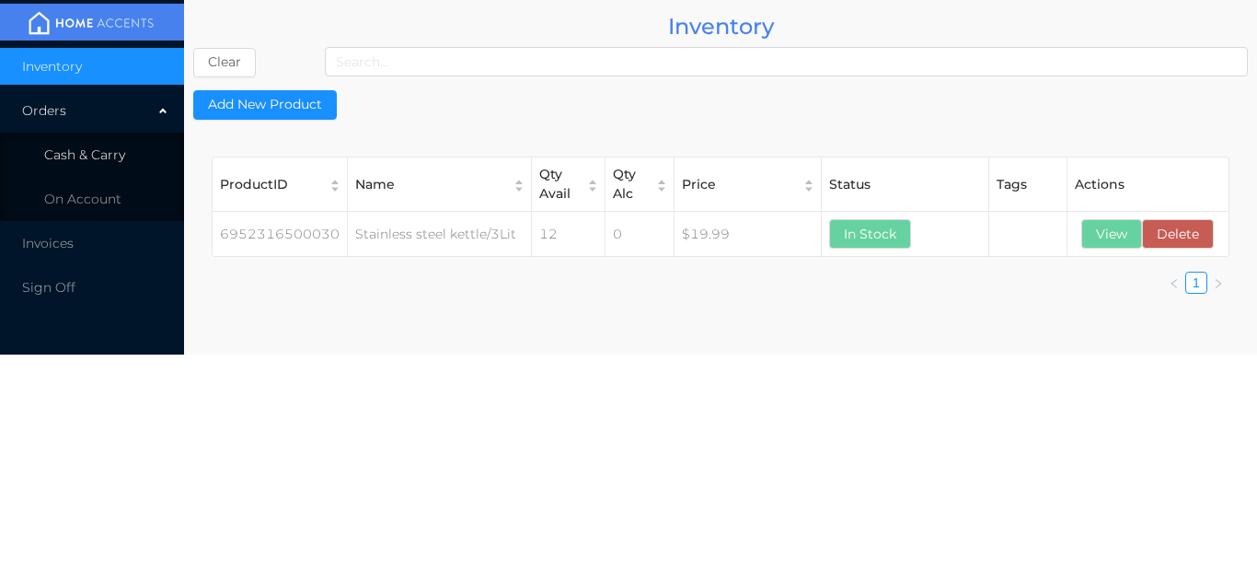
click at [133, 146] on li "Cash & Carry" at bounding box center [92, 154] width 184 height 37
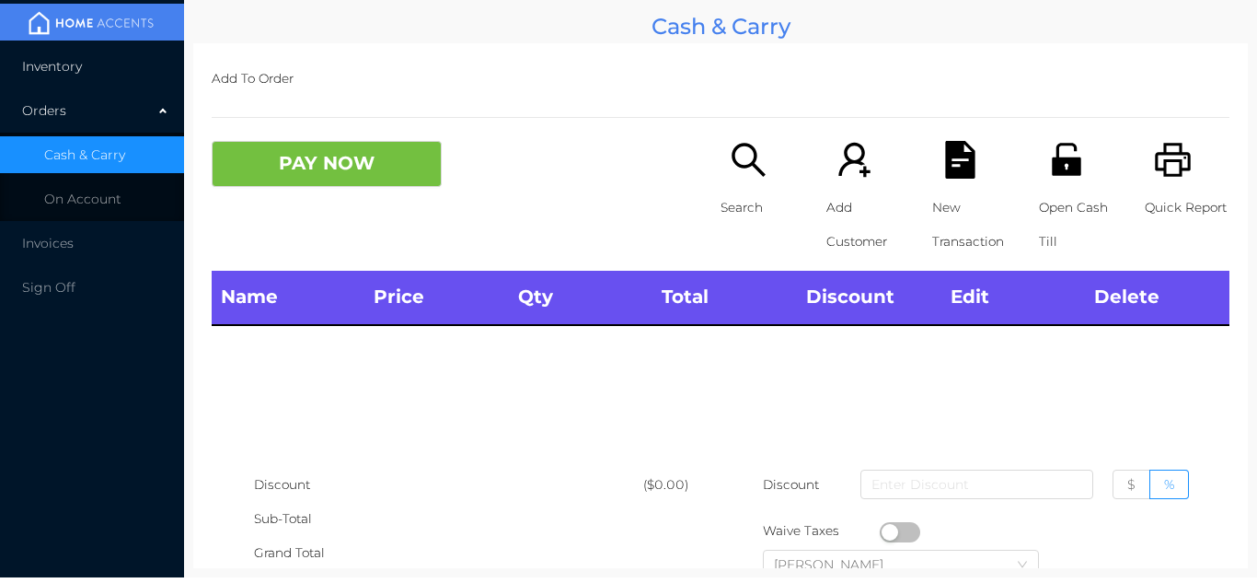
click at [118, 69] on li "Inventory" at bounding box center [92, 66] width 184 height 37
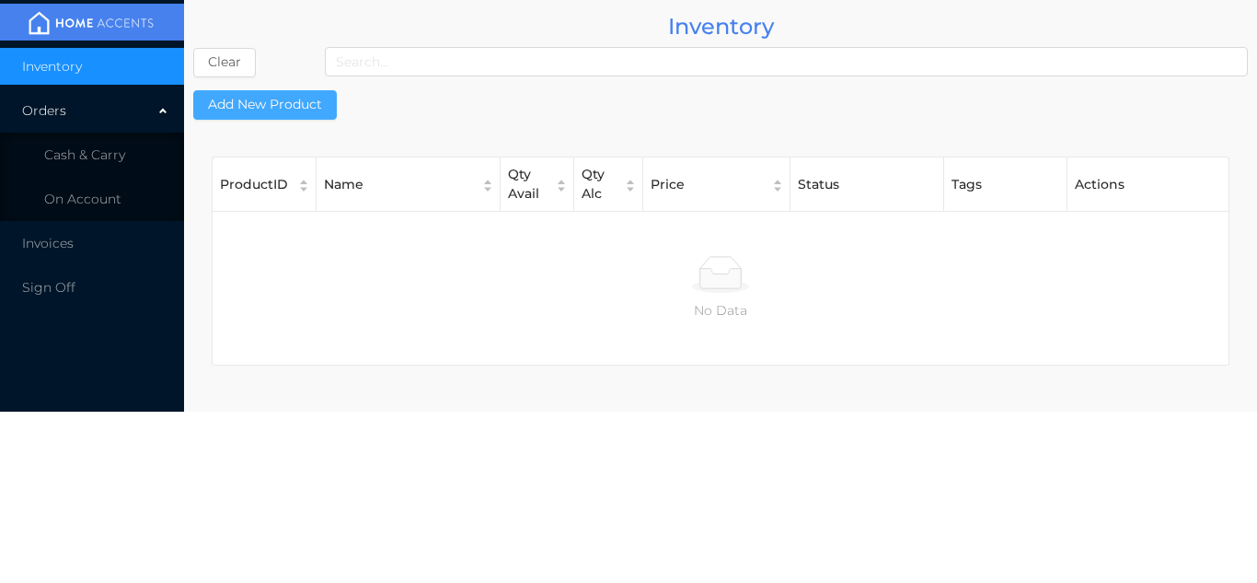
click at [312, 112] on button "Add New Product" at bounding box center [265, 104] width 144 height 29
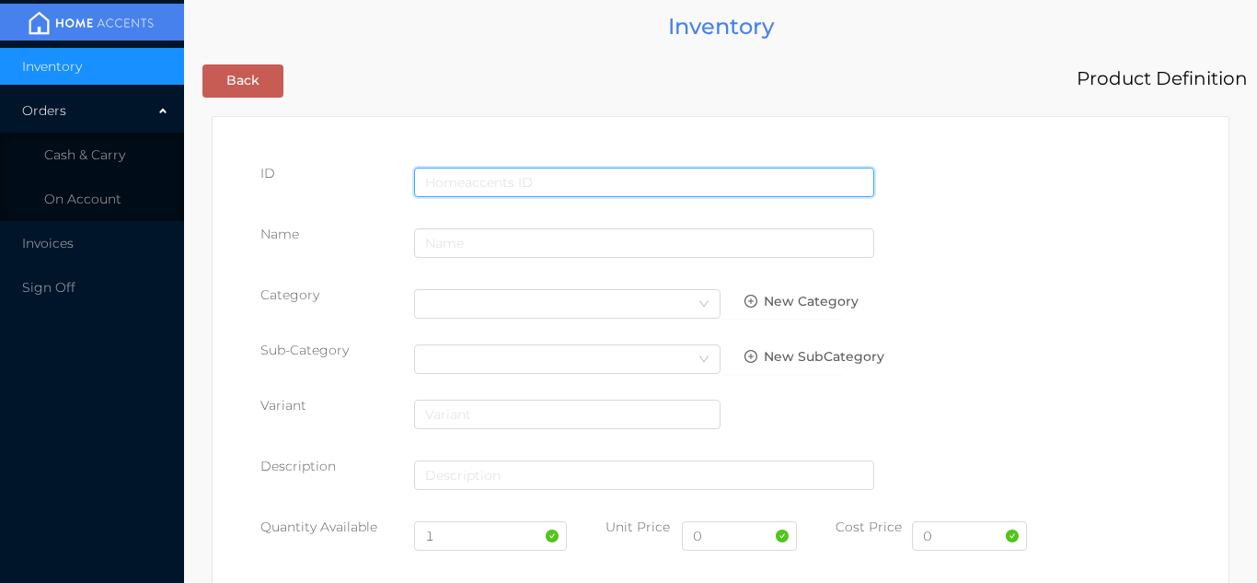
click at [467, 173] on input "text" at bounding box center [644, 181] width 460 height 29
type input "[CREDIT_CARD_NUMBER]"
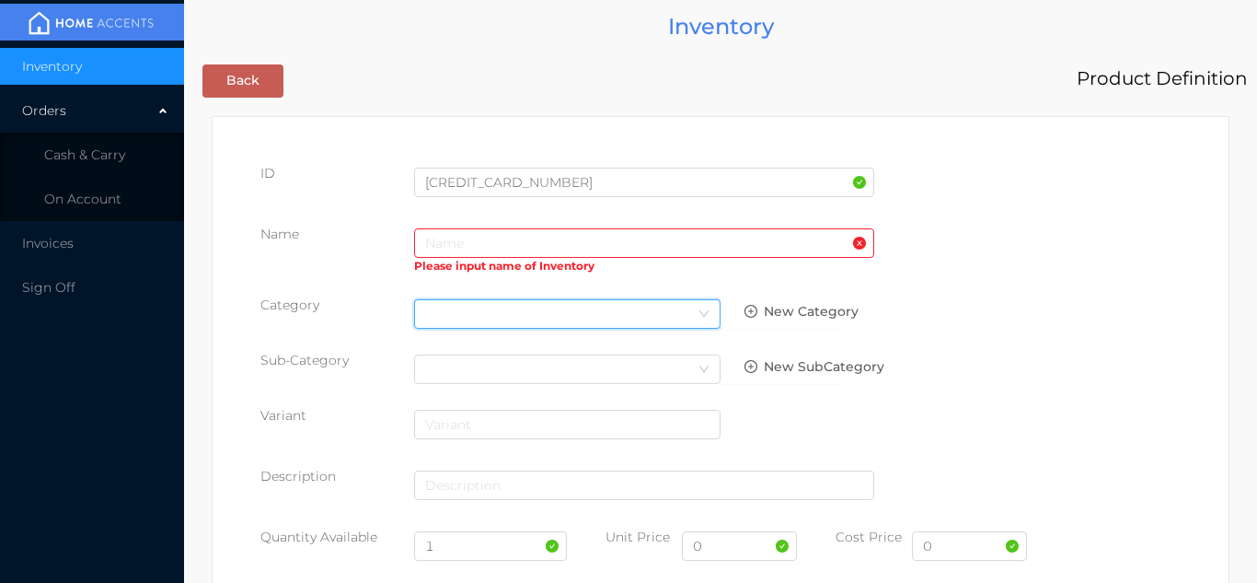
click at [458, 320] on div "Select Category" at bounding box center [567, 314] width 284 height 28
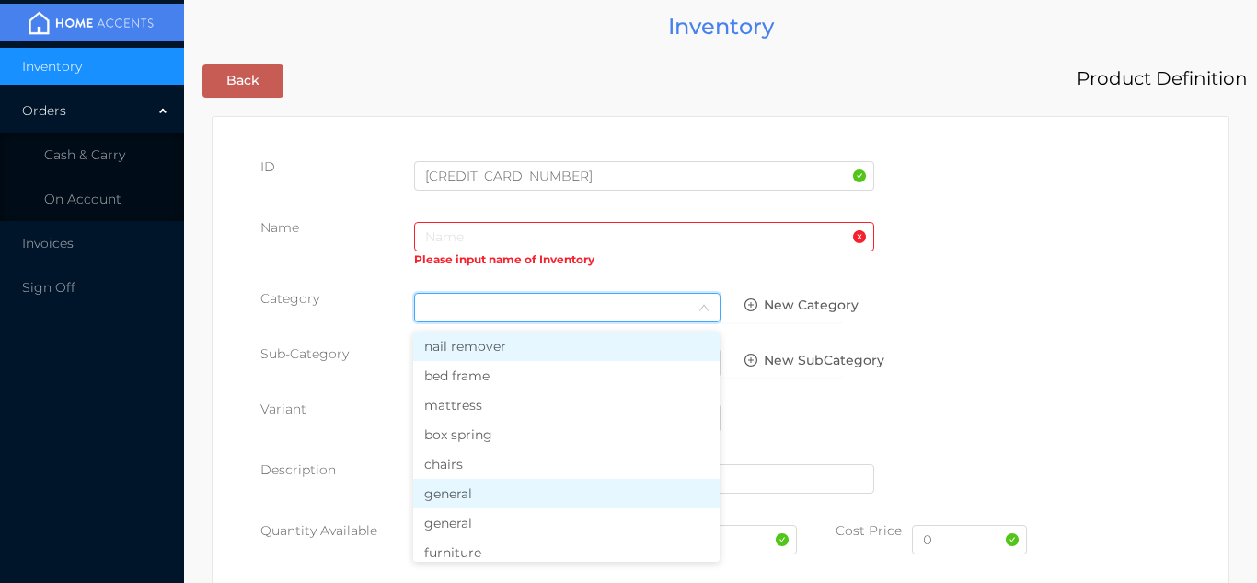
click at [475, 504] on li "general" at bounding box center [566, 493] width 306 height 29
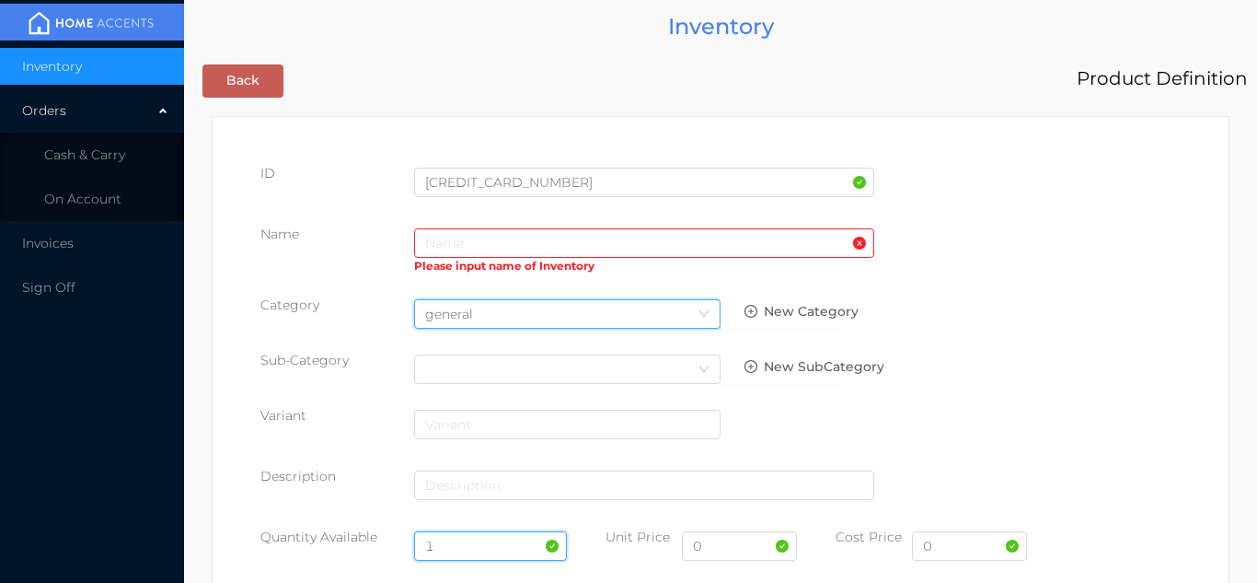
click at [483, 545] on input "1" at bounding box center [491, 545] width 154 height 29
type input "12"
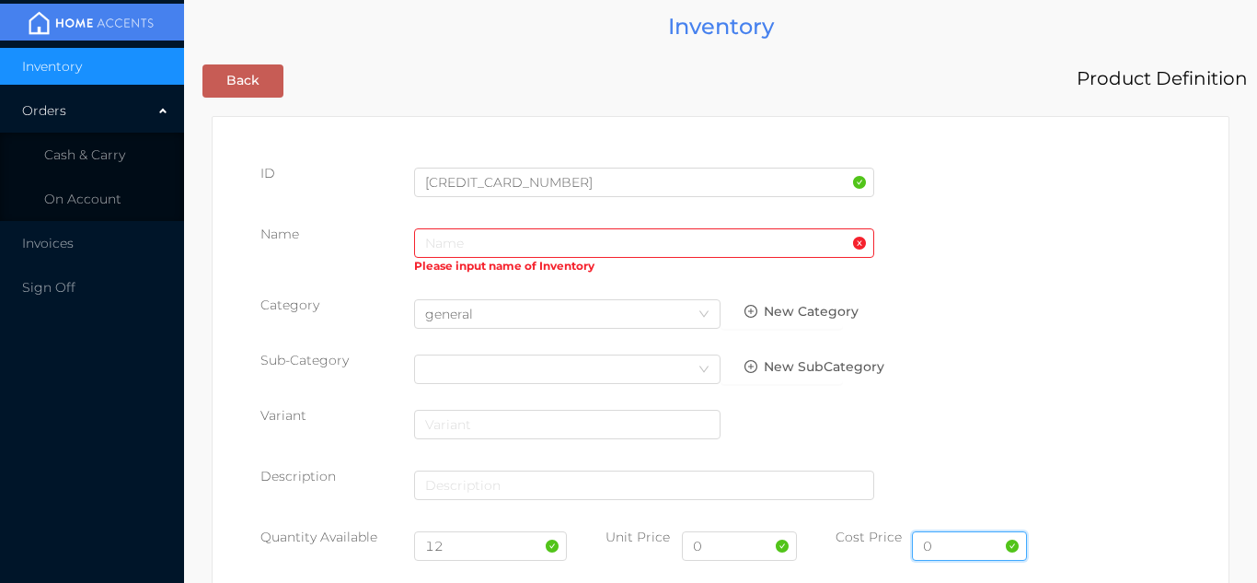
click at [973, 545] on input "0" at bounding box center [969, 545] width 115 height 29
type input "11.00"
click at [721, 541] on input "0" at bounding box center [739, 545] width 115 height 29
type input "24.99"
click at [445, 245] on input "text" at bounding box center [644, 242] width 460 height 29
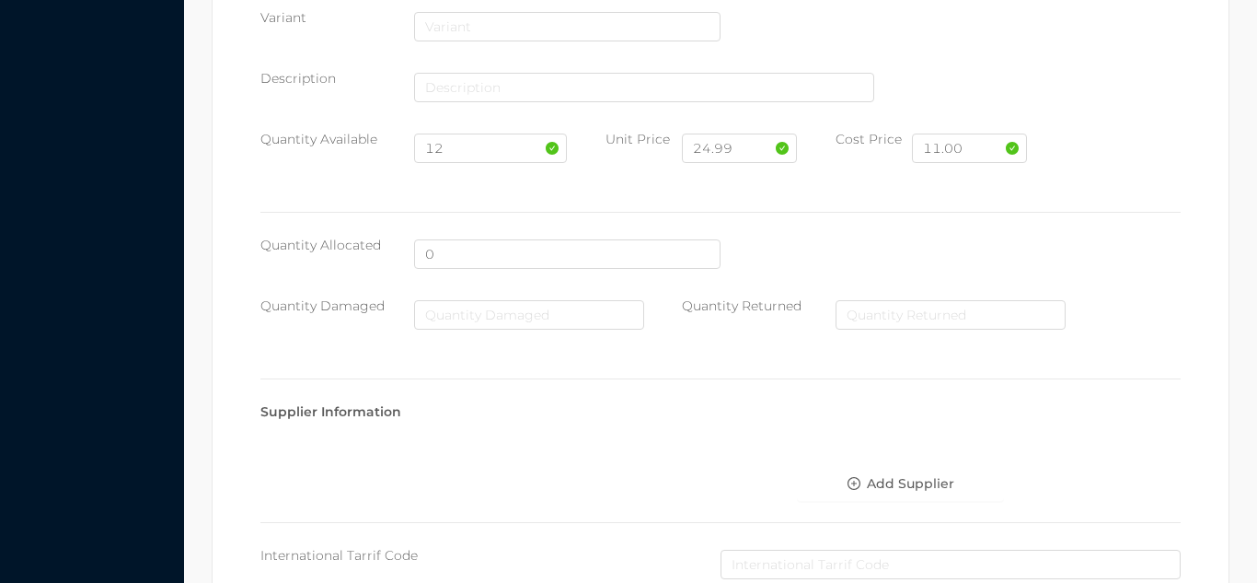
scroll to position [946, 0]
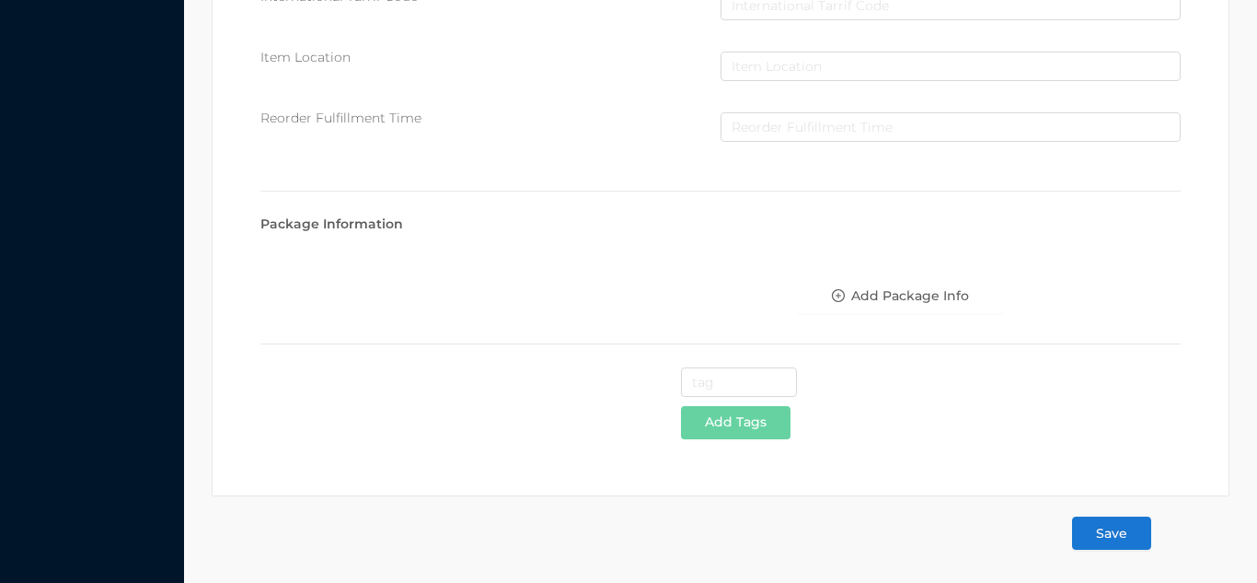
type input "Stainless steel kettle-4Lit"
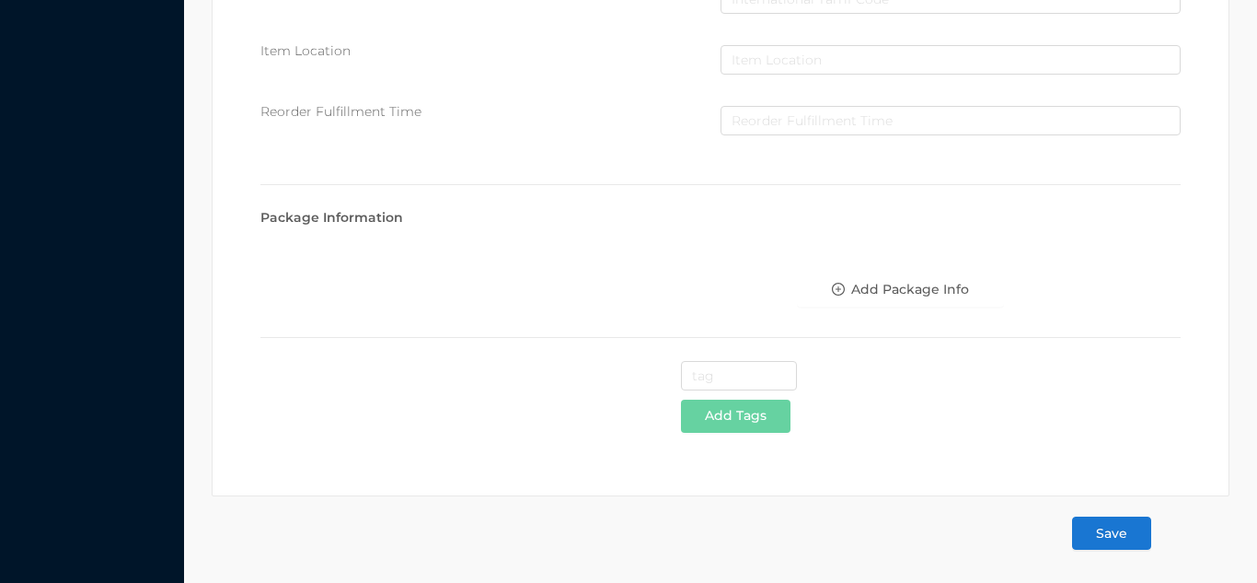
click at [1130, 533] on button "Save" at bounding box center [1111, 532] width 79 height 33
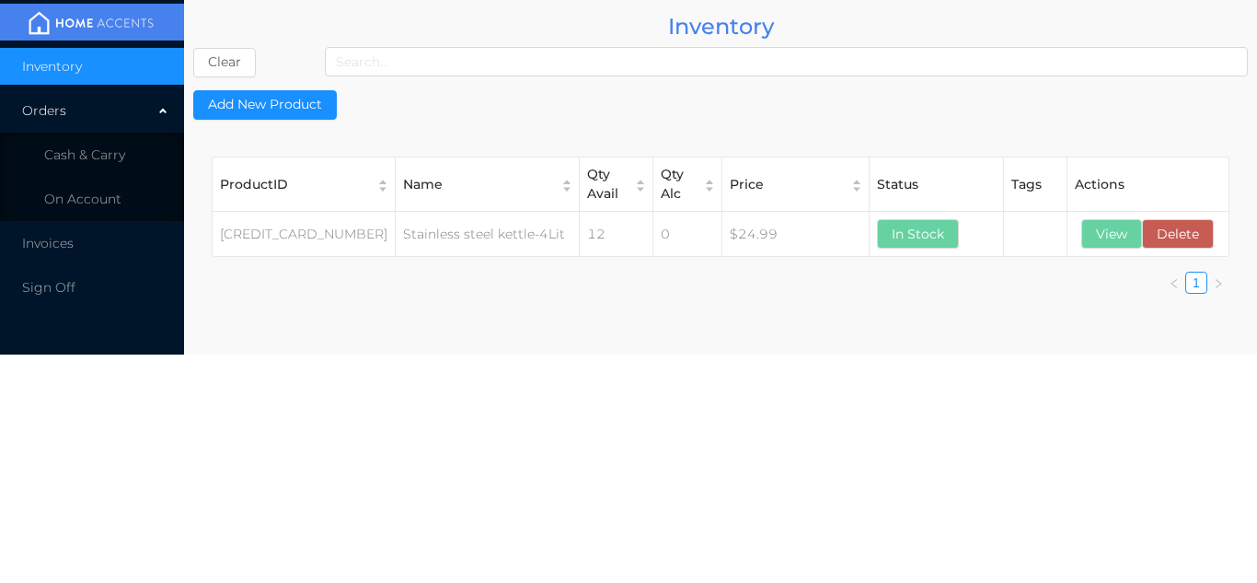
scroll to position [0, 0]
